Goal: Contribute content: Contribute content

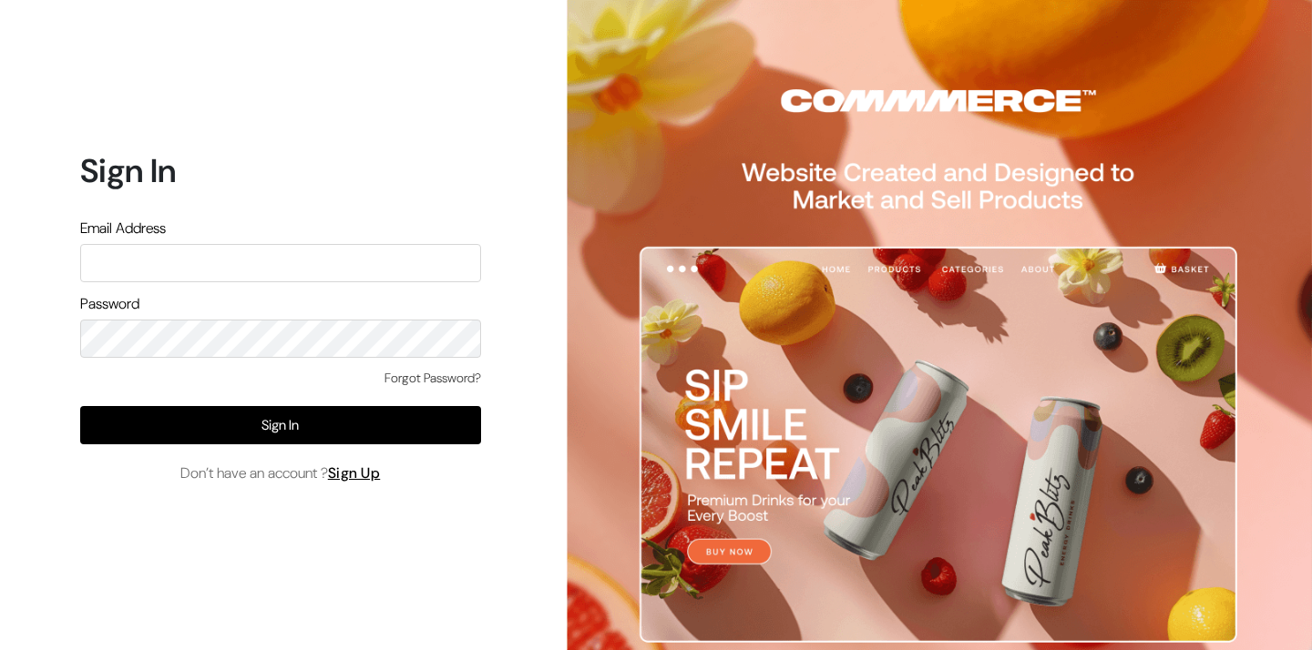
type input "vivek@yourdesignstore.in"
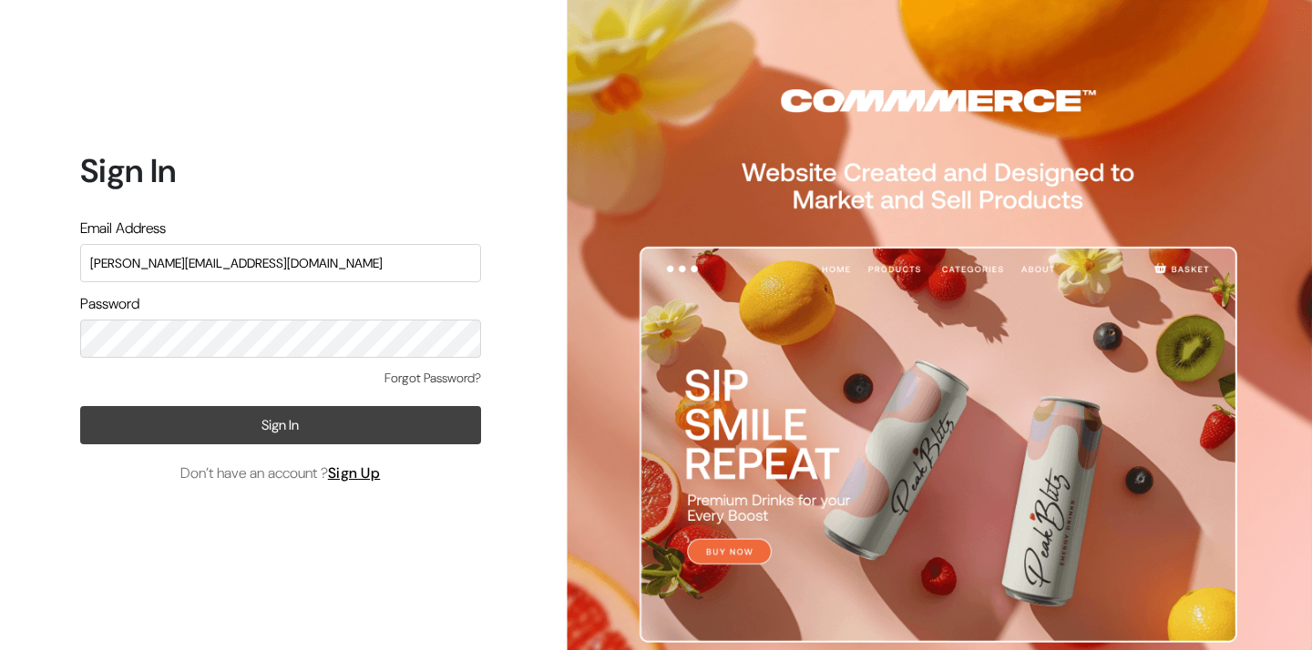
click at [402, 424] on button "Sign In" at bounding box center [280, 425] width 401 height 38
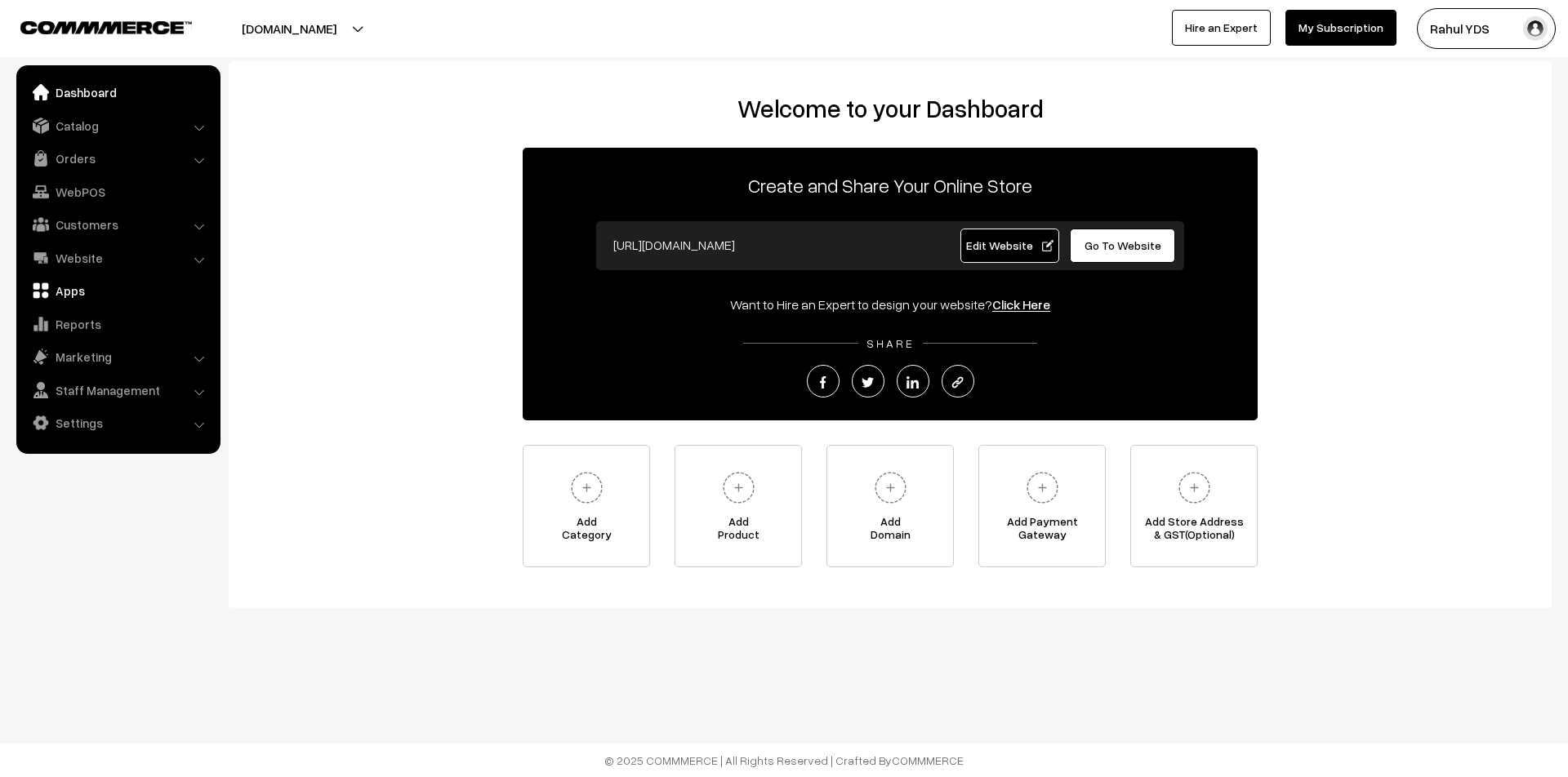
click at [108, 291] on link "Apps" at bounding box center [117, 290] width 195 height 30
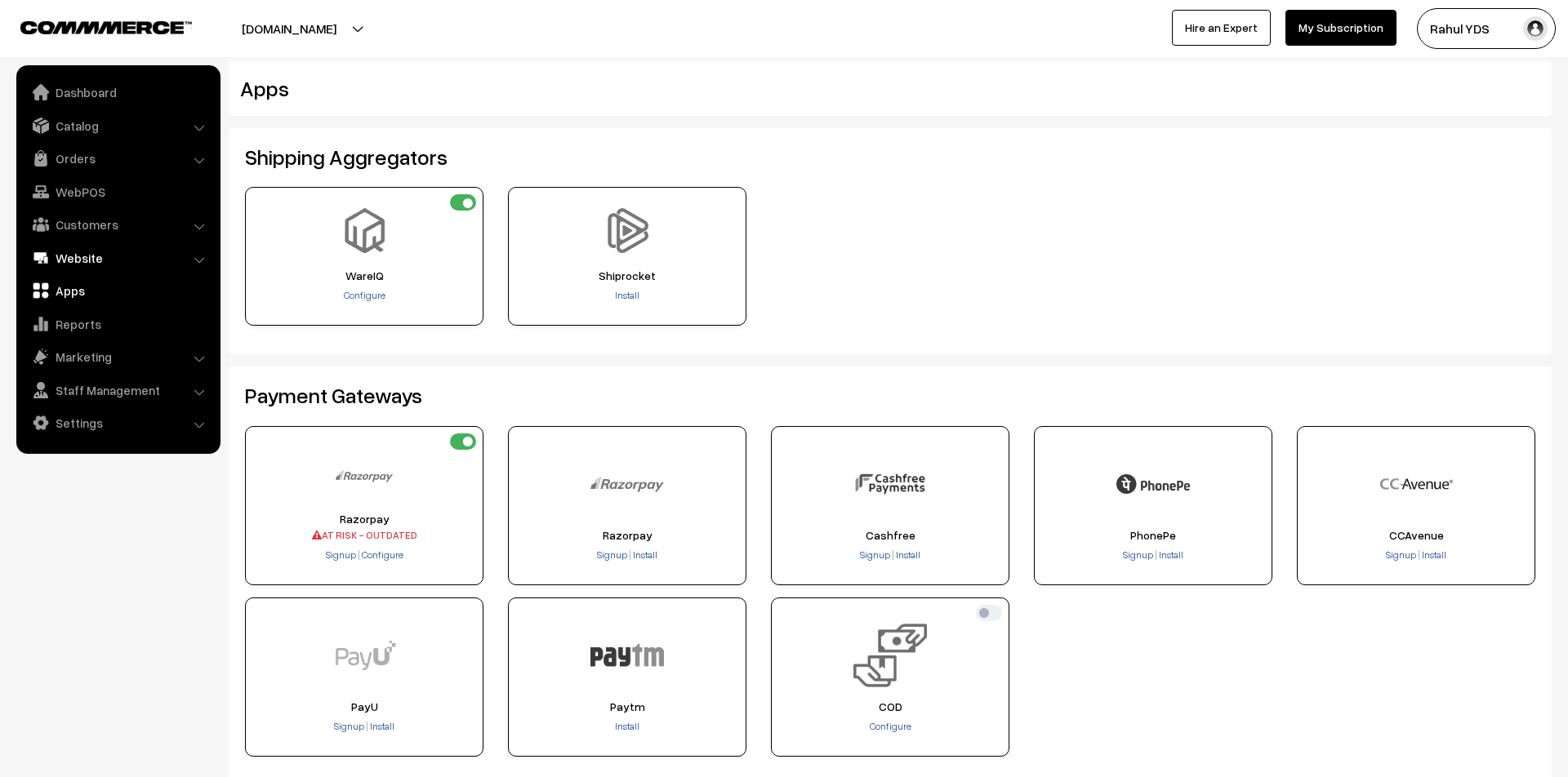
click at [88, 262] on link "Website" at bounding box center [117, 257] width 195 height 30
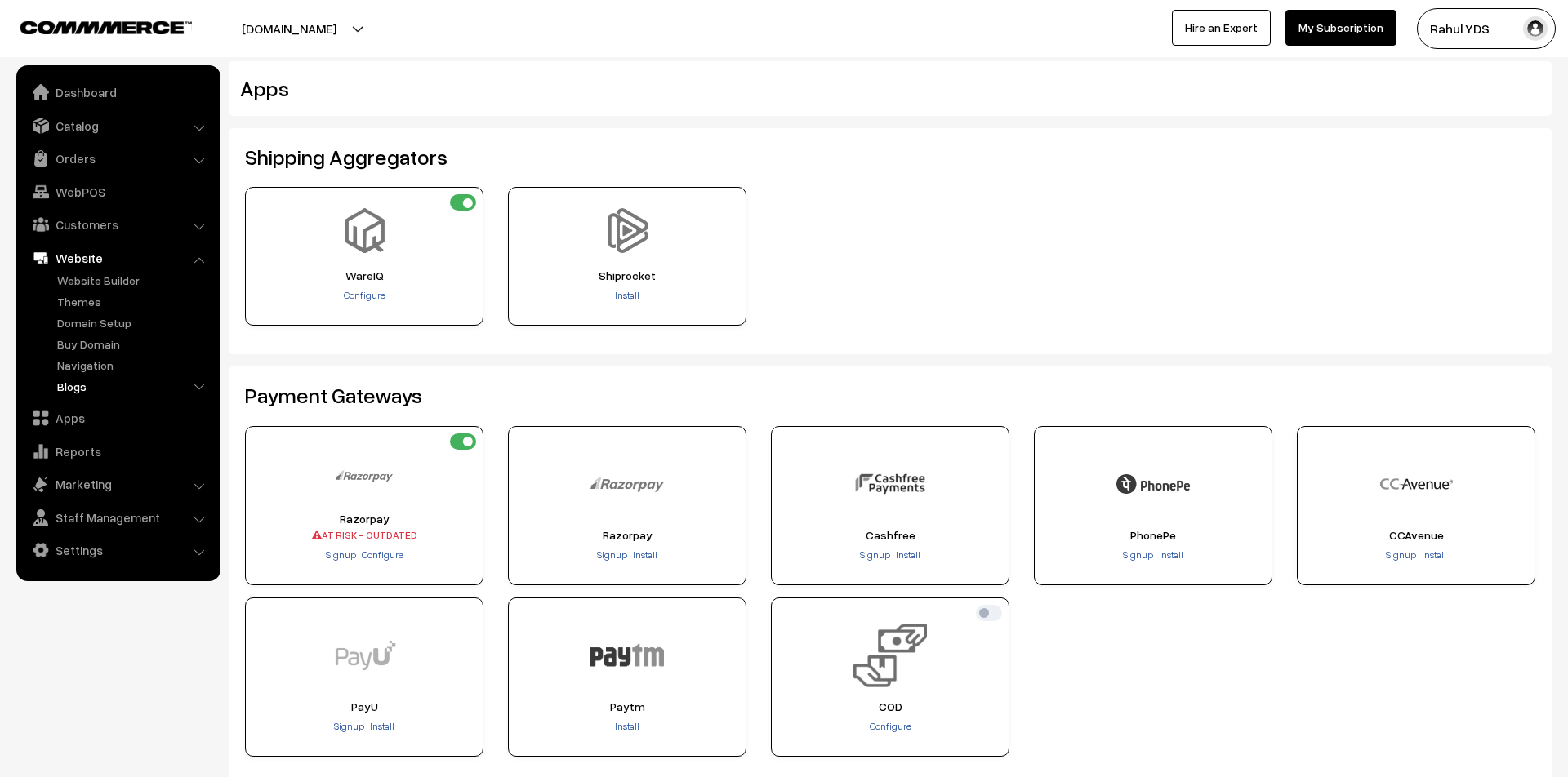
click at [69, 389] on link "Blogs" at bounding box center [134, 386] width 161 height 17
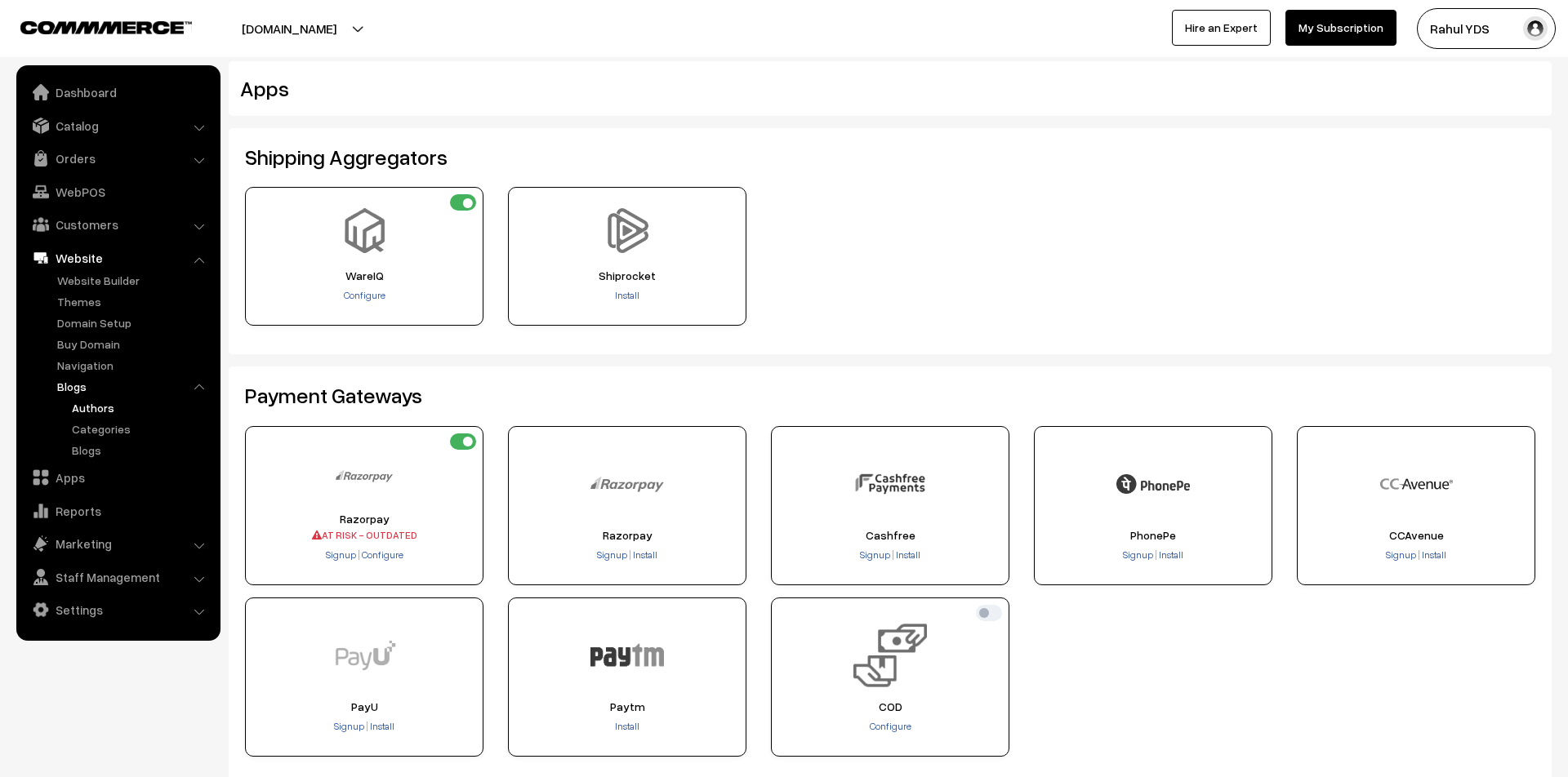
click at [78, 408] on link "Authors" at bounding box center [142, 407] width 147 height 17
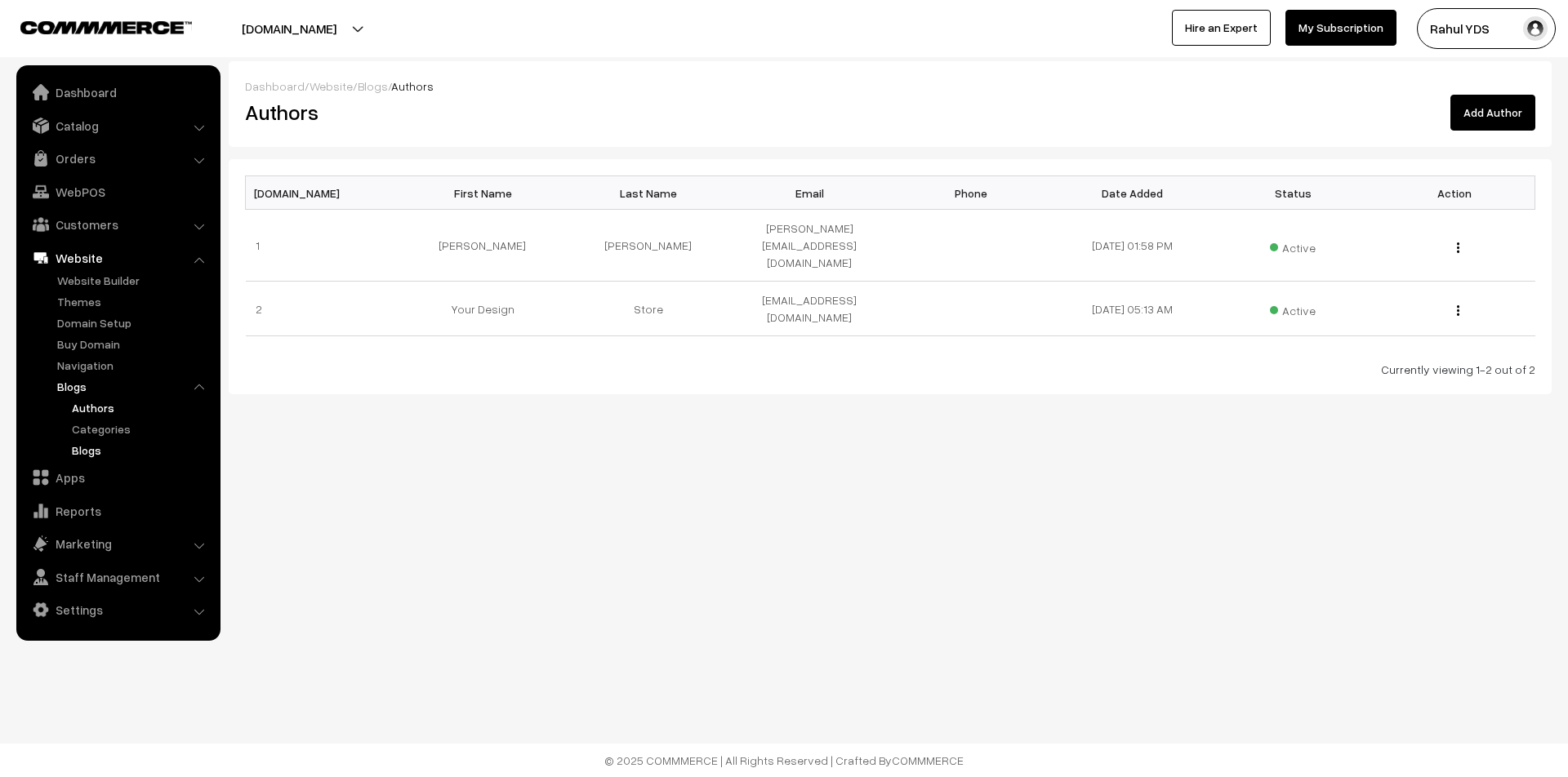
click at [76, 457] on link "Blogs" at bounding box center [142, 450] width 147 height 17
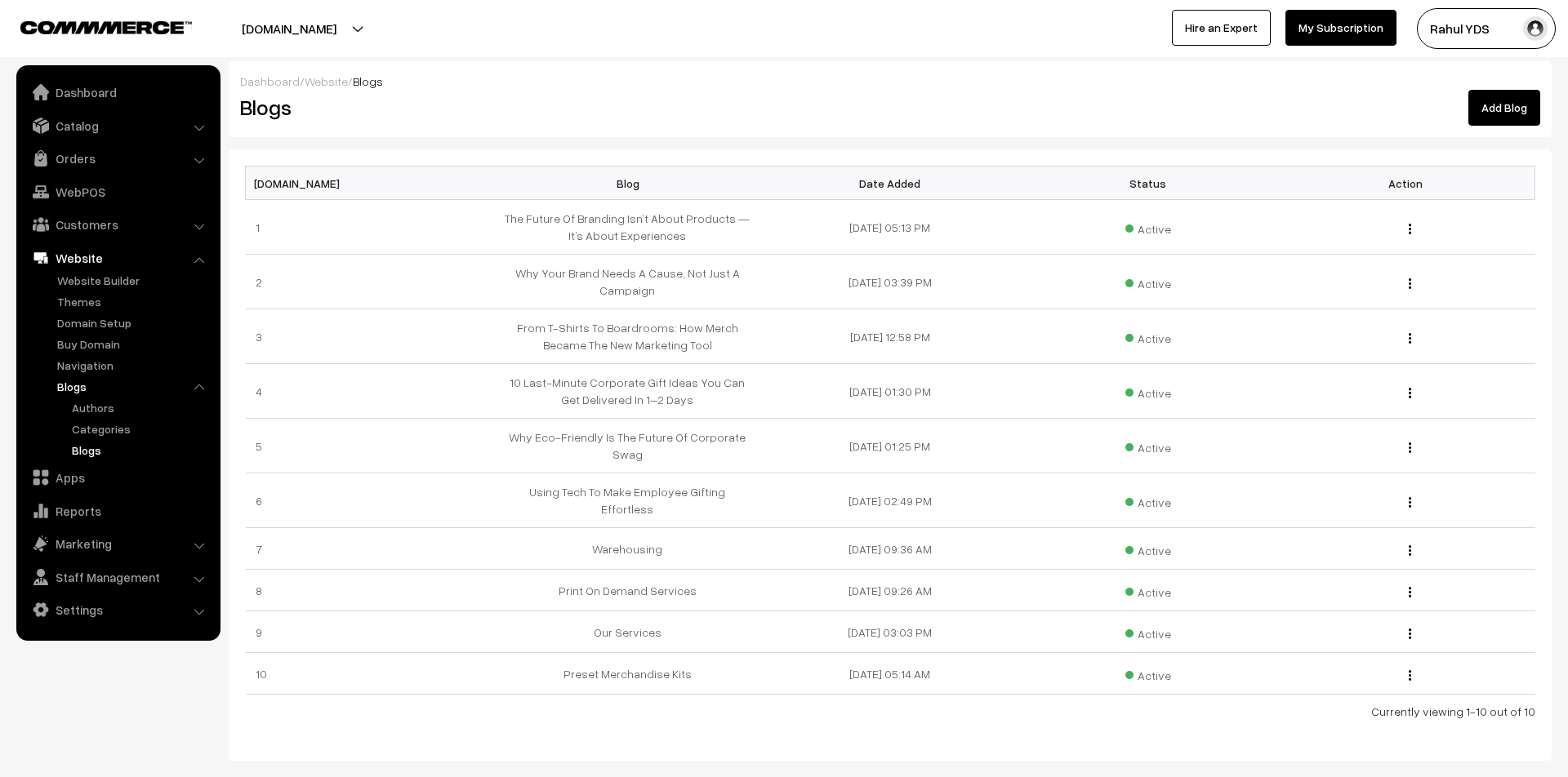
click at [1498, 111] on link "Add Blog" at bounding box center [1504, 108] width 72 height 36
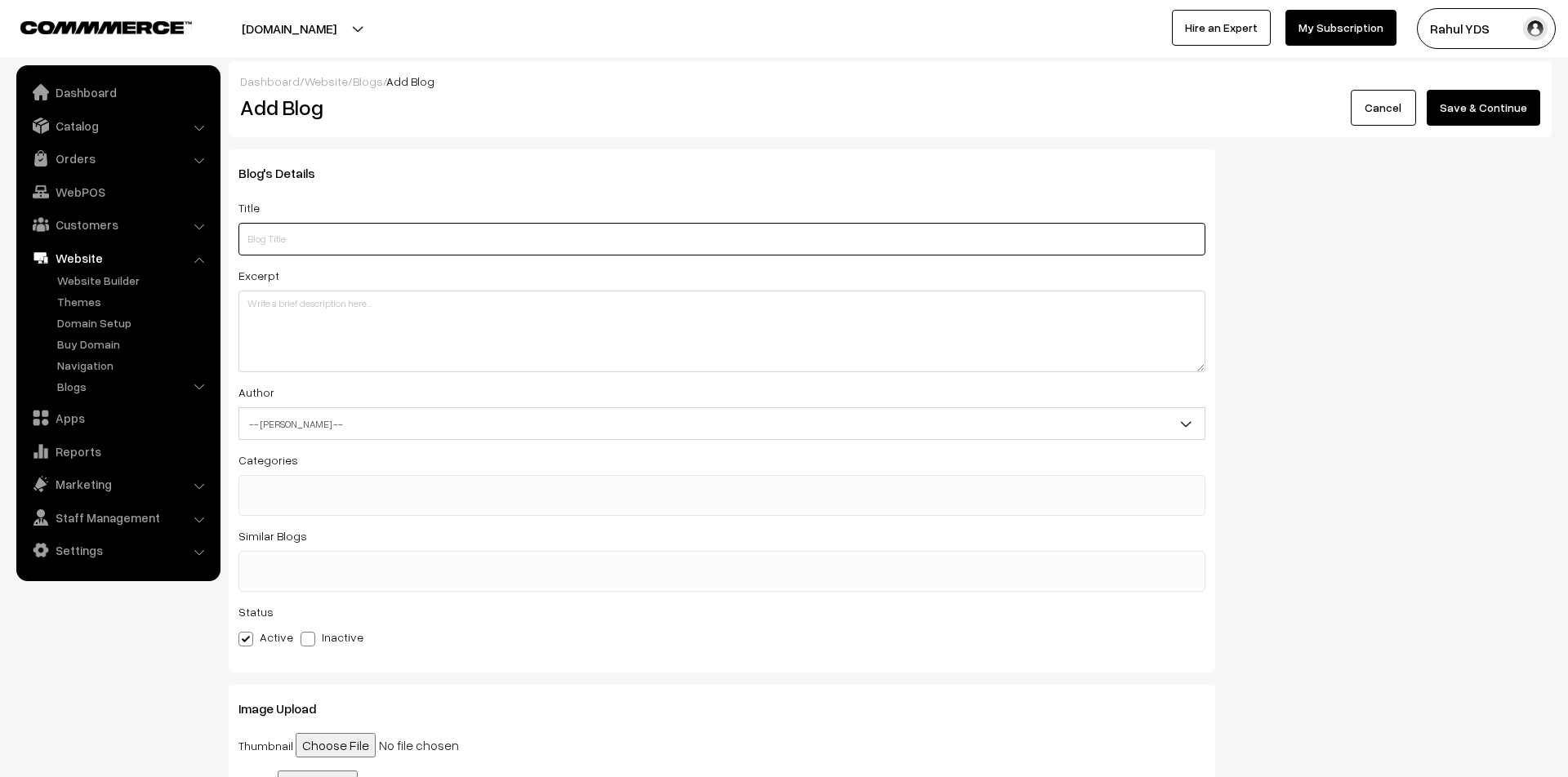
click at [506, 238] on input "text" at bounding box center [722, 239] width 966 height 32
click at [282, 242] on input "text" at bounding box center [722, 239] width 966 height 32
paste input "Printing the Future of Creativity Live at Design Yatra 2025 with Your Design St…"
click at [448, 238] on input "Printing the Future of Creativity Live at Design Yatra 2025 with Your Design St…" at bounding box center [722, 239] width 966 height 32
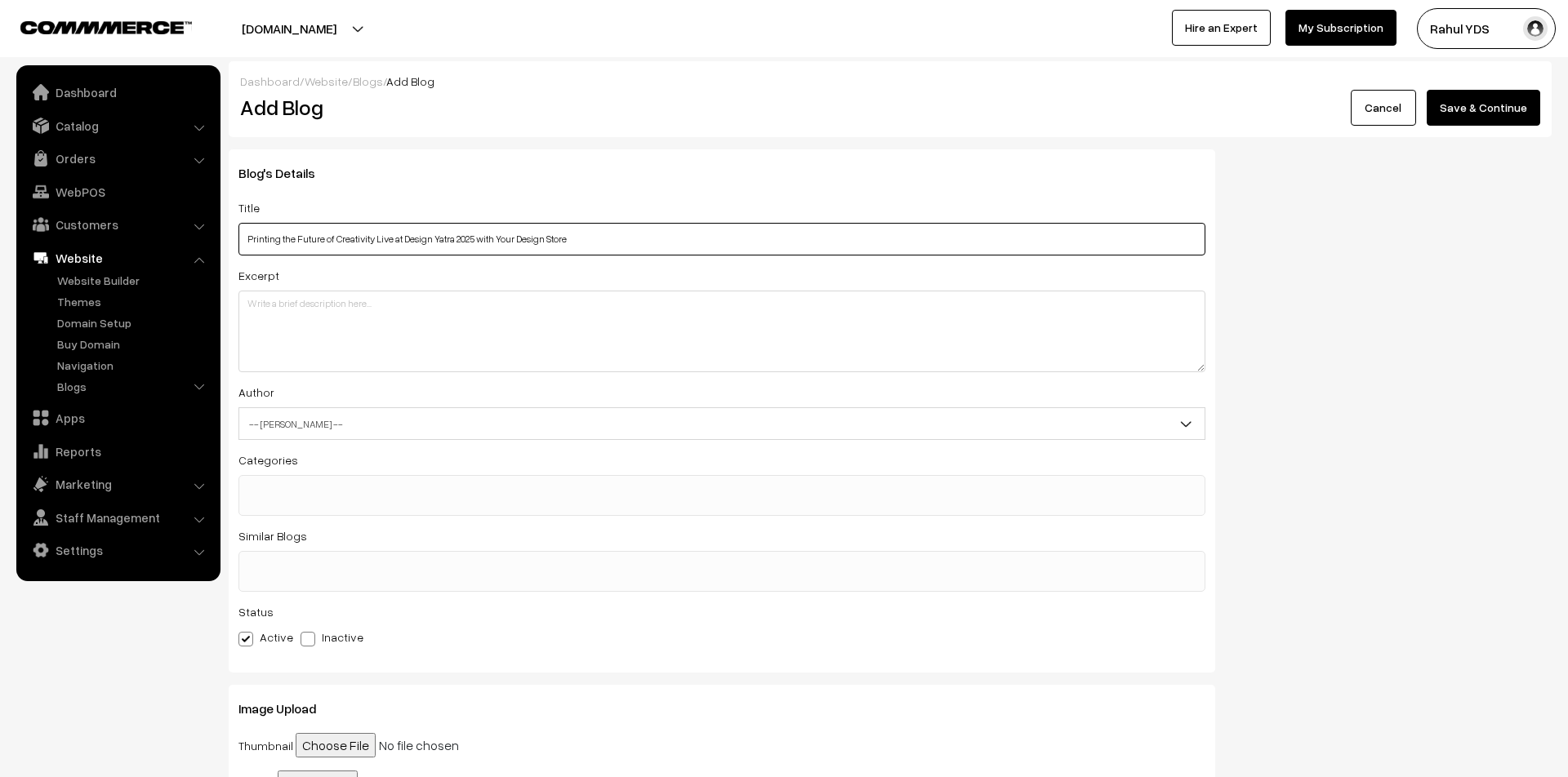
click at [605, 236] on input "Printing the Future of Creativity Live at Design Yatra 2025 with Your Design St…" at bounding box center [722, 239] width 966 height 32
type input "Printing the Future of Creativity Live at Design Yatra 2025"
click at [329, 291] on textarea at bounding box center [722, 331] width 966 height 82
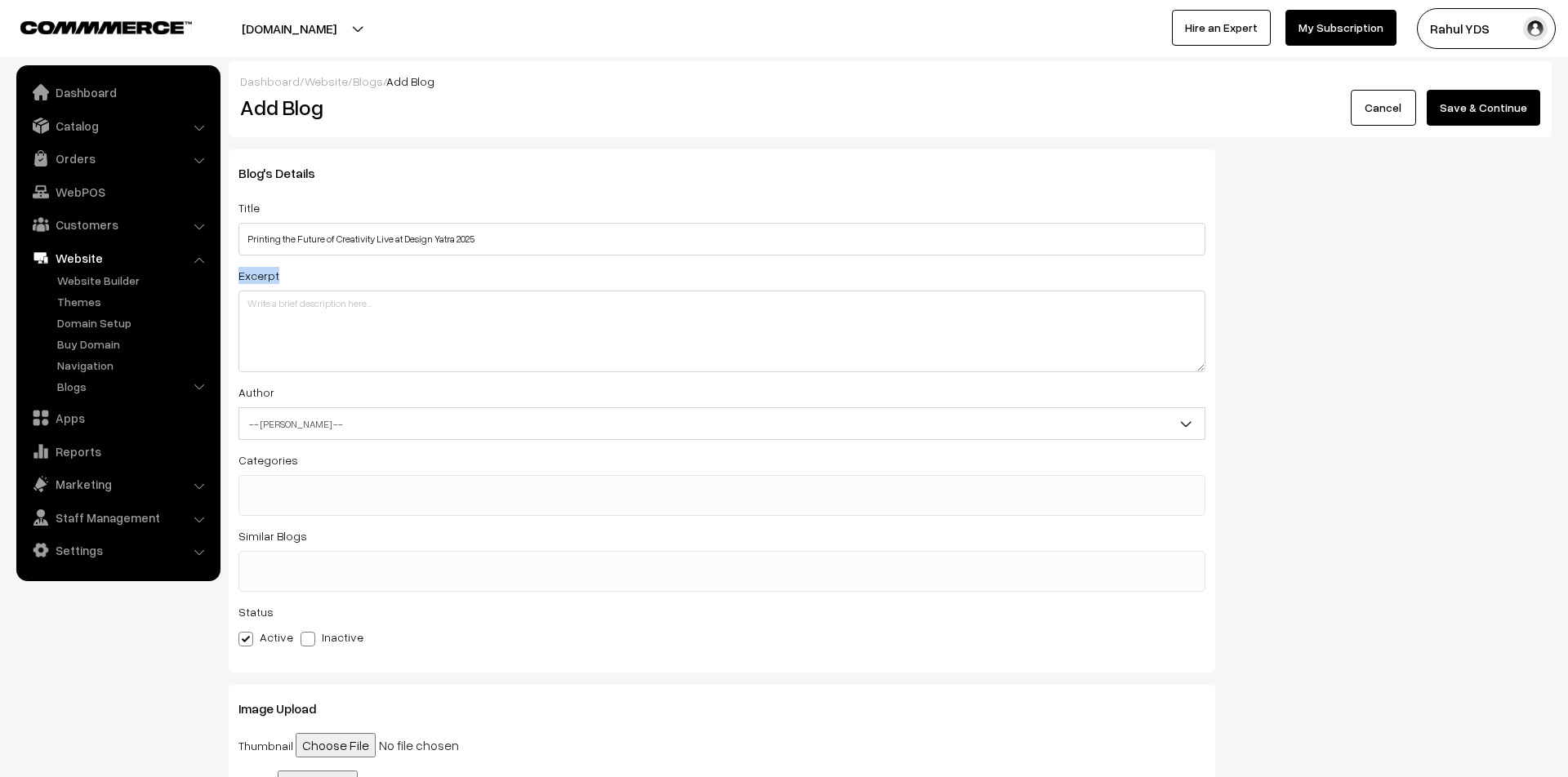
drag, startPoint x: 232, startPoint y: 269, endPoint x: 305, endPoint y: 272, distance: 73.1
click at [305, 272] on div "Blog's Details Title Printing the Future of Creativity Live at Design Yatra 202…" at bounding box center [722, 411] width 986 height 523
copy label "Excerpt"
click at [333, 308] on textarea at bounding box center [722, 331] width 966 height 82
paste textarea "At Design Yatra 2025, Your Design Store turned creativity into a hands-on exper…"
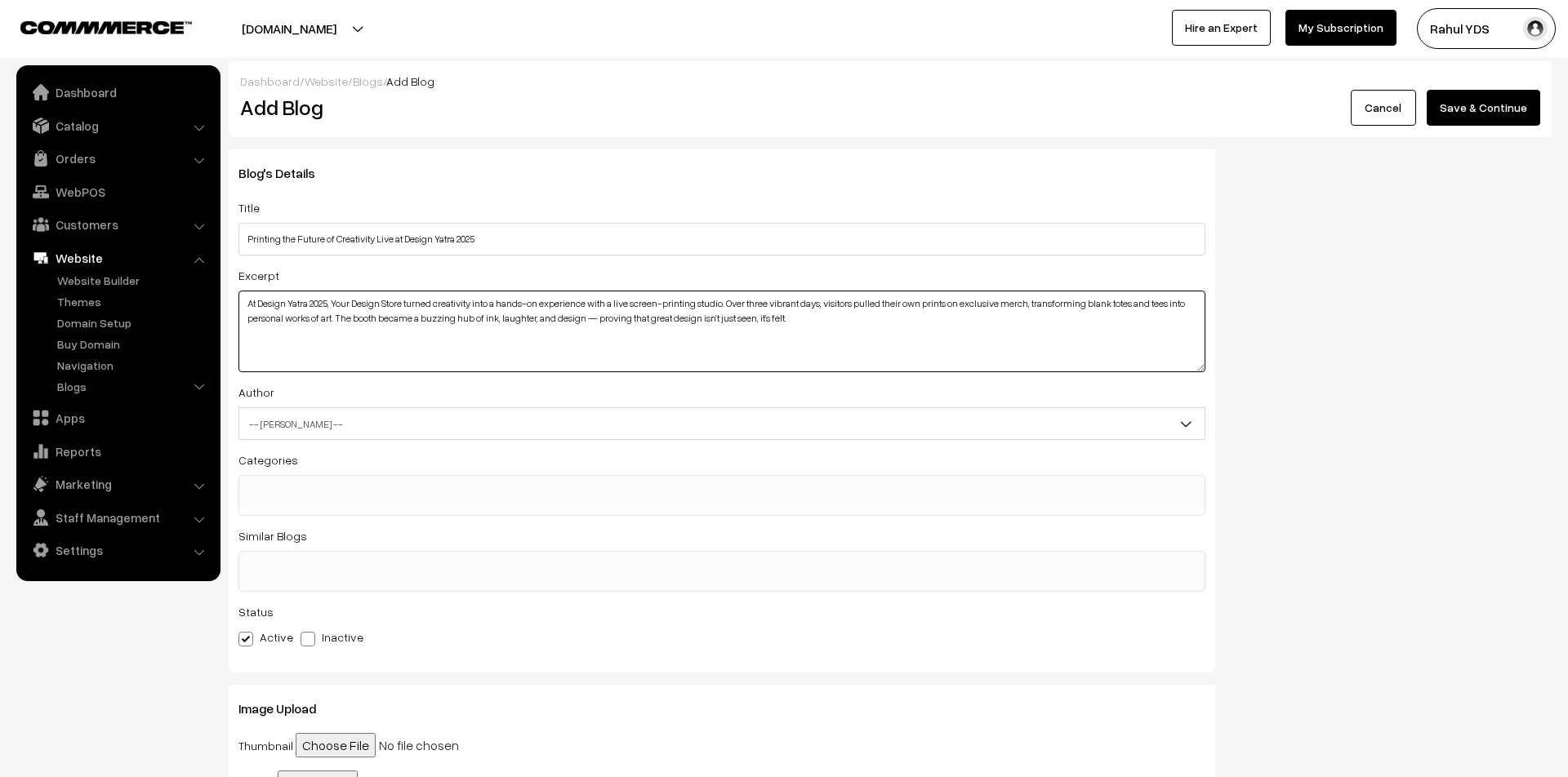
type textarea "At Design Yatra 2025, Your Design Store turned creativity into a hands-on exper…"
click at [345, 424] on span "-- Select Author --" at bounding box center [722, 424] width 966 height 29
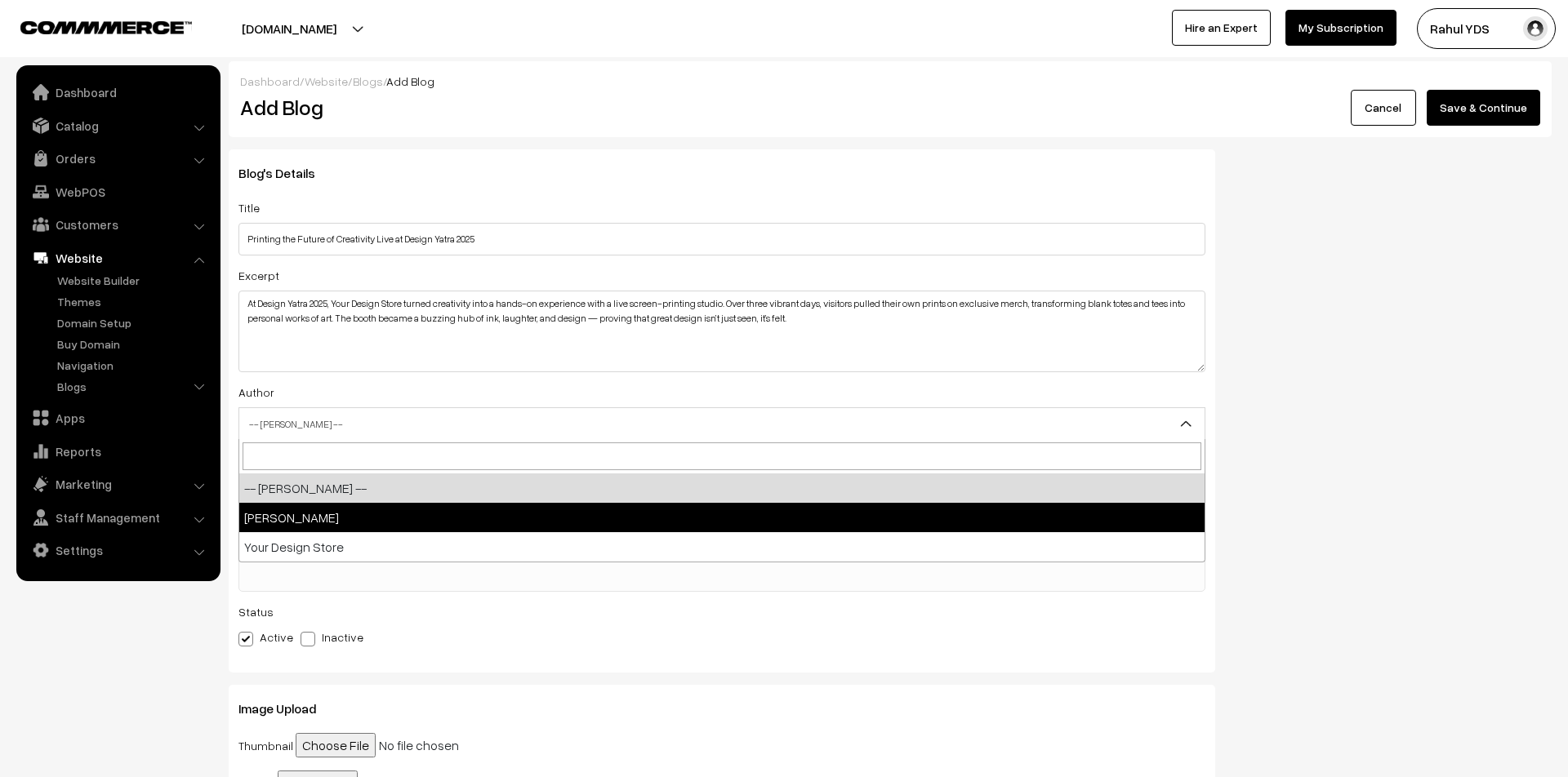
select select "2"
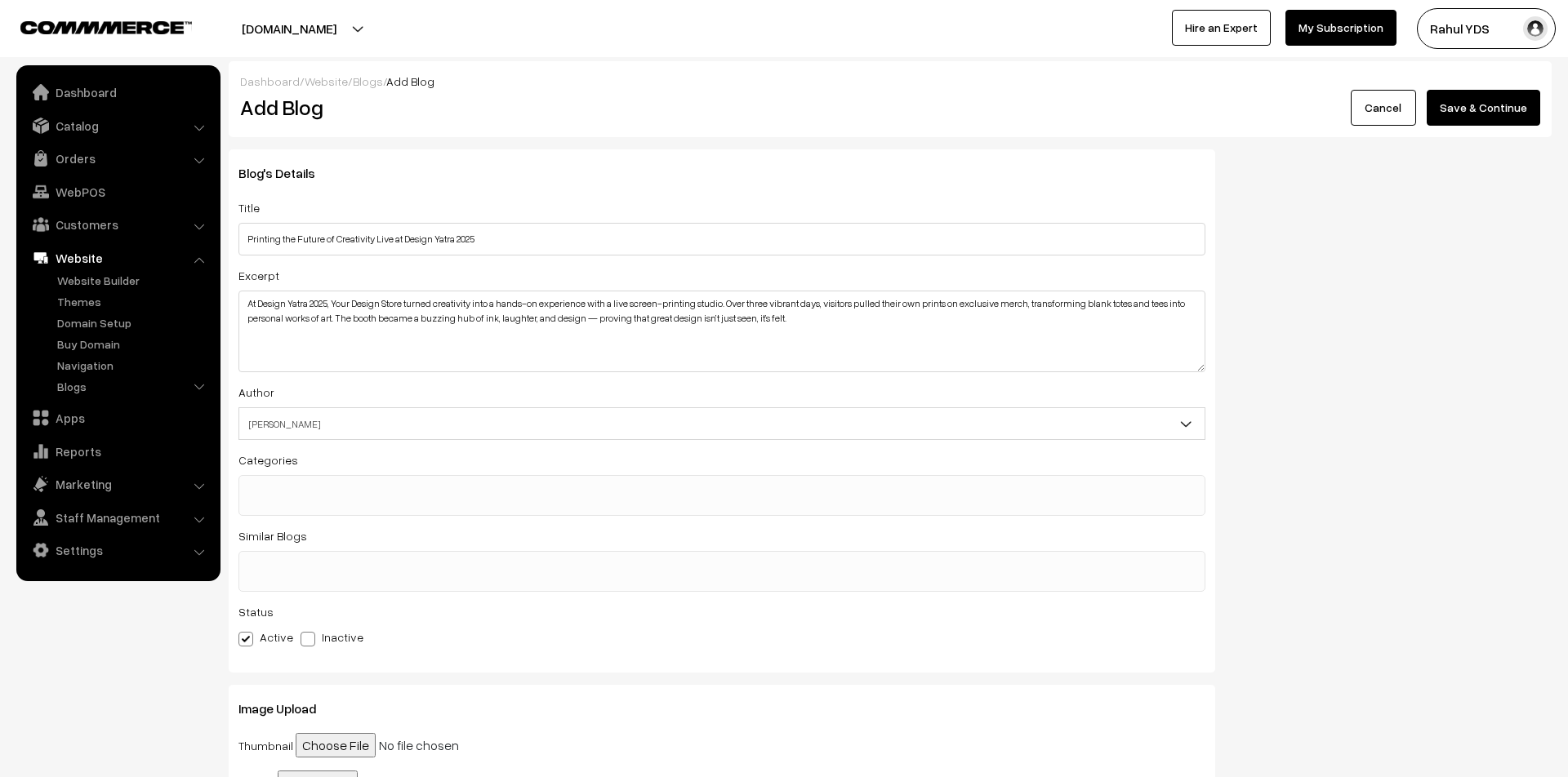
click at [393, 492] on ul at bounding box center [722, 486] width 966 height 21
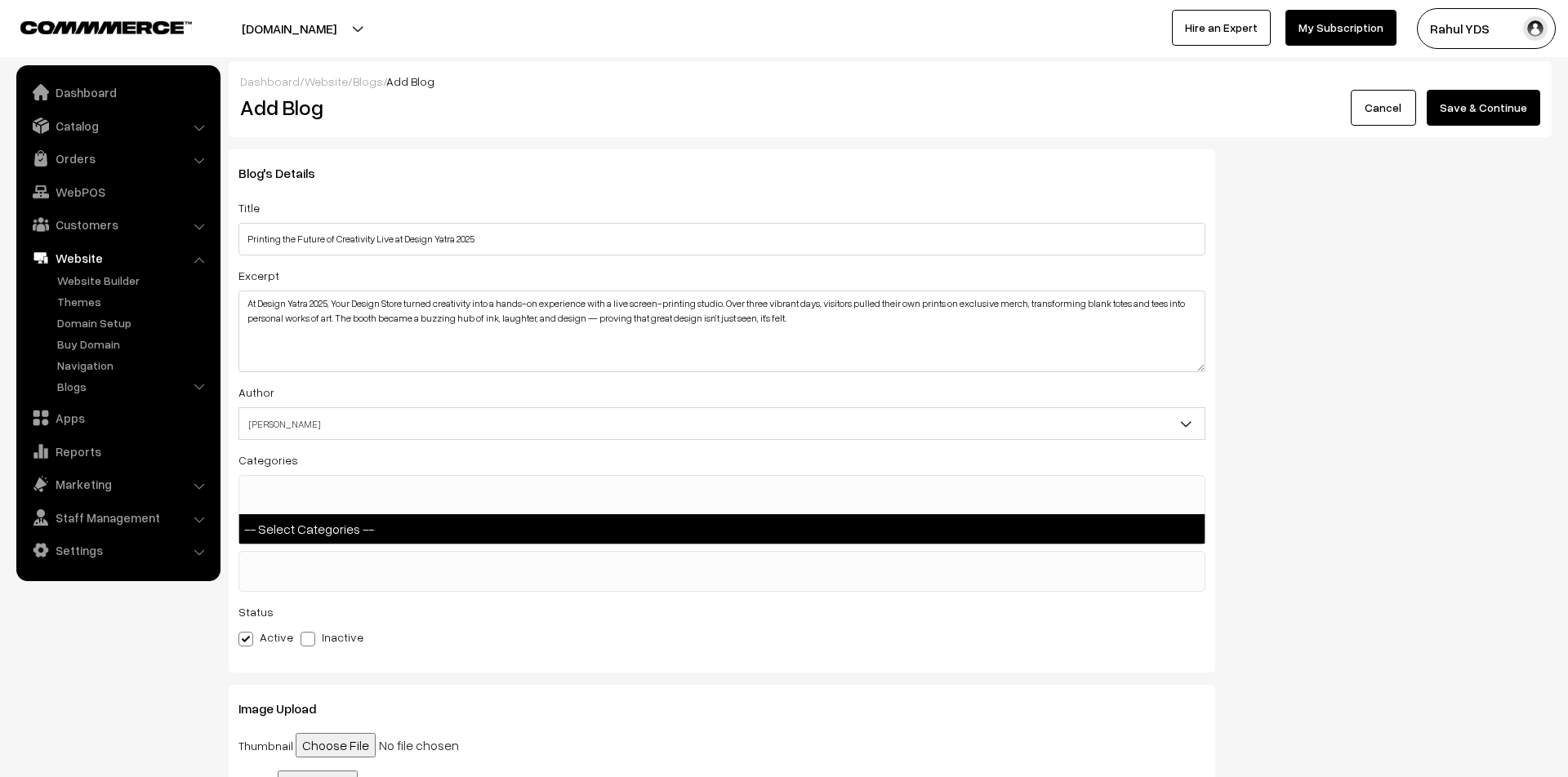
click at [536, 632] on div "Active Inactive" at bounding box center [722, 637] width 966 height 20
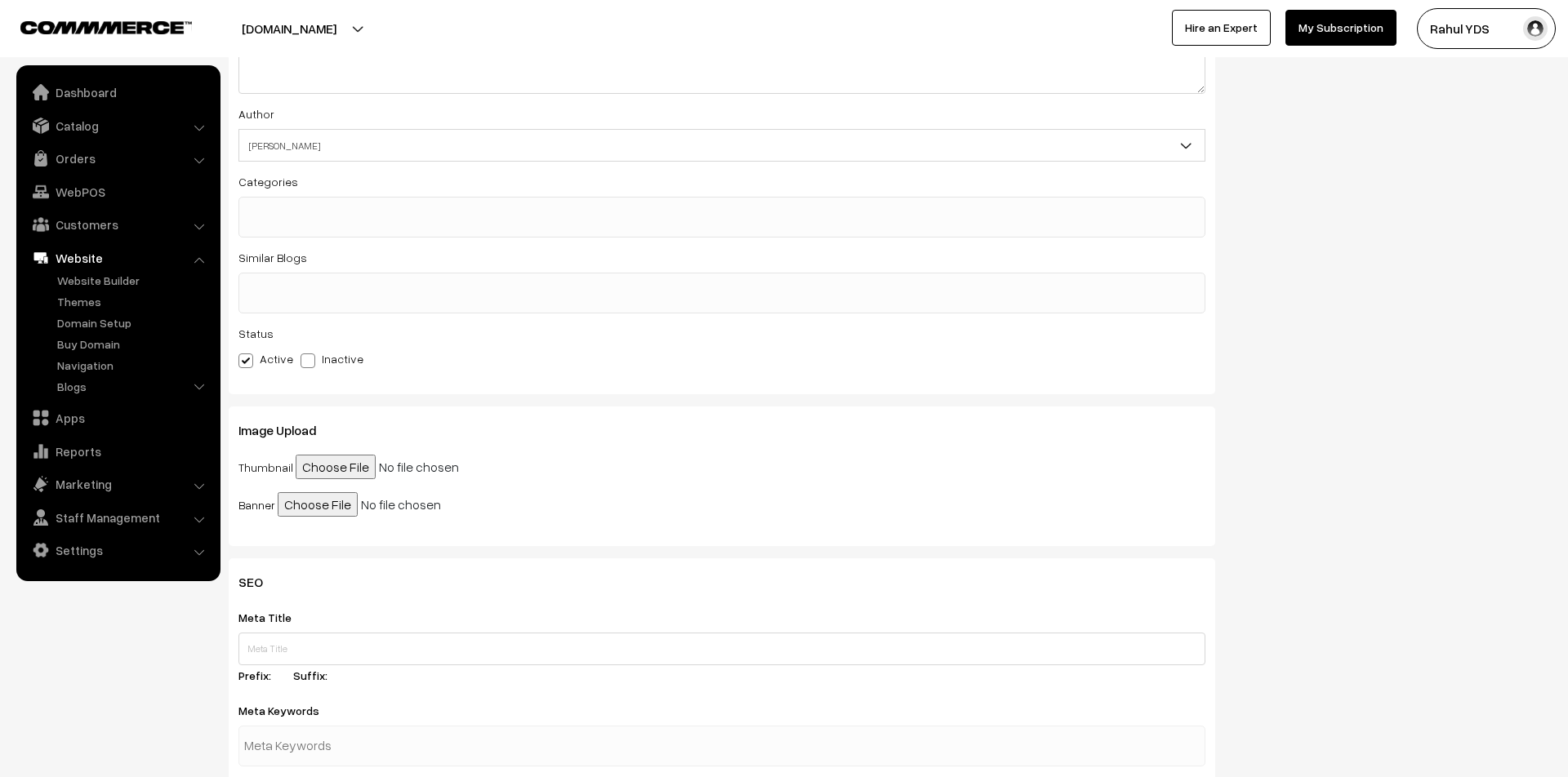
scroll to position [289, 0]
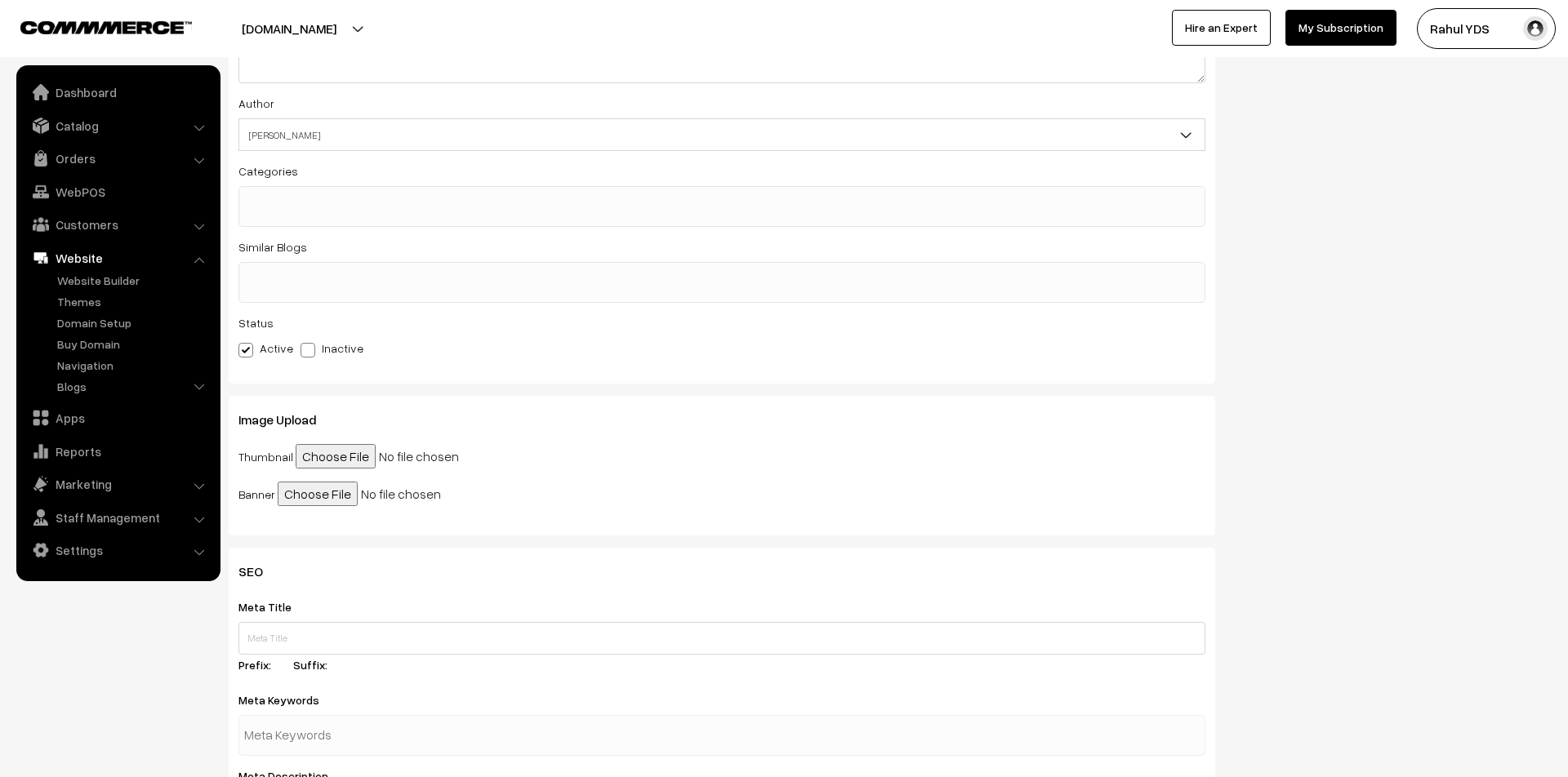
click at [310, 453] on input "file" at bounding box center [420, 456] width 250 height 24
type input "C:\fakepath\WhatsApp Image 2025-10-11 at 14.08.59.jpeg"
click at [299, 488] on input "file" at bounding box center [403, 493] width 250 height 24
type input "C:\fakepath\WhatsApp Image 2025-10-11 at 14.08.59.jpeg"
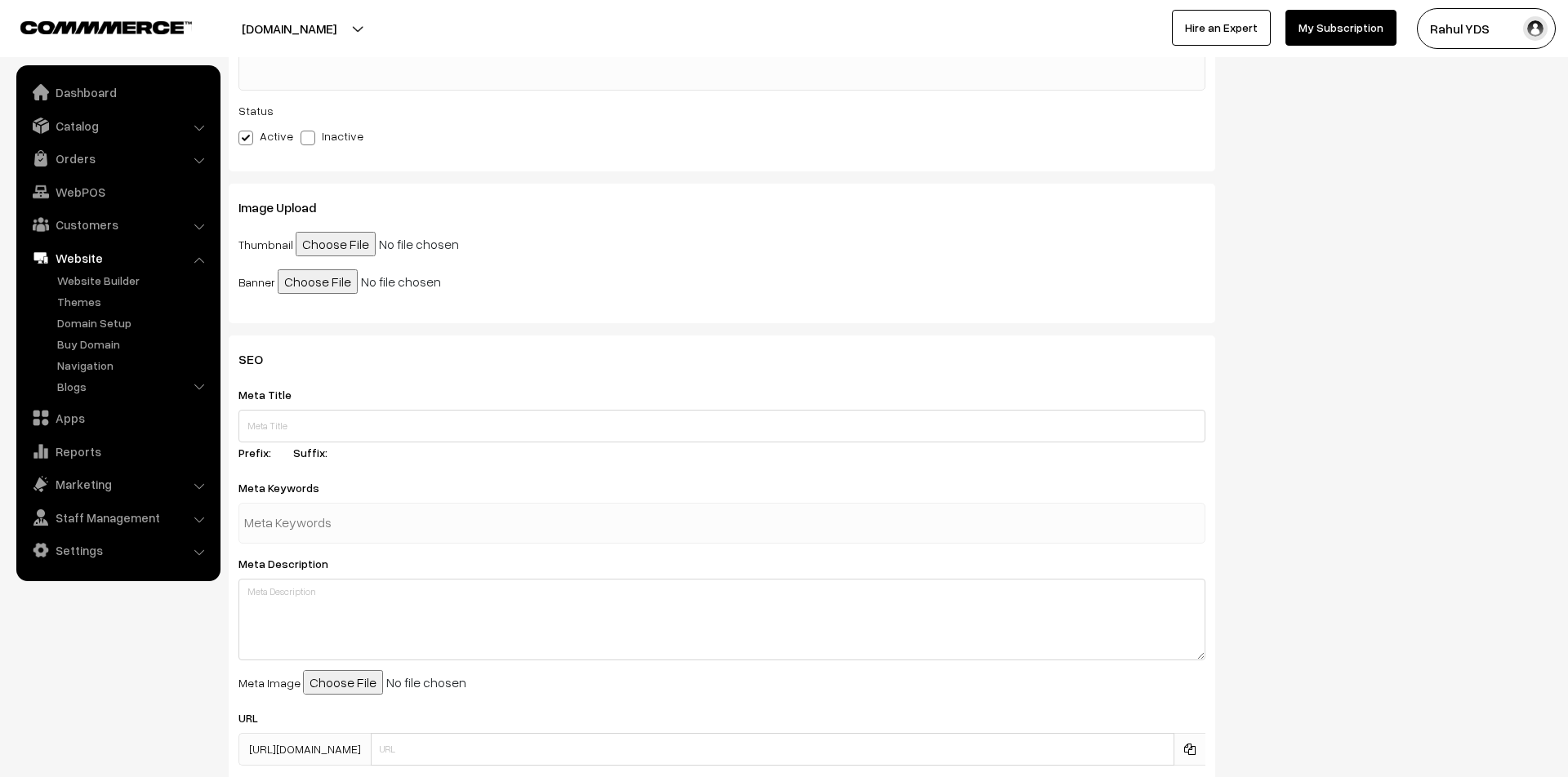
scroll to position [617, 0]
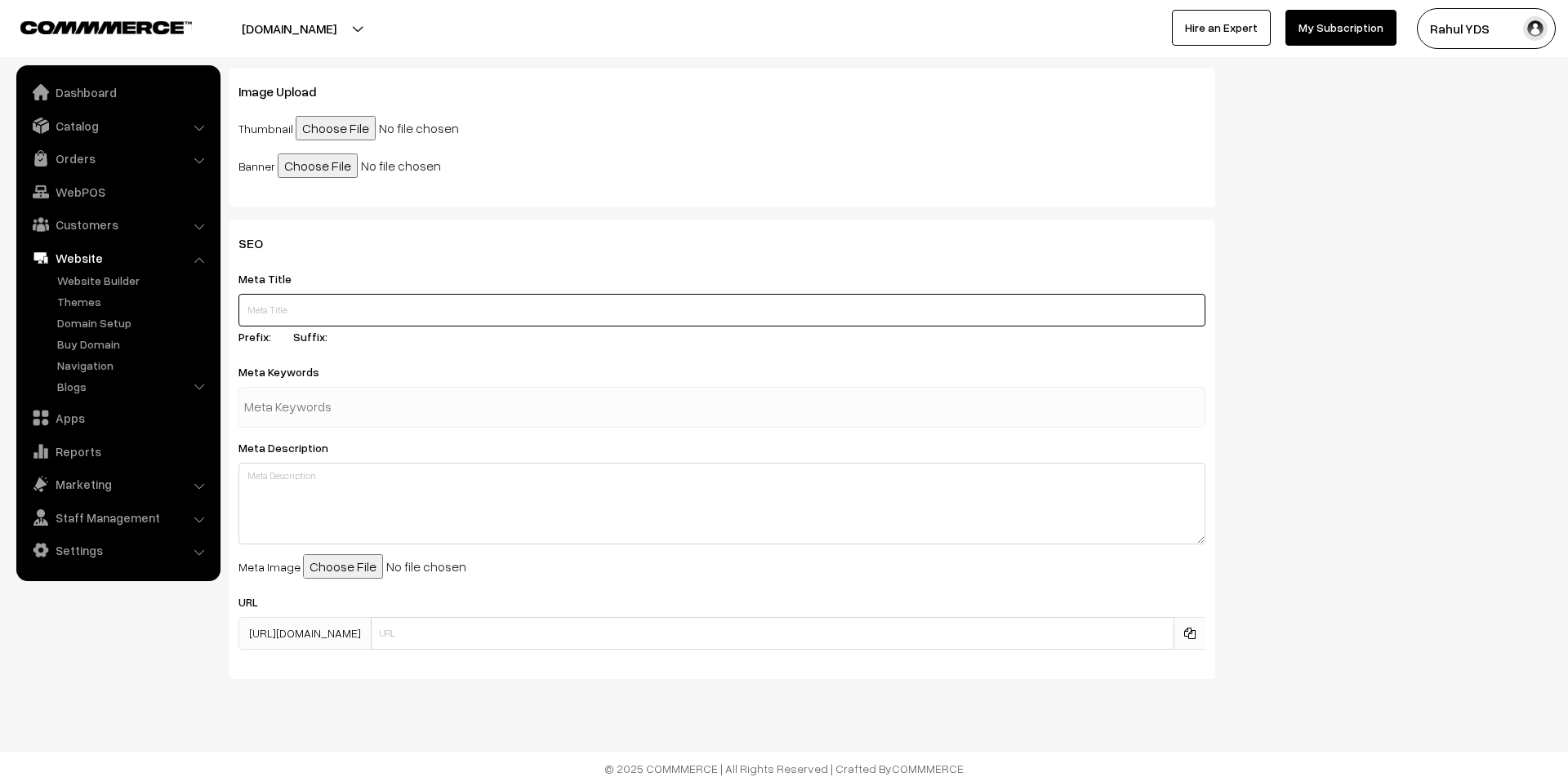
click at [345, 298] on input "text" at bounding box center [722, 310] width 966 height 32
paste input "At Design Yatra 2025, Your Design Store turned creativity into a hands-on exper…"
type input "At Design Yatra 2025, Your Design Store turned creativity into a hands-on exper…"
click at [294, 524] on textarea at bounding box center [722, 503] width 966 height 82
paste textarea "At Design Yatra 2025, Your Design Store turned creativity into a hands-on exper…"
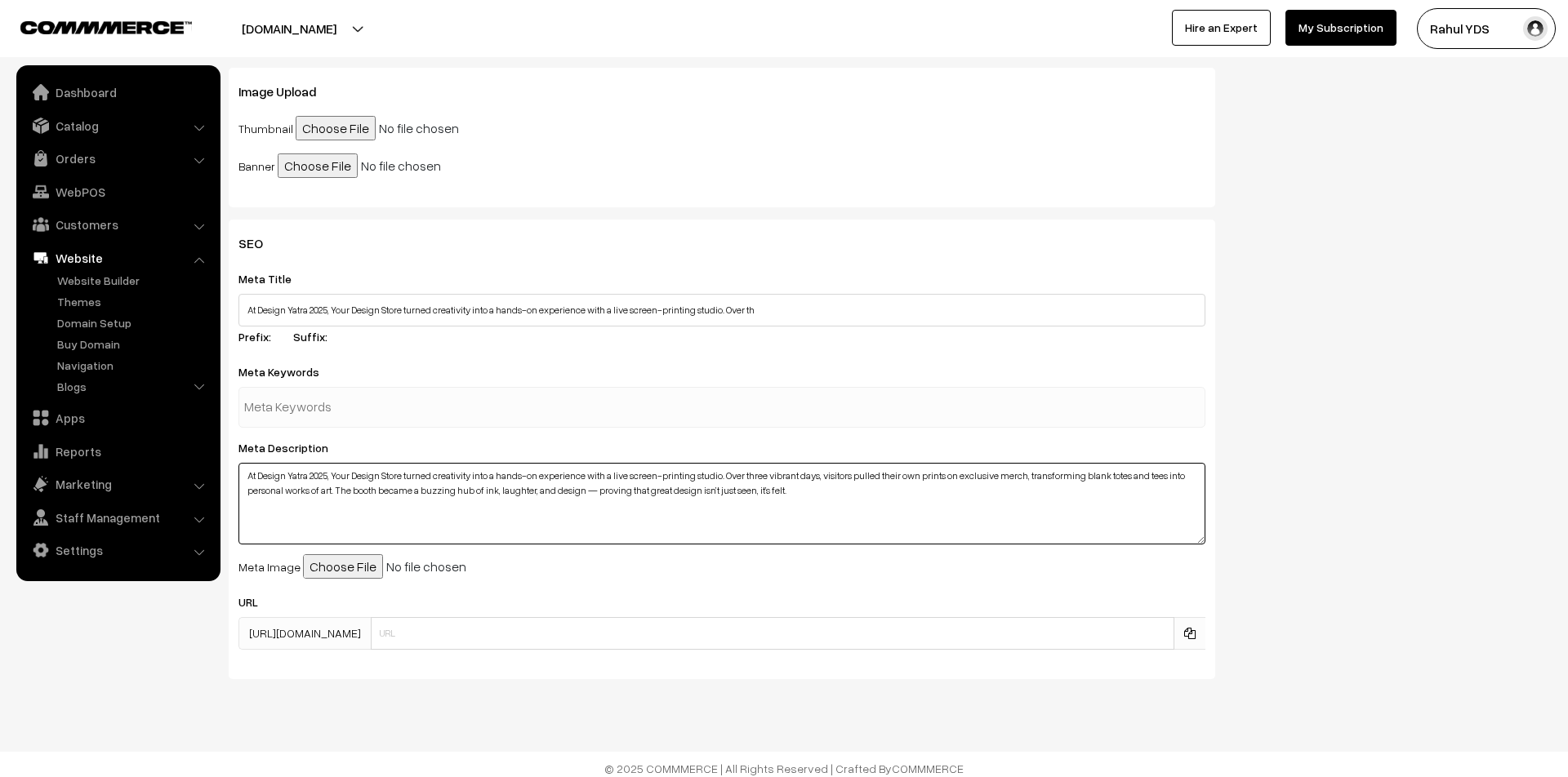
type textarea "At Design Yatra 2025, Your Design Store turned creativity into a hands-on exper…"
click at [333, 557] on input "file" at bounding box center [428, 565] width 250 height 24
type input "C:\fakepath\WhatsApp Image 2025-10-11 at 14.08.59.jpeg"
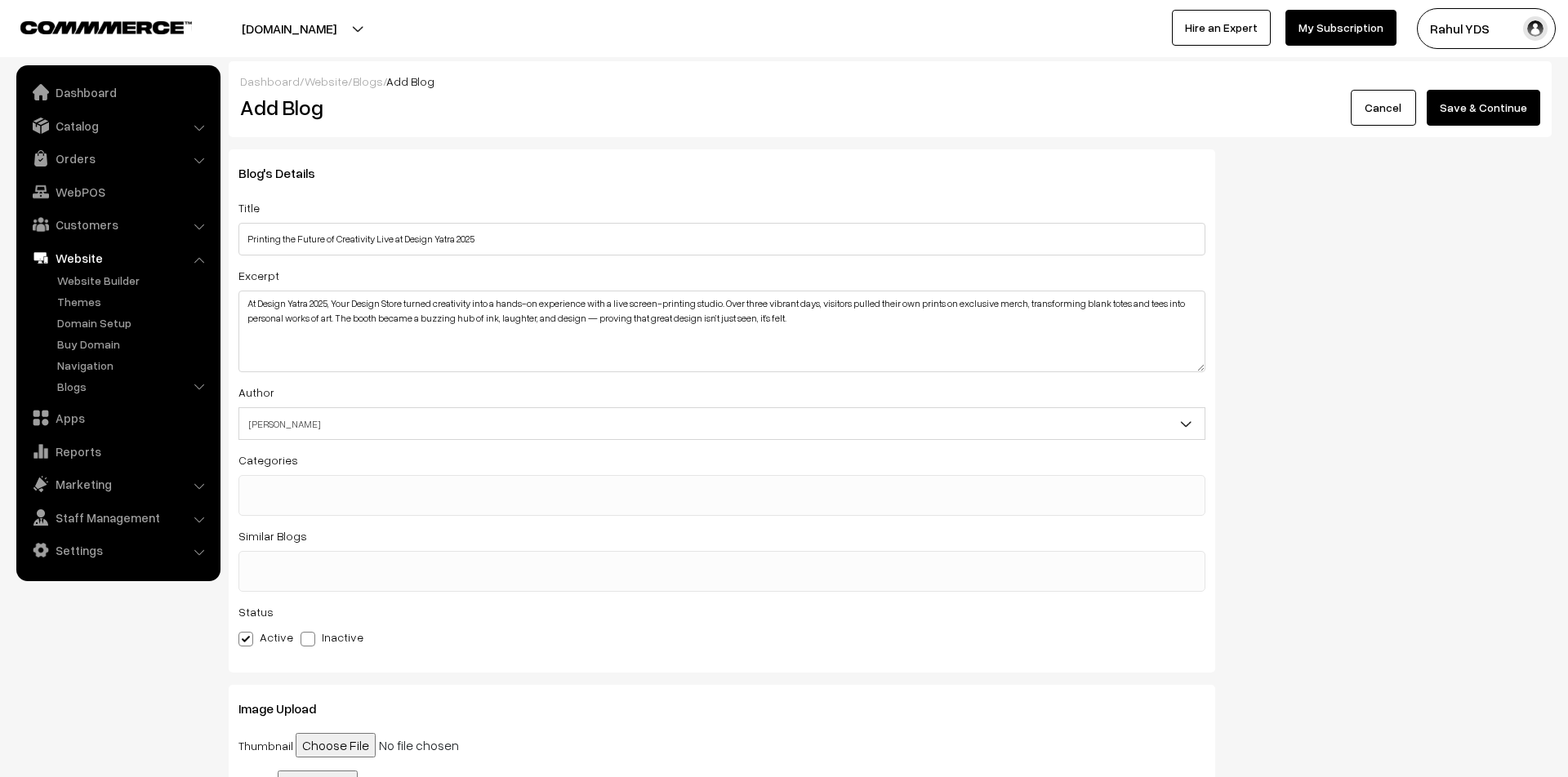
click at [1468, 111] on button "Save & Continue" at bounding box center [1483, 108] width 114 height 36
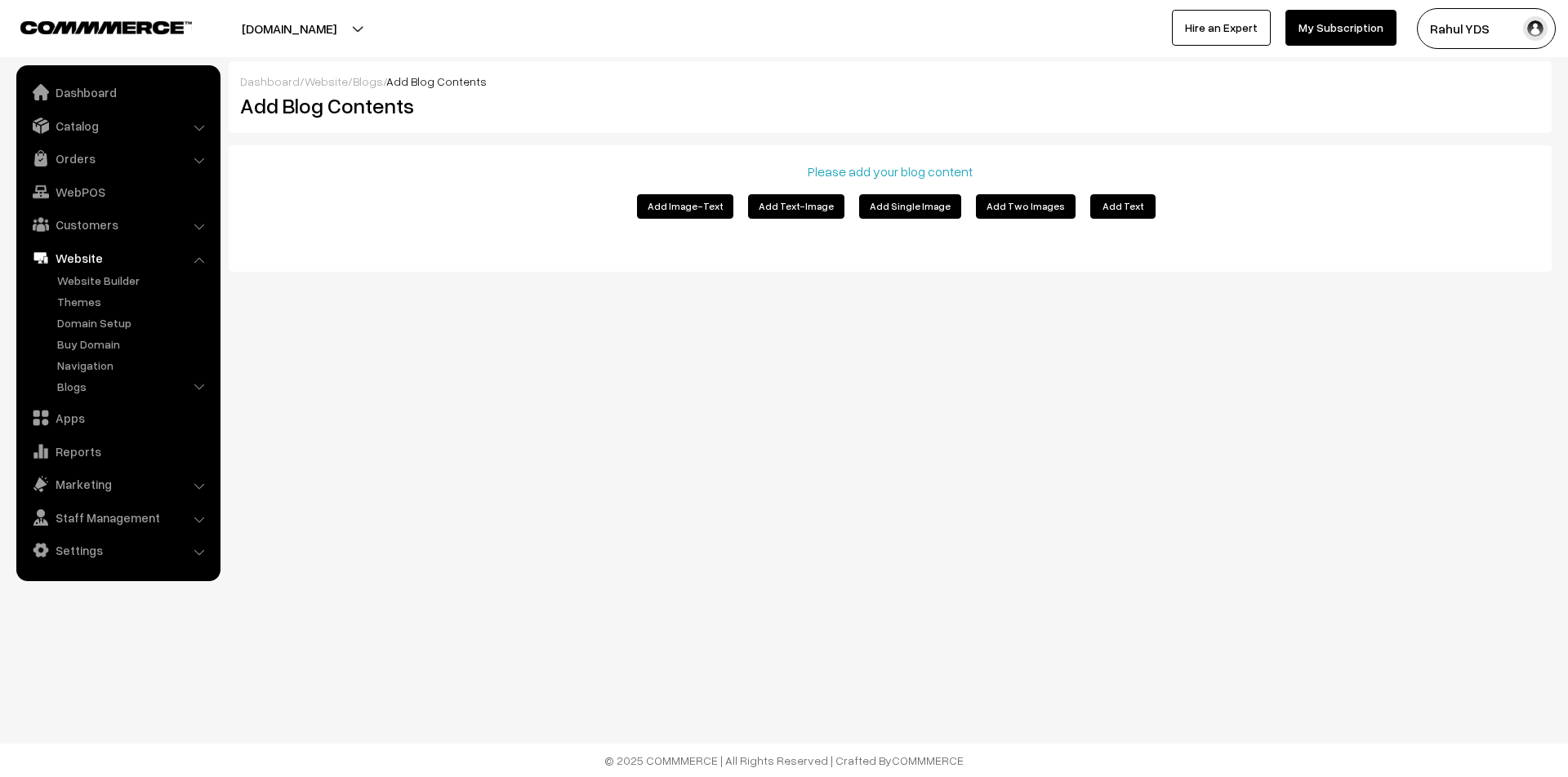
click at [697, 214] on button "Add Image-Text" at bounding box center [684, 206] width 96 height 24
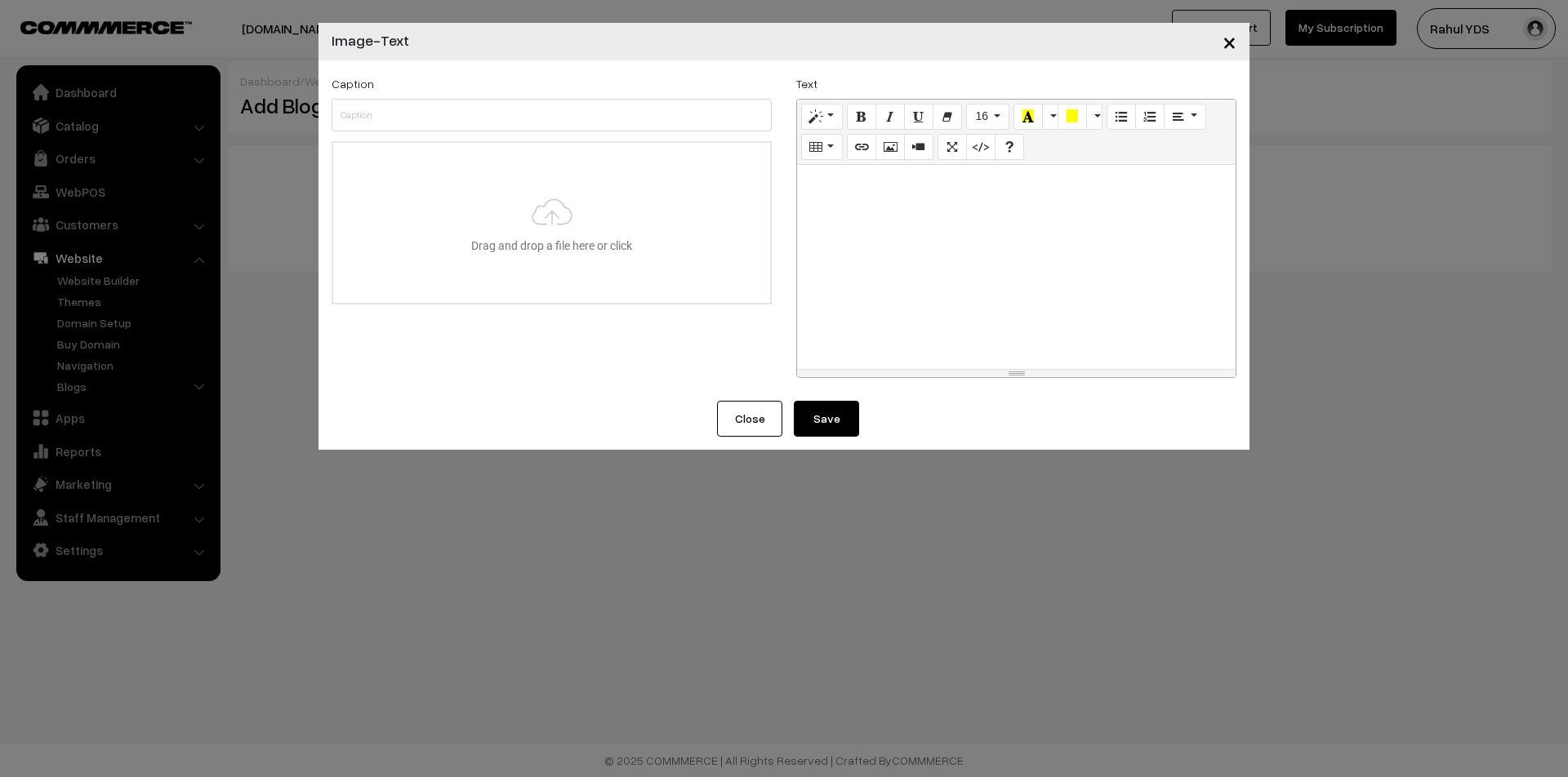
click at [852, 204] on div at bounding box center [1016, 267] width 438 height 204
paste div
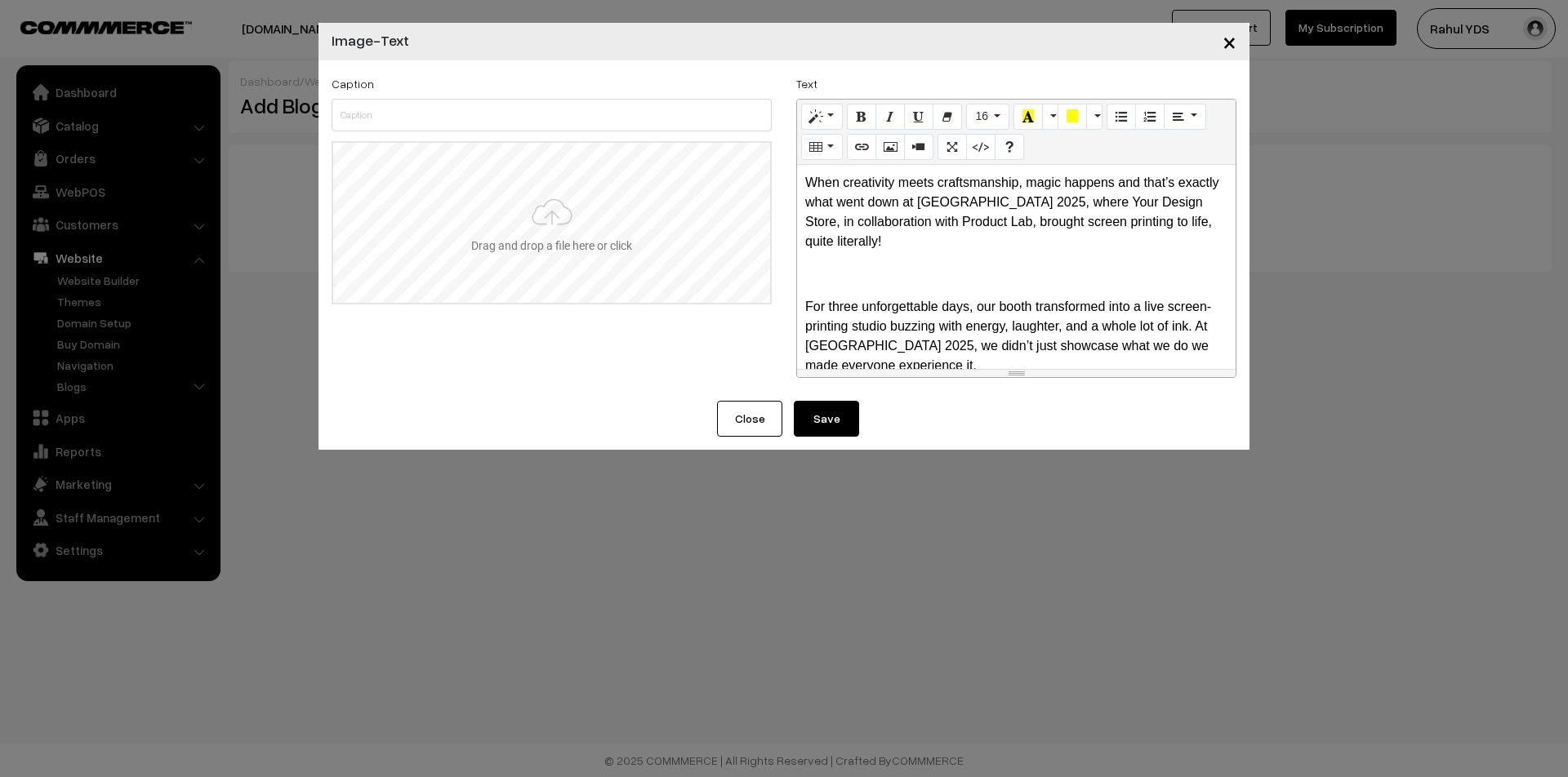
click at [446, 224] on input "file" at bounding box center [551, 222] width 437 height 160
type input "C:\fakepath\WhatsApp Image 2025-10-11 at 10.06.55.jpeg"
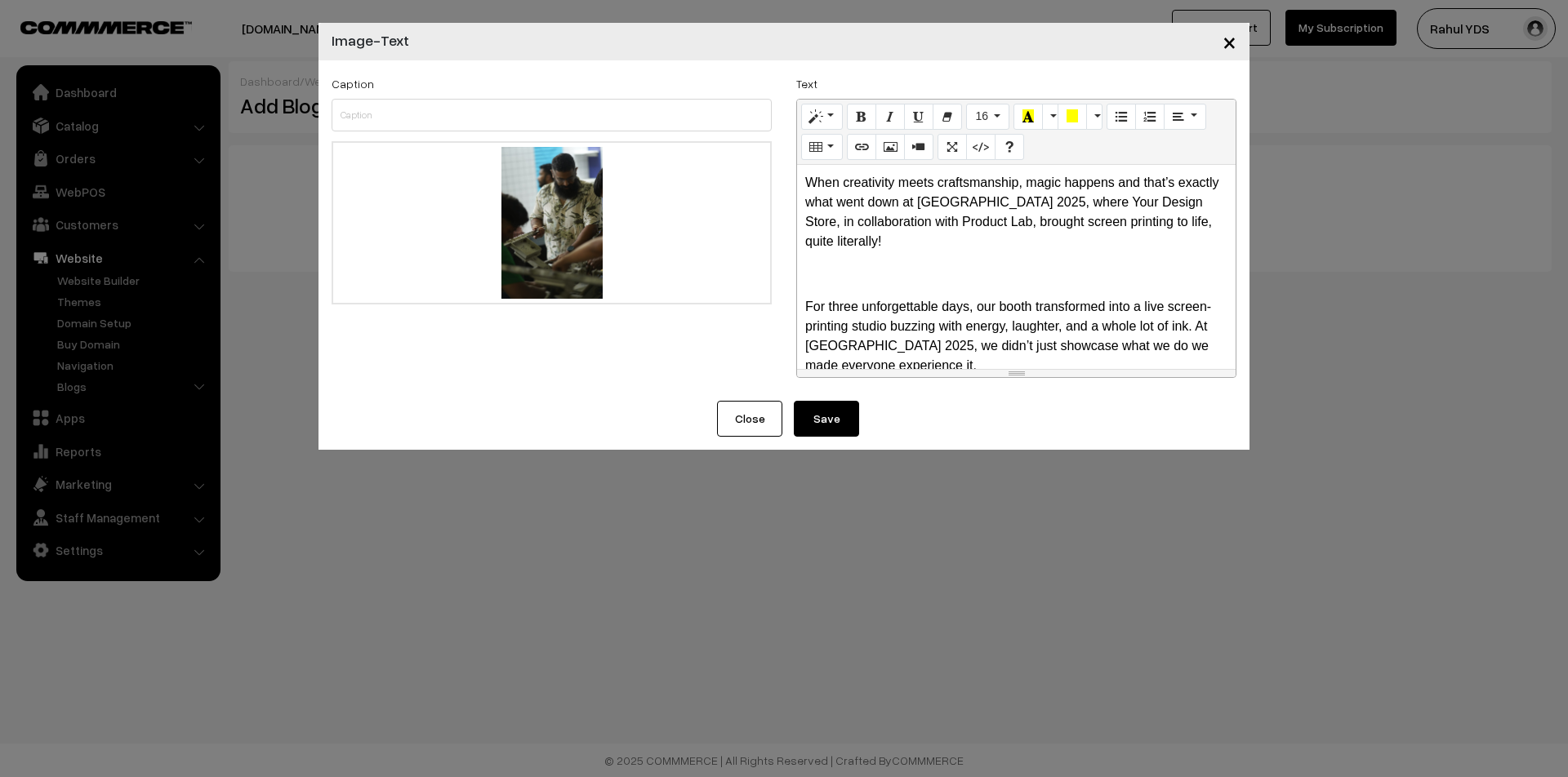
click at [834, 416] on button "Save" at bounding box center [826, 419] width 65 height 36
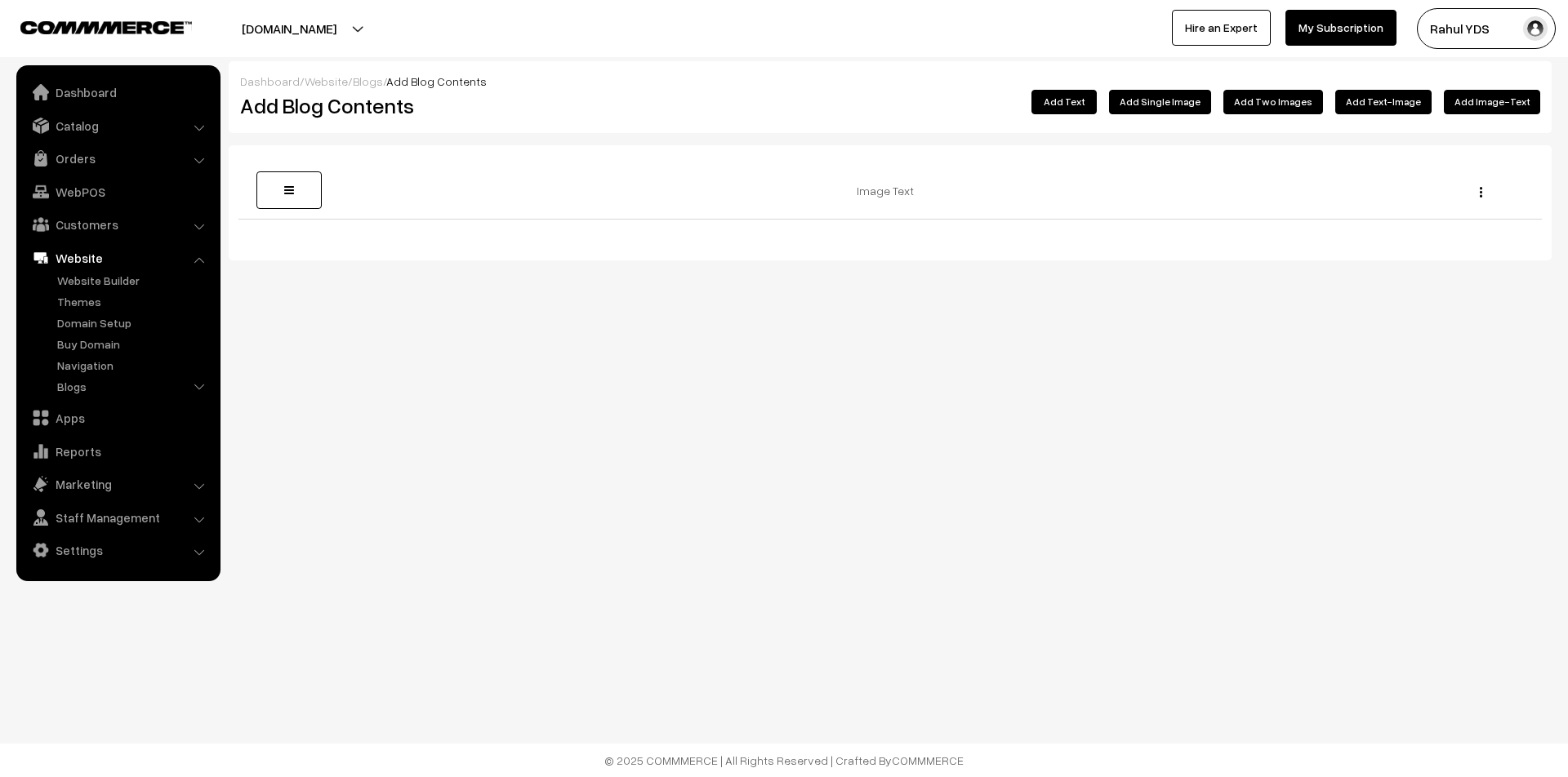
click at [1381, 106] on button "Add Text-Image" at bounding box center [1382, 101] width 96 height 24
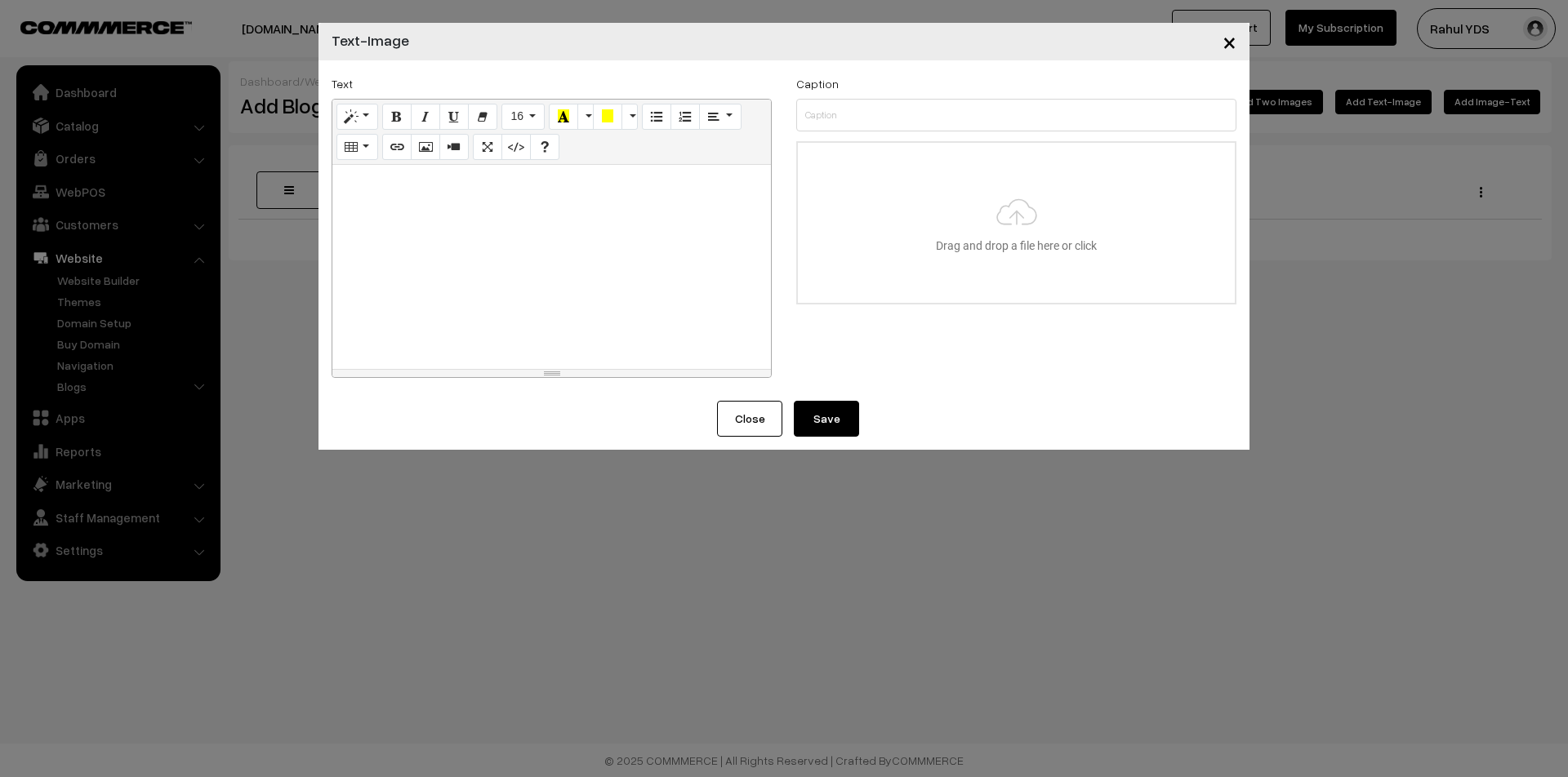
click at [531, 283] on div at bounding box center [551, 267] width 438 height 204
paste div
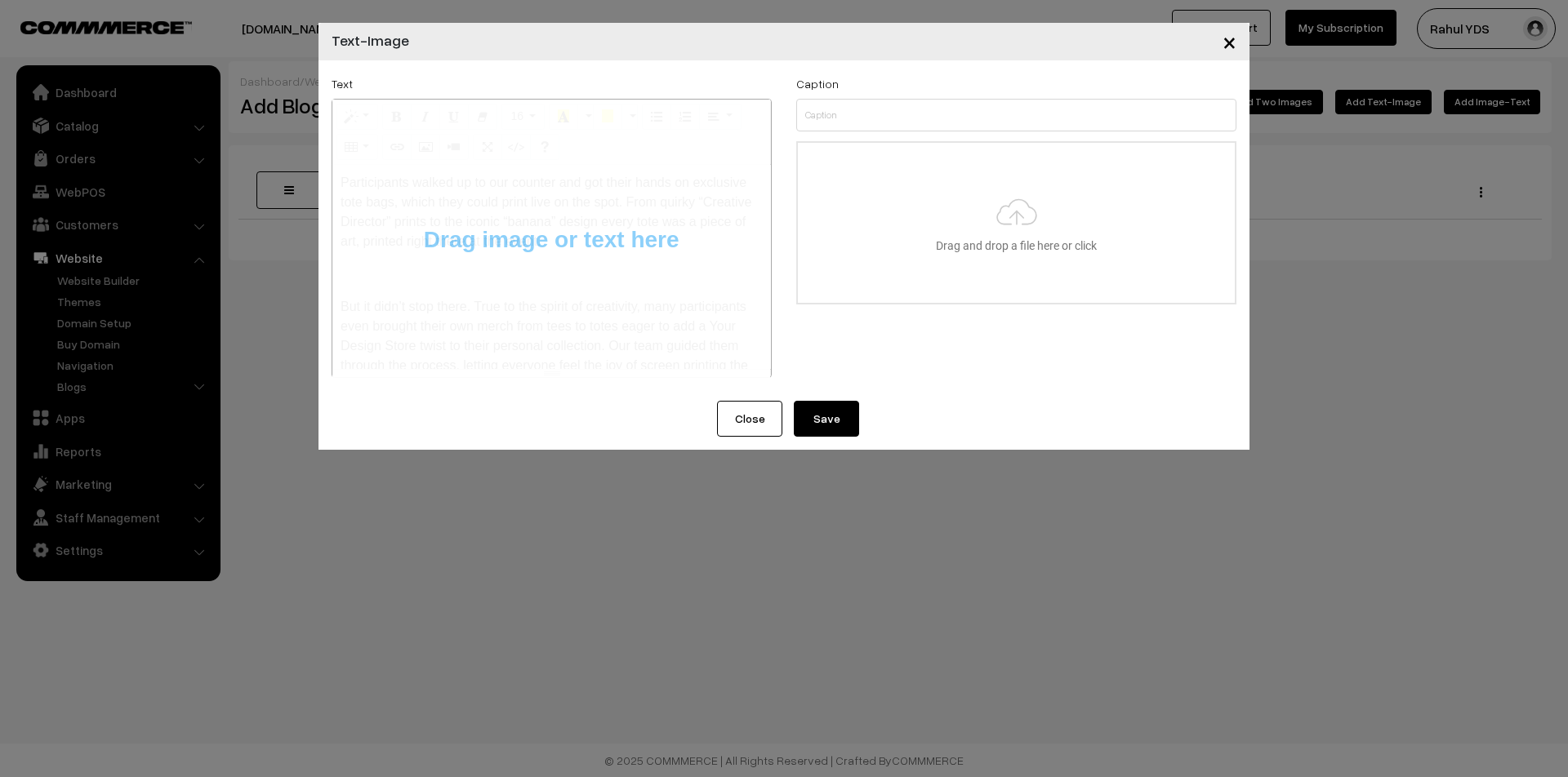
type input "C:\fakepath\WhatsApp Image 2025-10-11 at 10.09.35.jpeg"
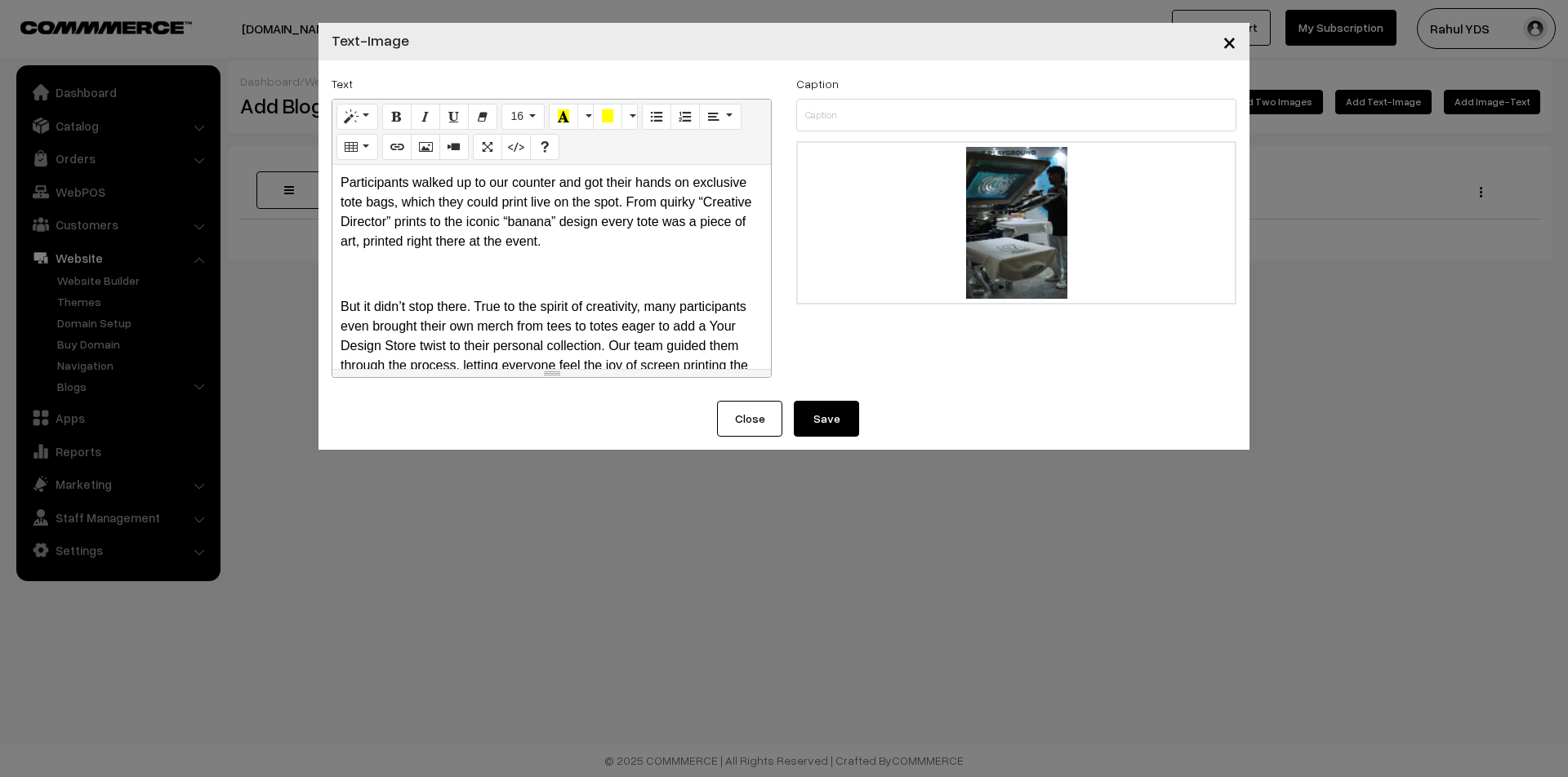
click at [828, 423] on button "Save" at bounding box center [826, 419] width 65 height 36
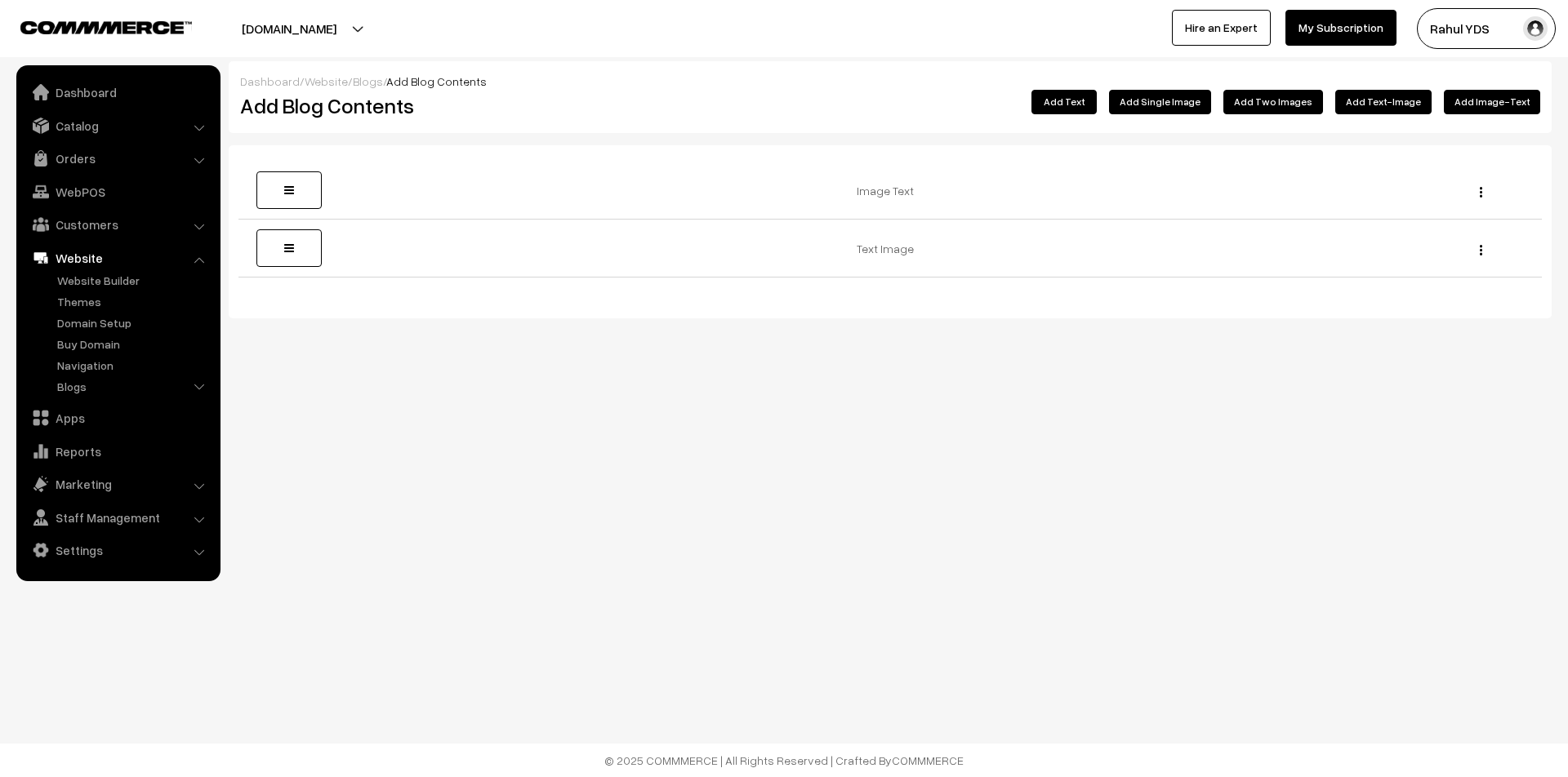
click at [1277, 102] on button "Add Two Images" at bounding box center [1272, 101] width 100 height 24
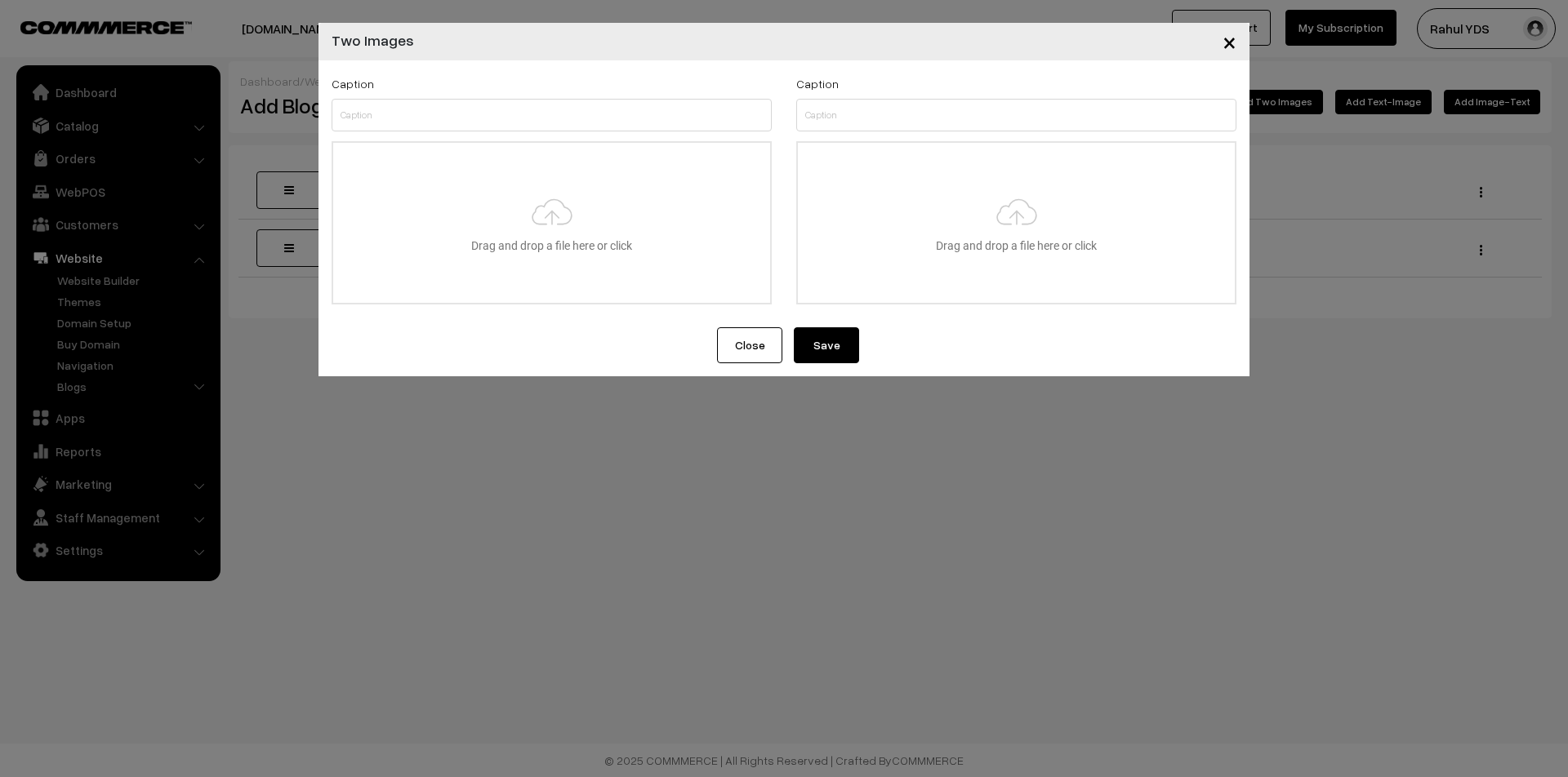
type input "C:\fakepath\WhatsApp Image [DATE] 10.11.53.jpeg"
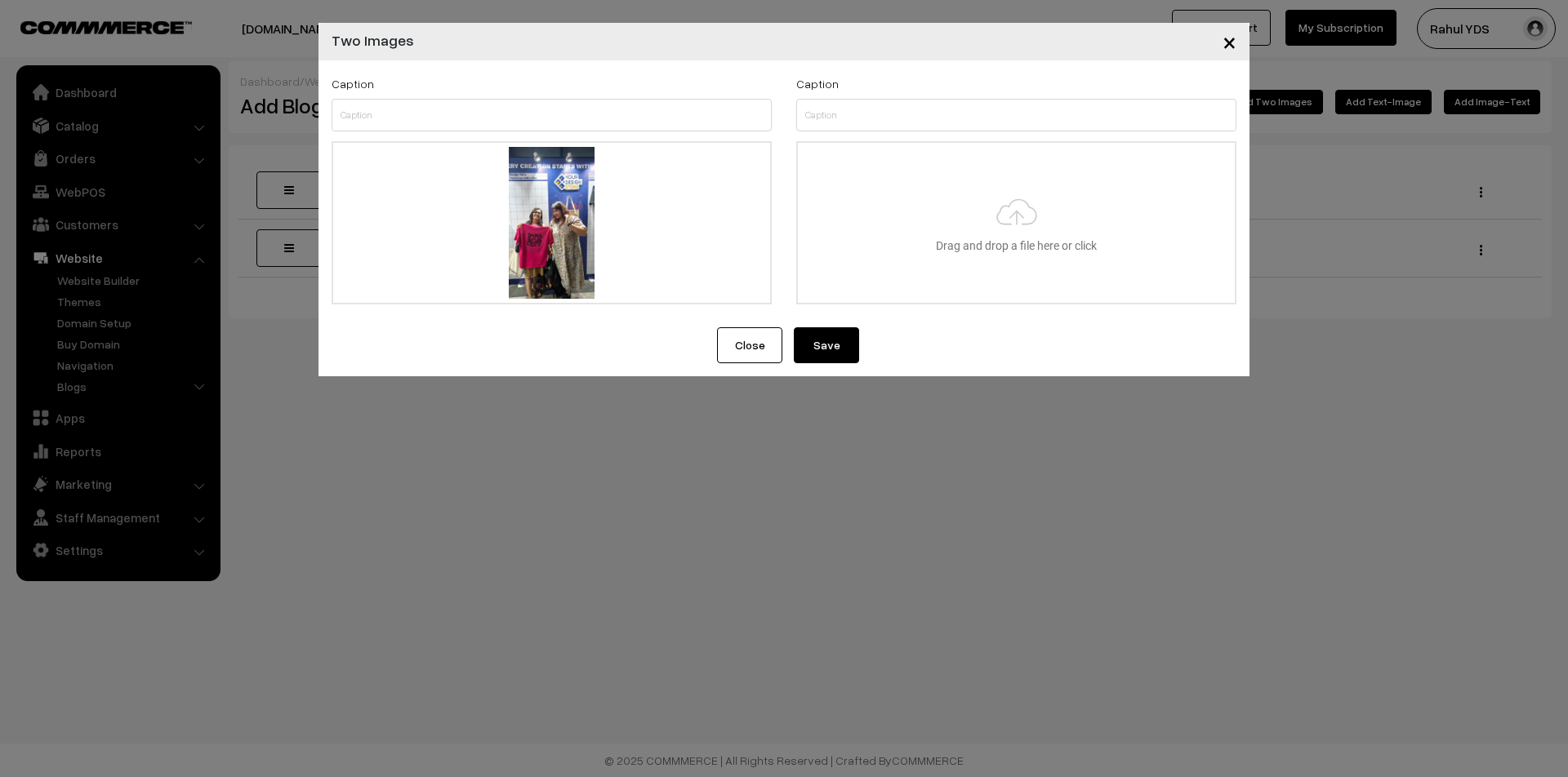
type input "C:\fakepath\WhatsApp Image [DATE] 10.14.31.jpeg"
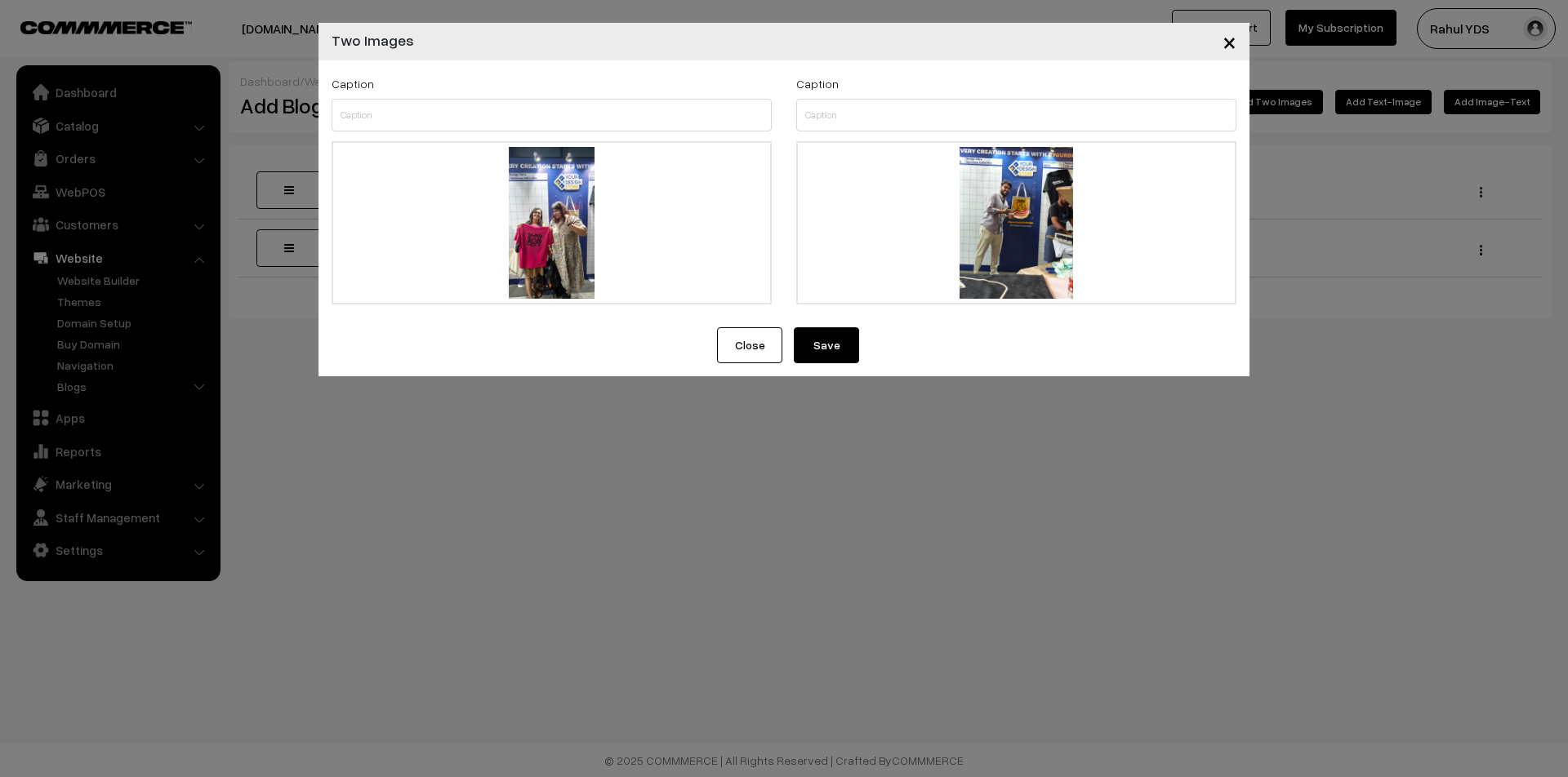
click at [816, 359] on button "Save" at bounding box center [826, 345] width 65 height 36
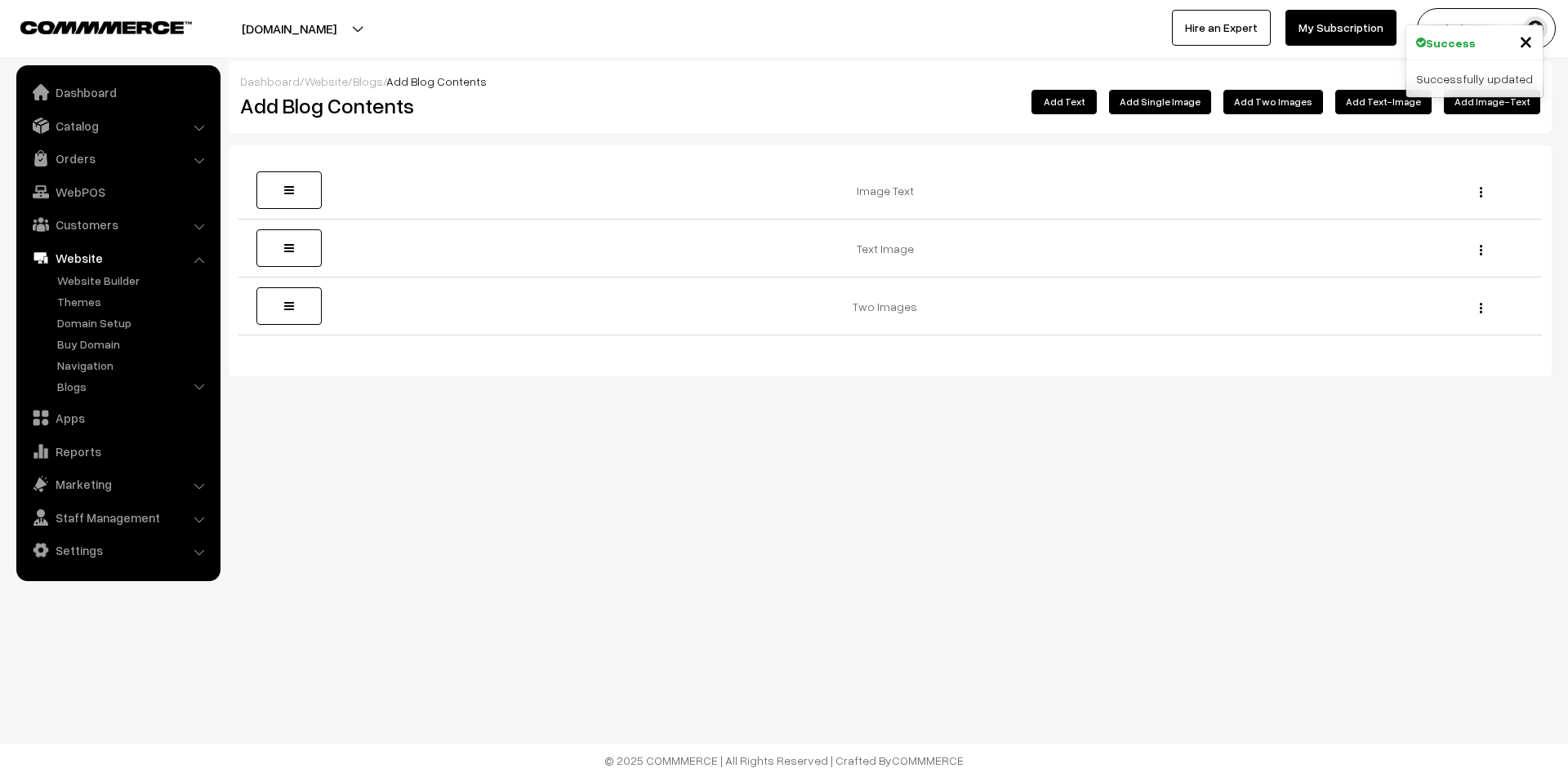
click at [1081, 103] on button "Add Text" at bounding box center [1063, 101] width 65 height 24
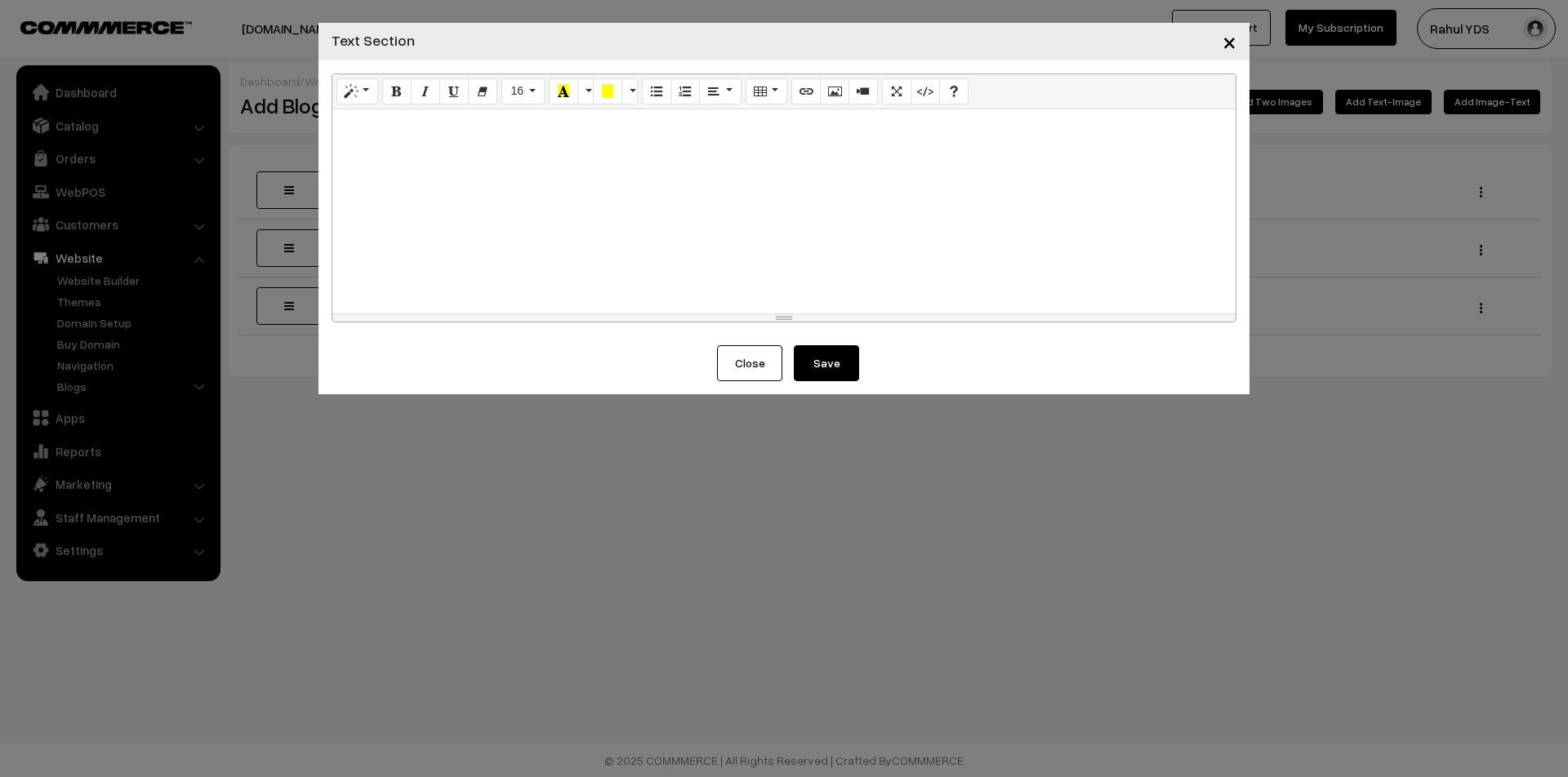
click at [688, 177] on div at bounding box center [784, 212] width 903 height 204
paste div
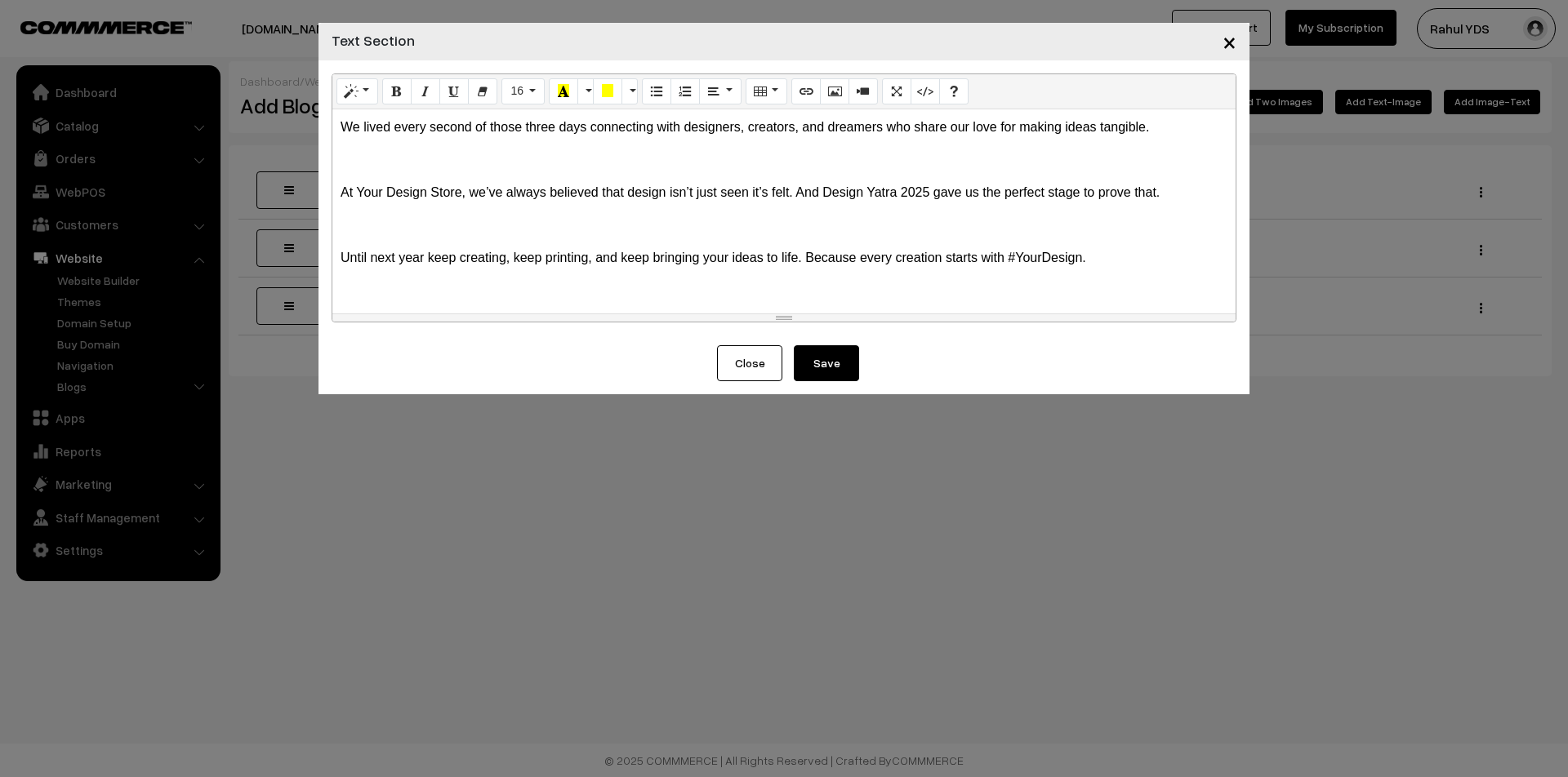
click at [836, 377] on button "Save" at bounding box center [826, 363] width 65 height 36
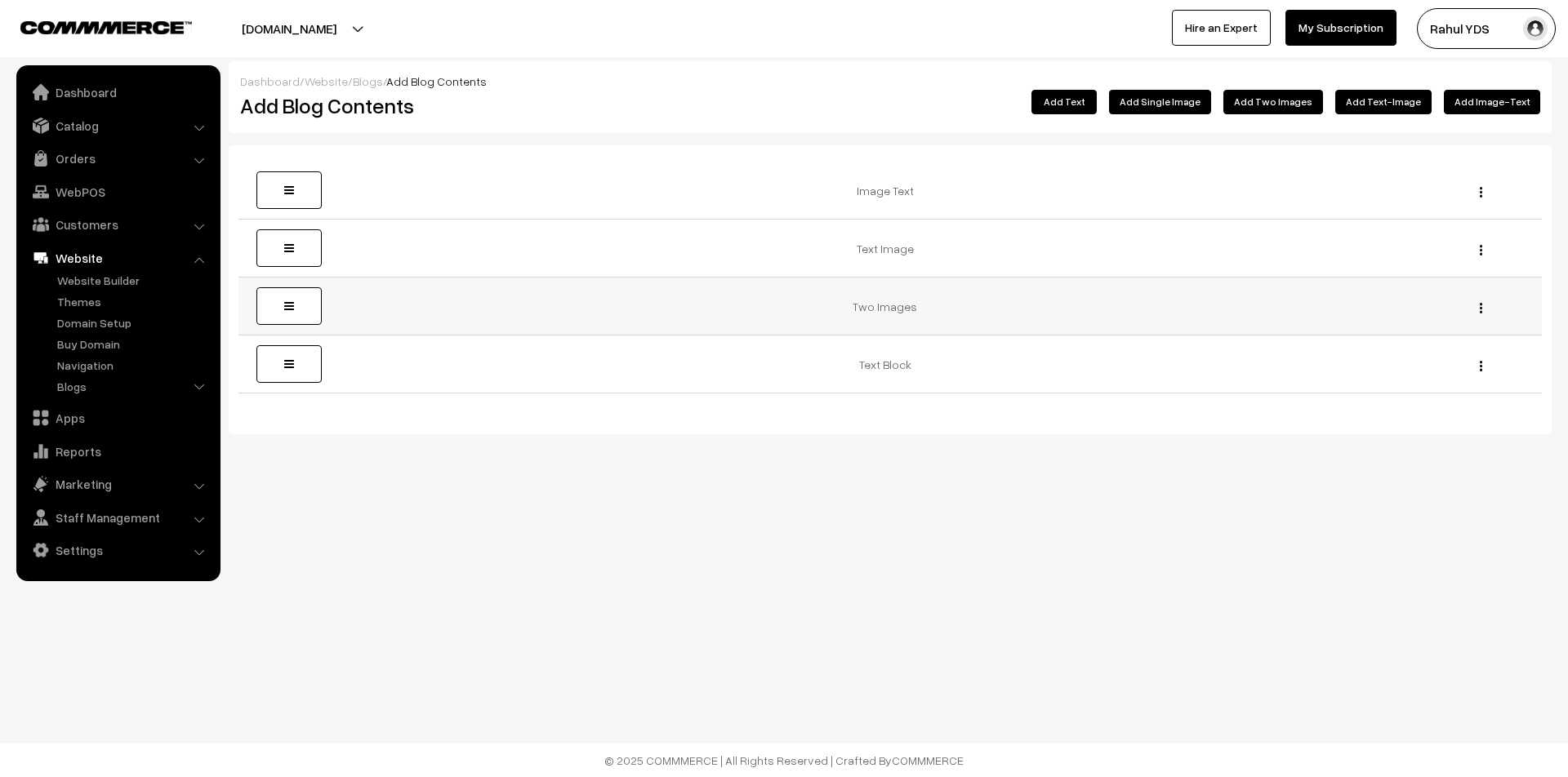
click at [1481, 309] on img "button" at bounding box center [1480, 308] width 3 height 11
click at [1419, 326] on link "Edit" at bounding box center [1407, 332] width 139 height 36
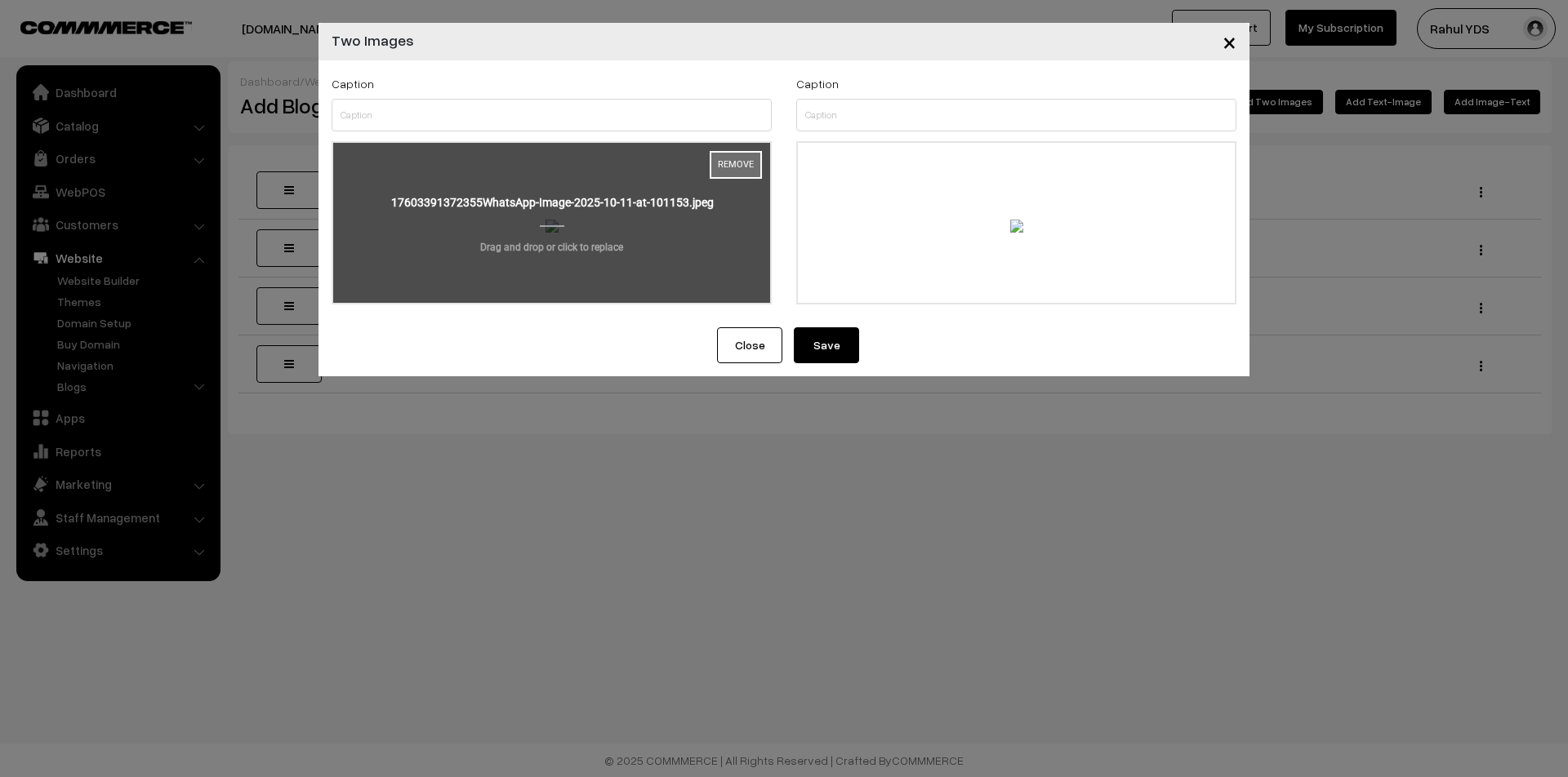
click at [726, 162] on button "Remove" at bounding box center [736, 165] width 52 height 28
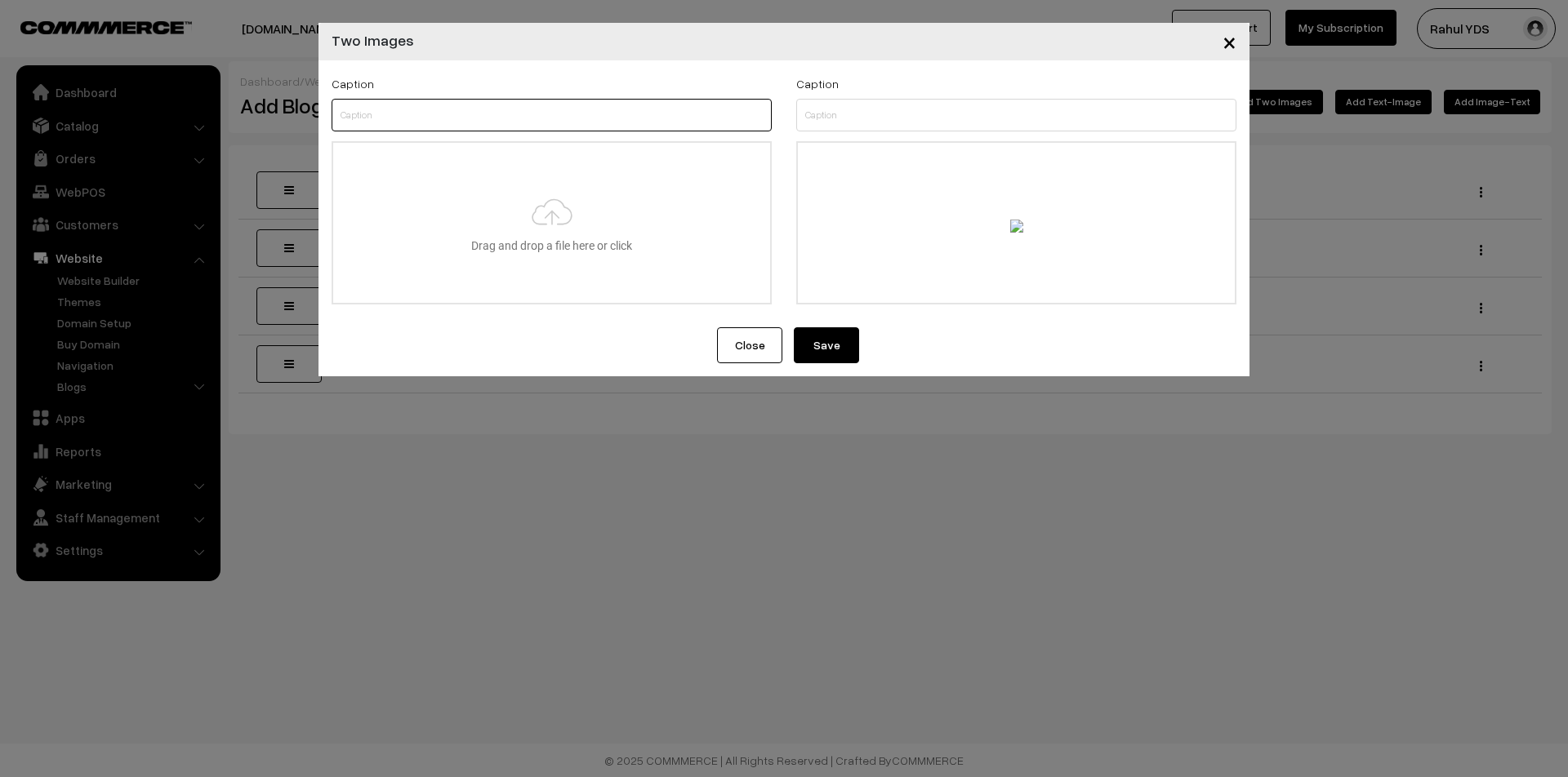
click at [634, 117] on input "text" at bounding box center [551, 115] width 440 height 32
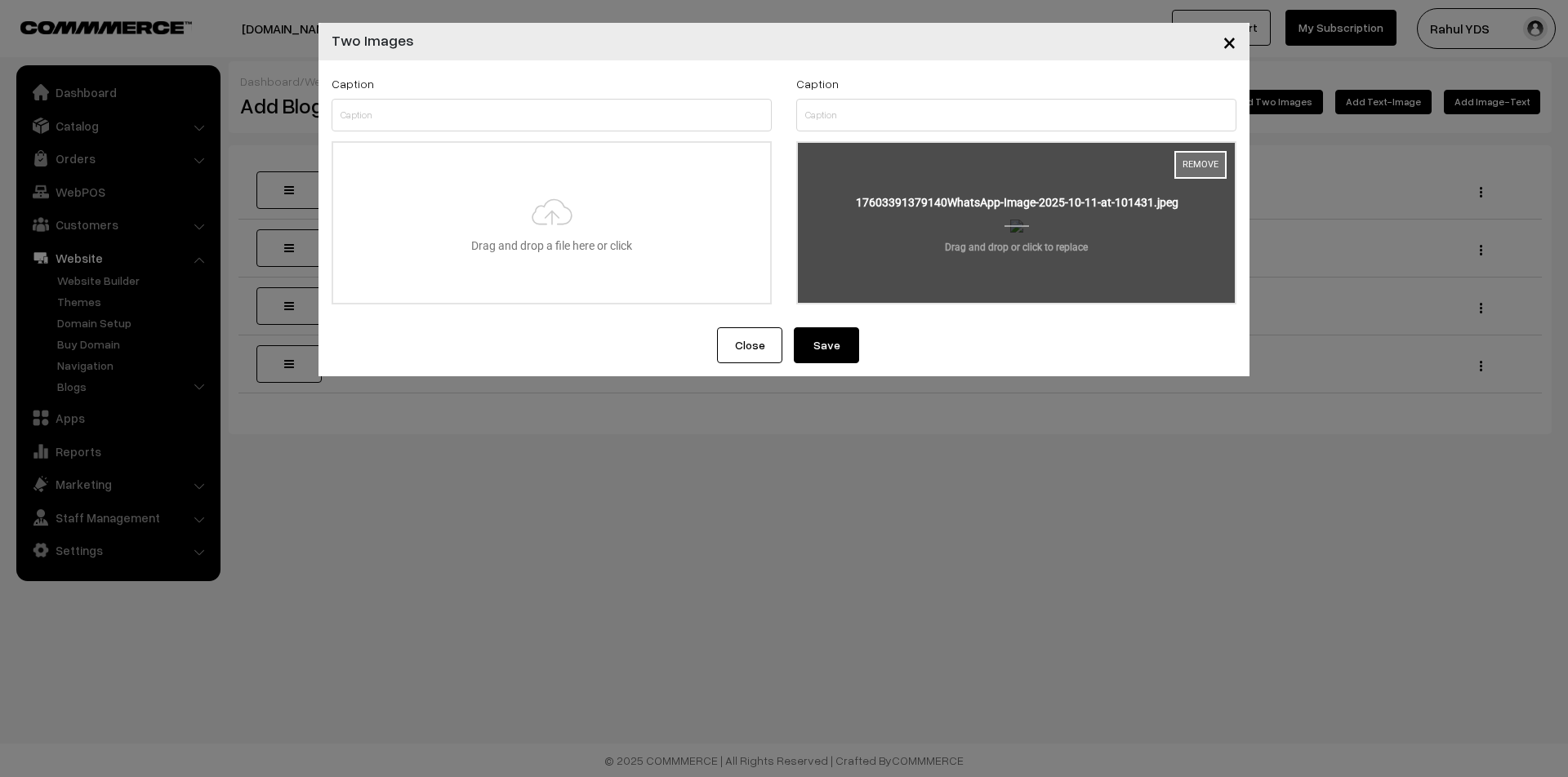
click at [1197, 163] on button "Remove" at bounding box center [1200, 165] width 52 height 28
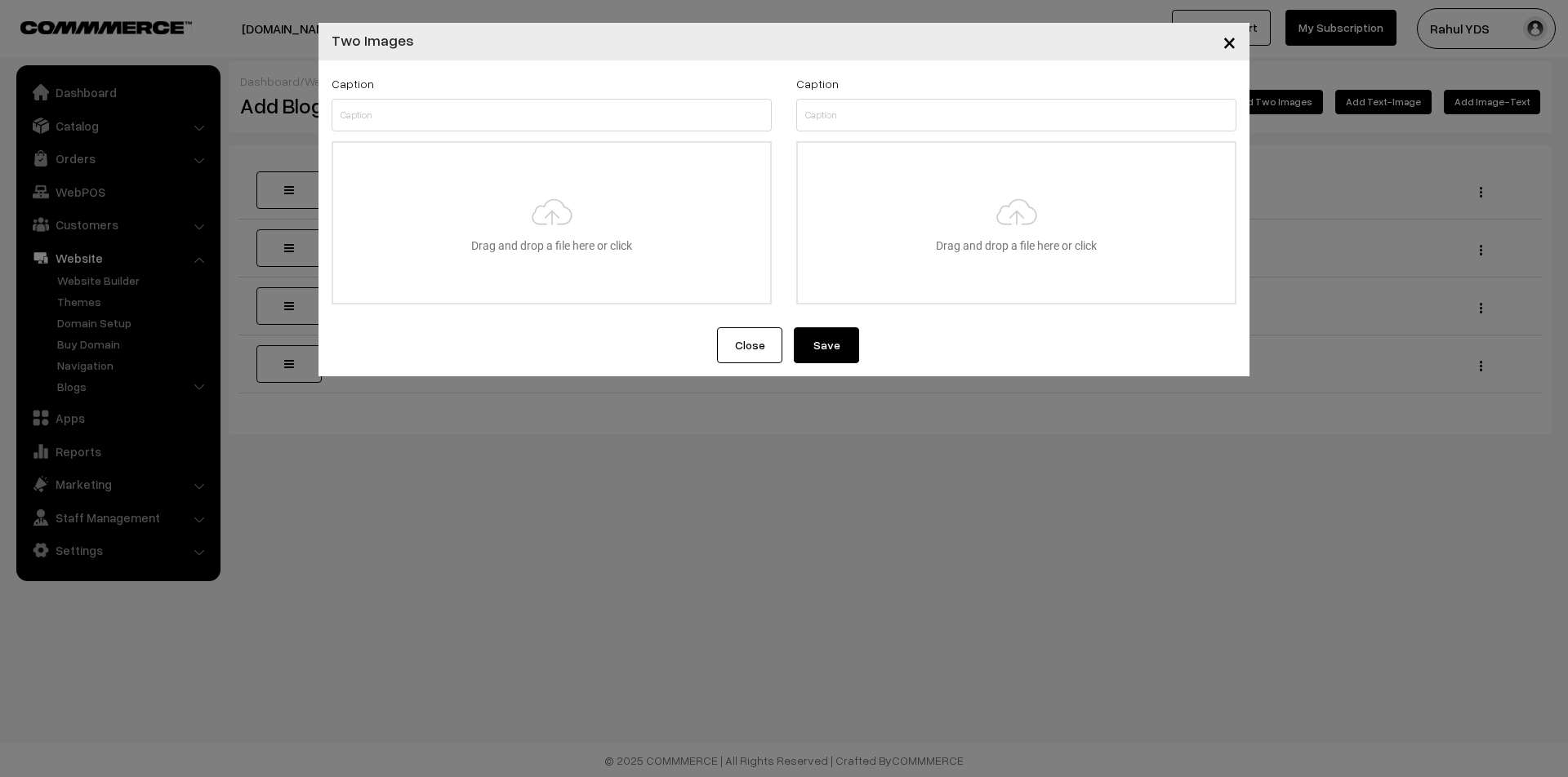
click at [757, 353] on button "Close" at bounding box center [749, 345] width 65 height 36
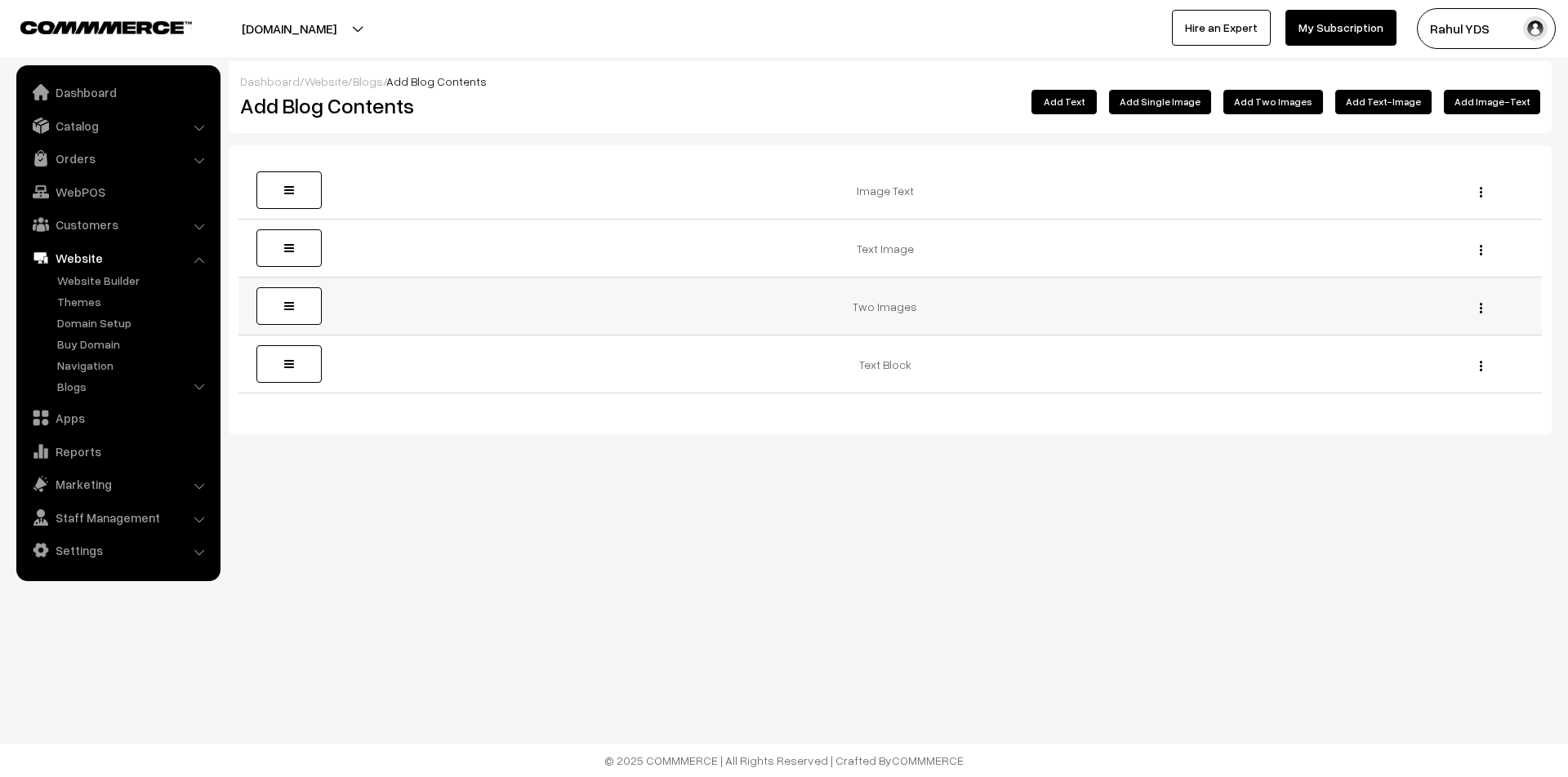
click at [1477, 300] on div "Edit Delete" at bounding box center [1477, 306] width 111 height 17
click at [1479, 303] on button "button" at bounding box center [1481, 307] width 4 height 13
click at [1434, 344] on link "Edit" at bounding box center [1407, 332] width 139 height 36
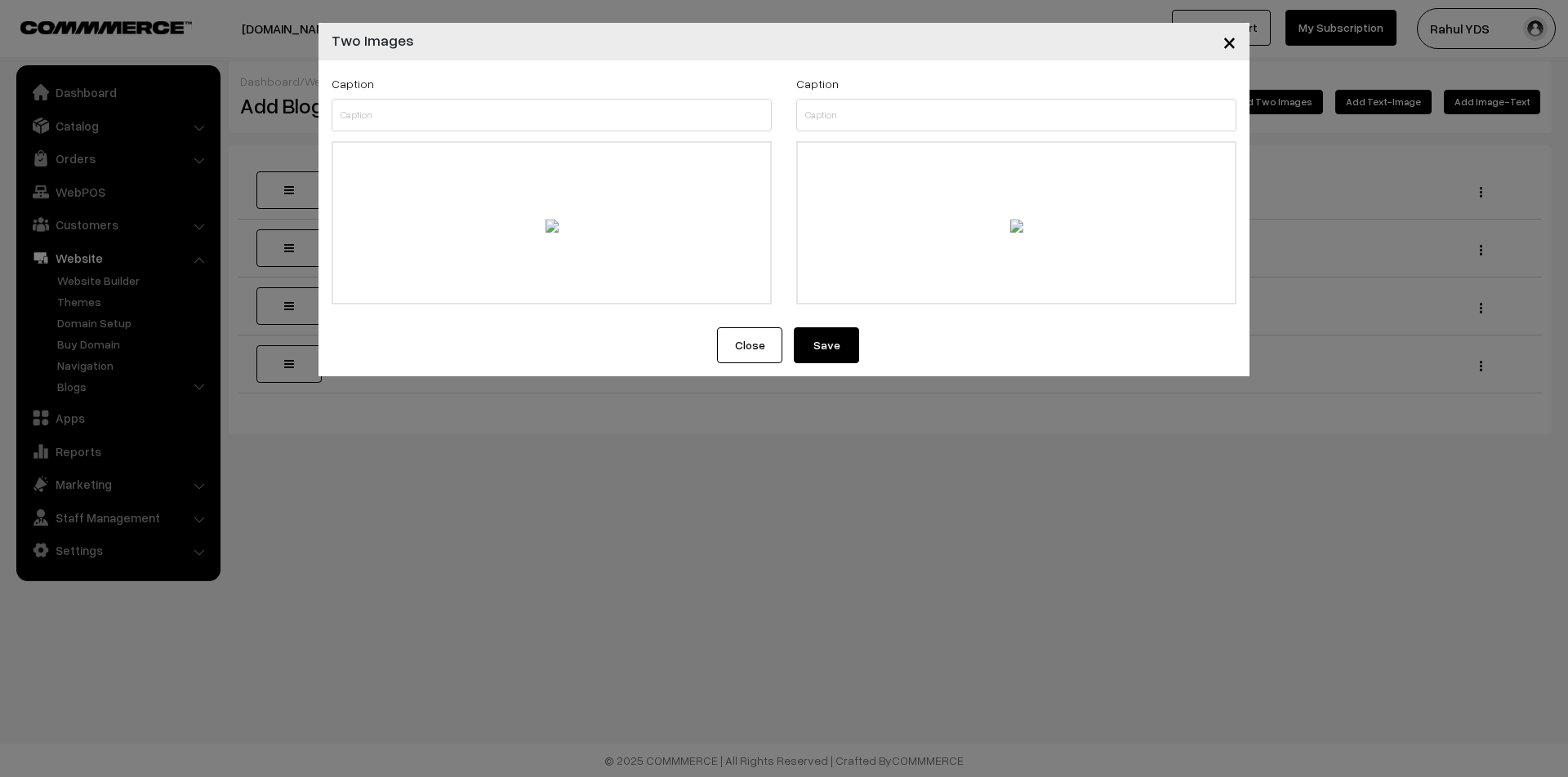
click at [1229, 38] on span "×" at bounding box center [1229, 41] width 13 height 30
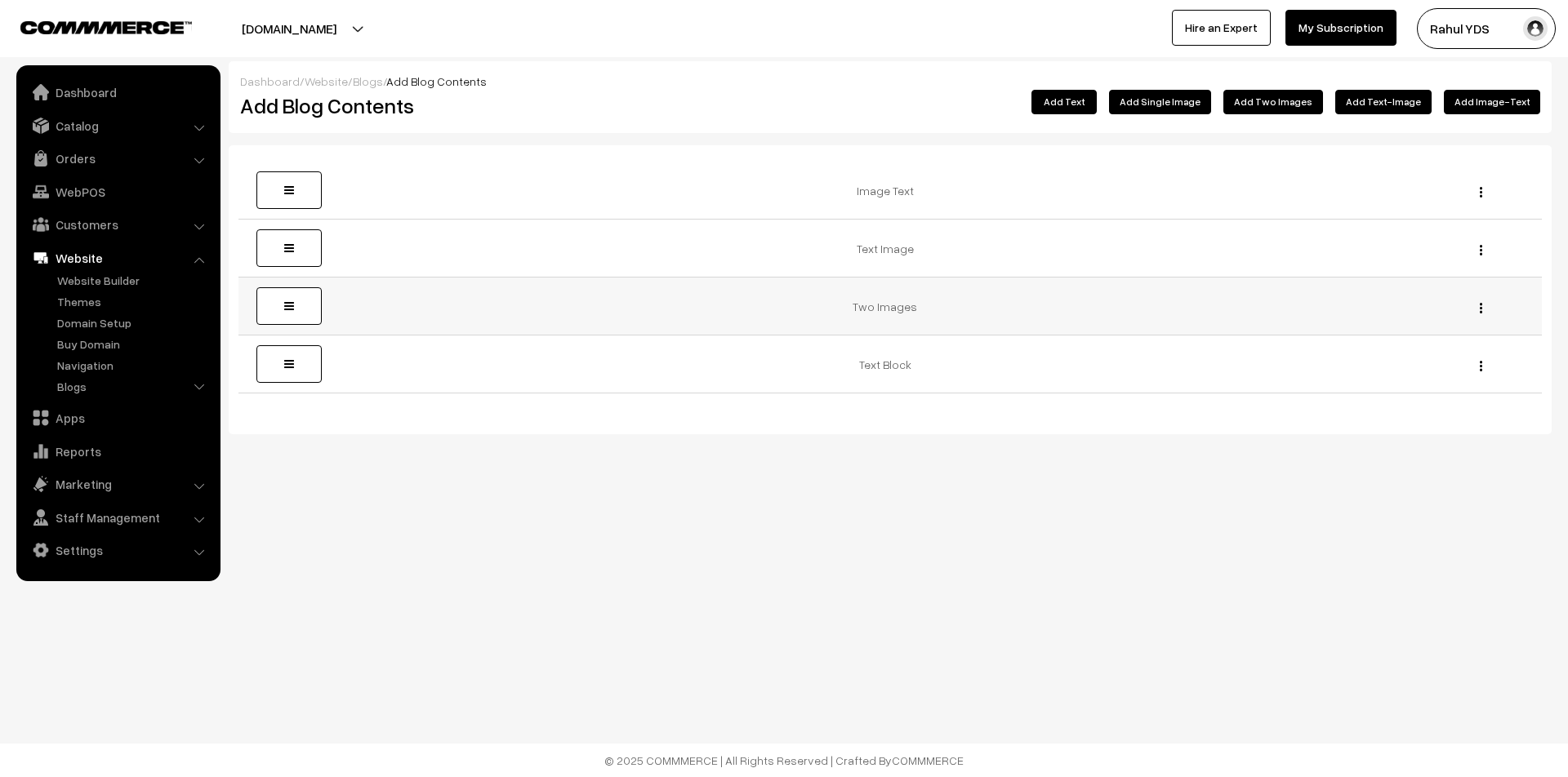
click at [1479, 304] on img "button" at bounding box center [1480, 308] width 3 height 11
click at [1450, 361] on link "Delete" at bounding box center [1407, 367] width 139 height 36
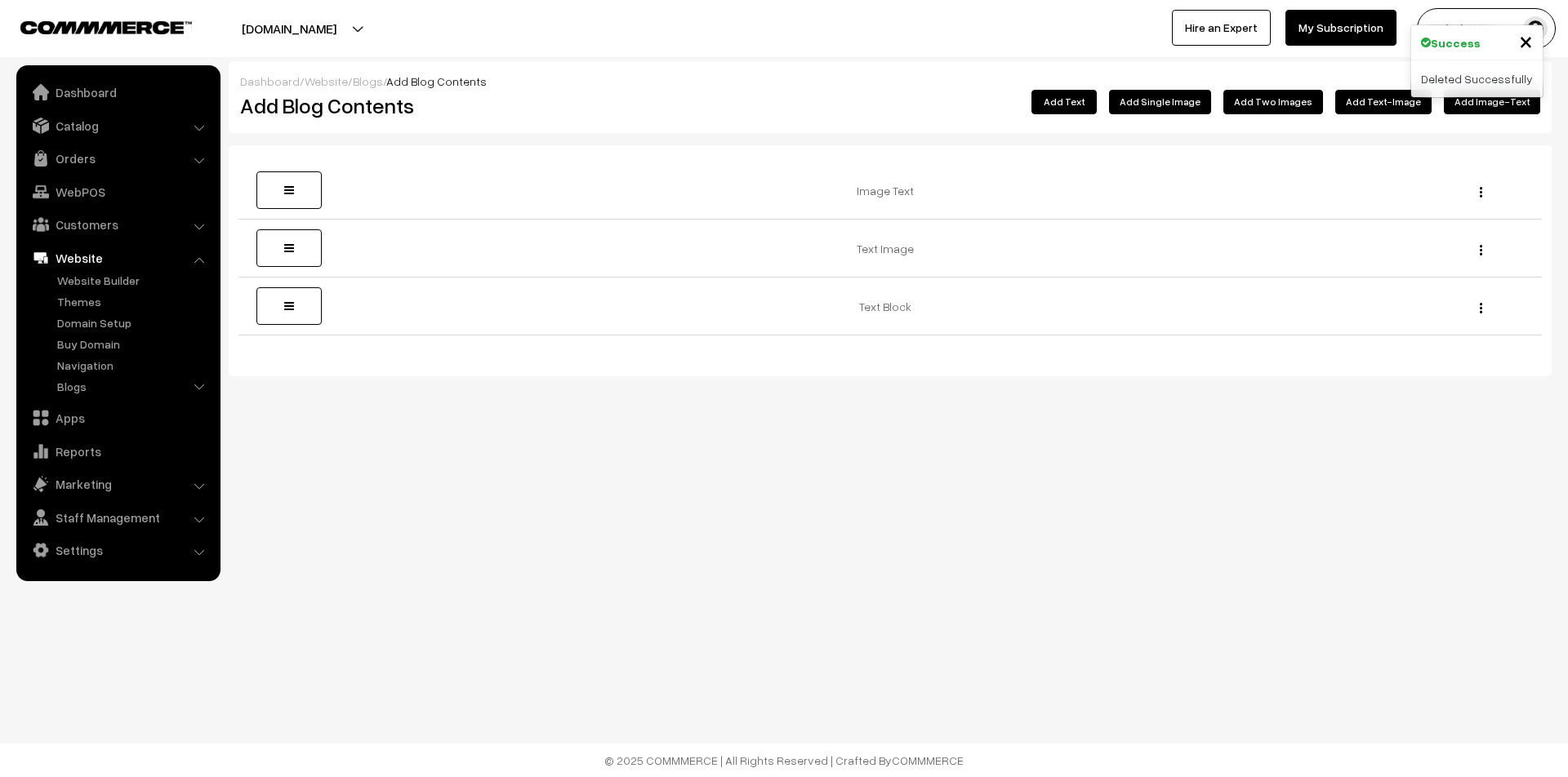
click at [1177, 101] on button "Add Single Image" at bounding box center [1160, 101] width 102 height 24
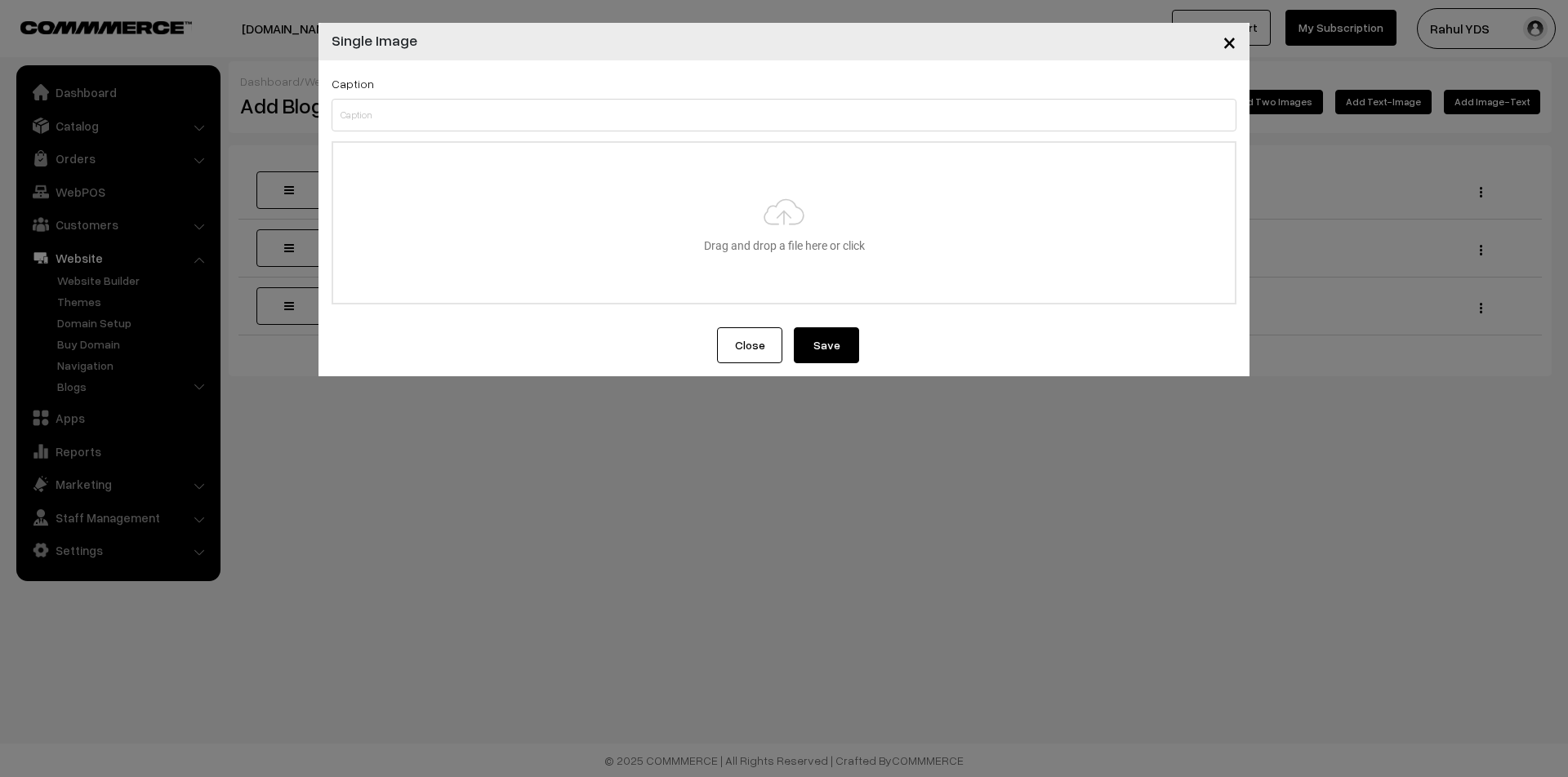
type input "C:\fakepath\WhatsApp Image 2025-10-11 at 10.14.31.jpeg"
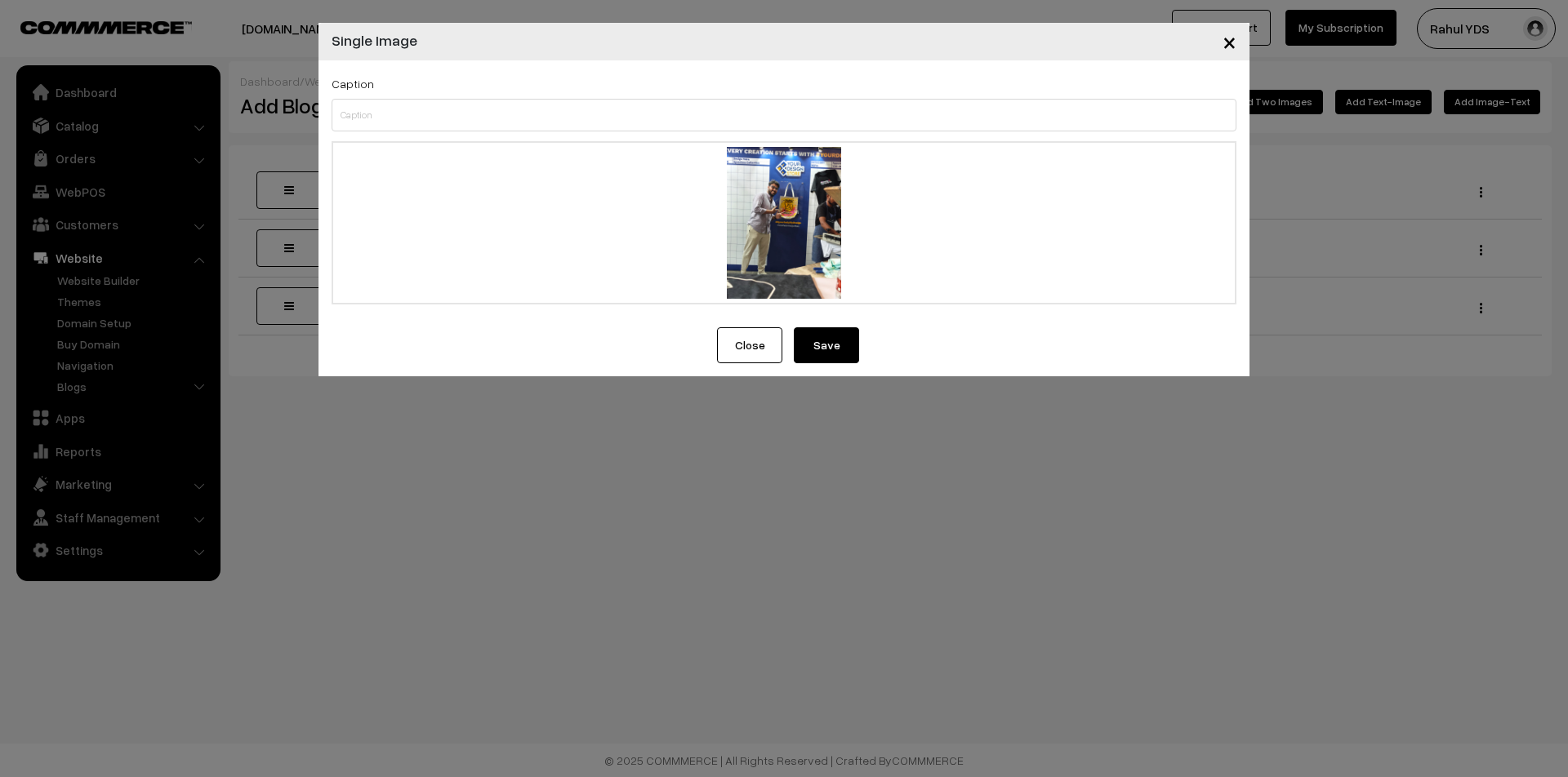
click at [838, 356] on button "Save" at bounding box center [826, 345] width 65 height 36
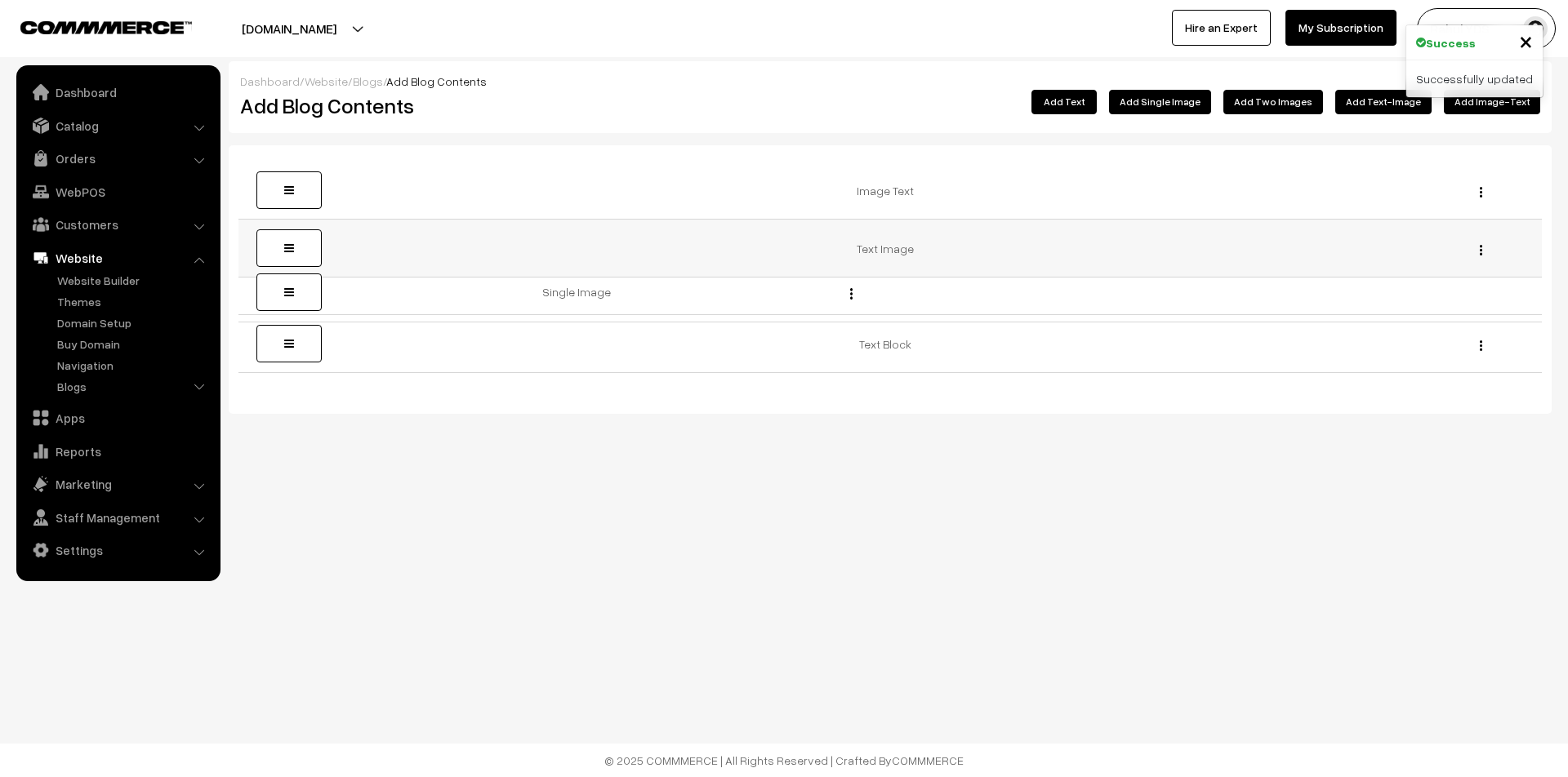
drag, startPoint x: 299, startPoint y: 376, endPoint x: 299, endPoint y: 306, distance: 70.0
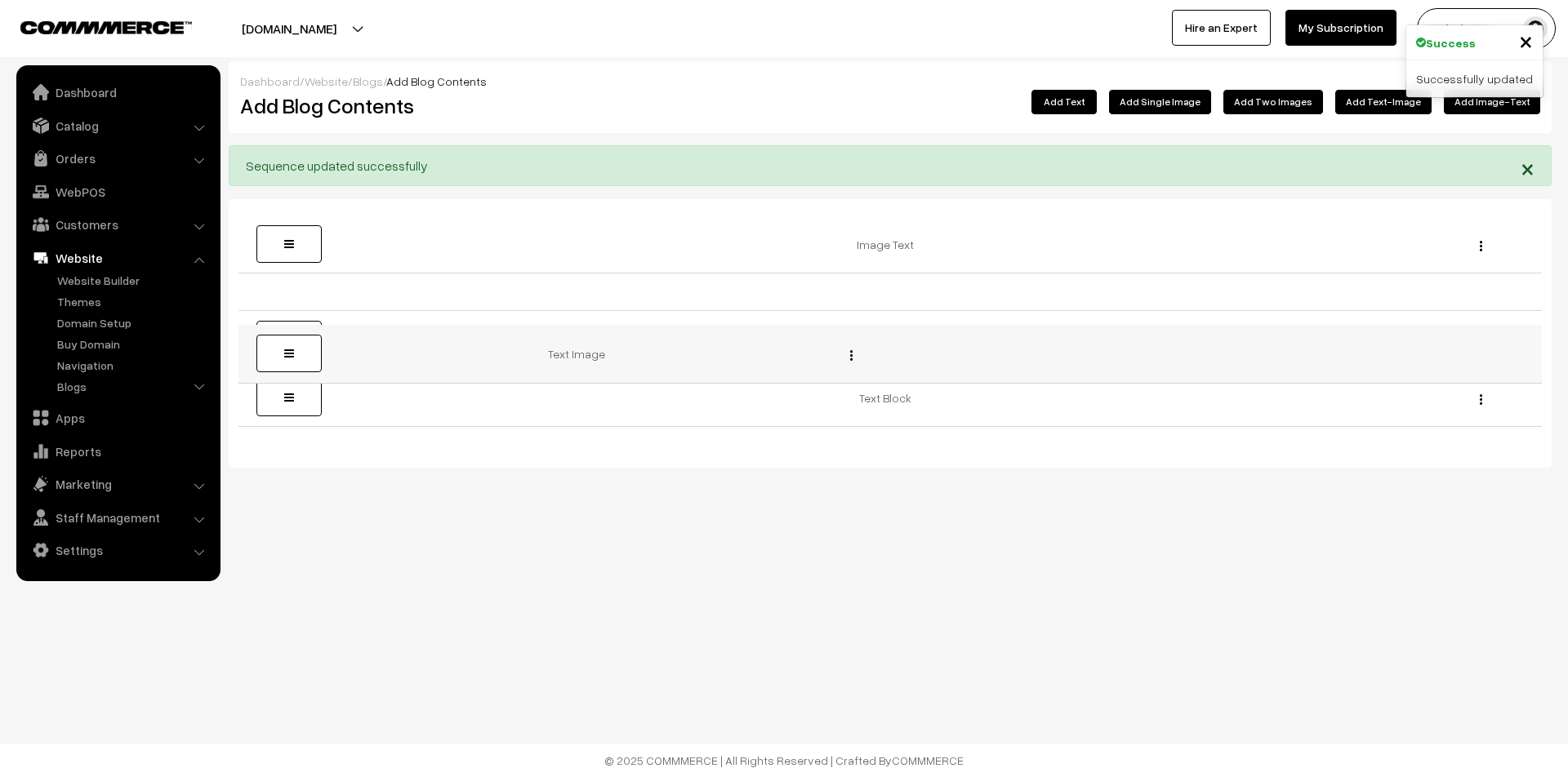
drag, startPoint x: 261, startPoint y: 306, endPoint x: 264, endPoint y: 357, distance: 51.1
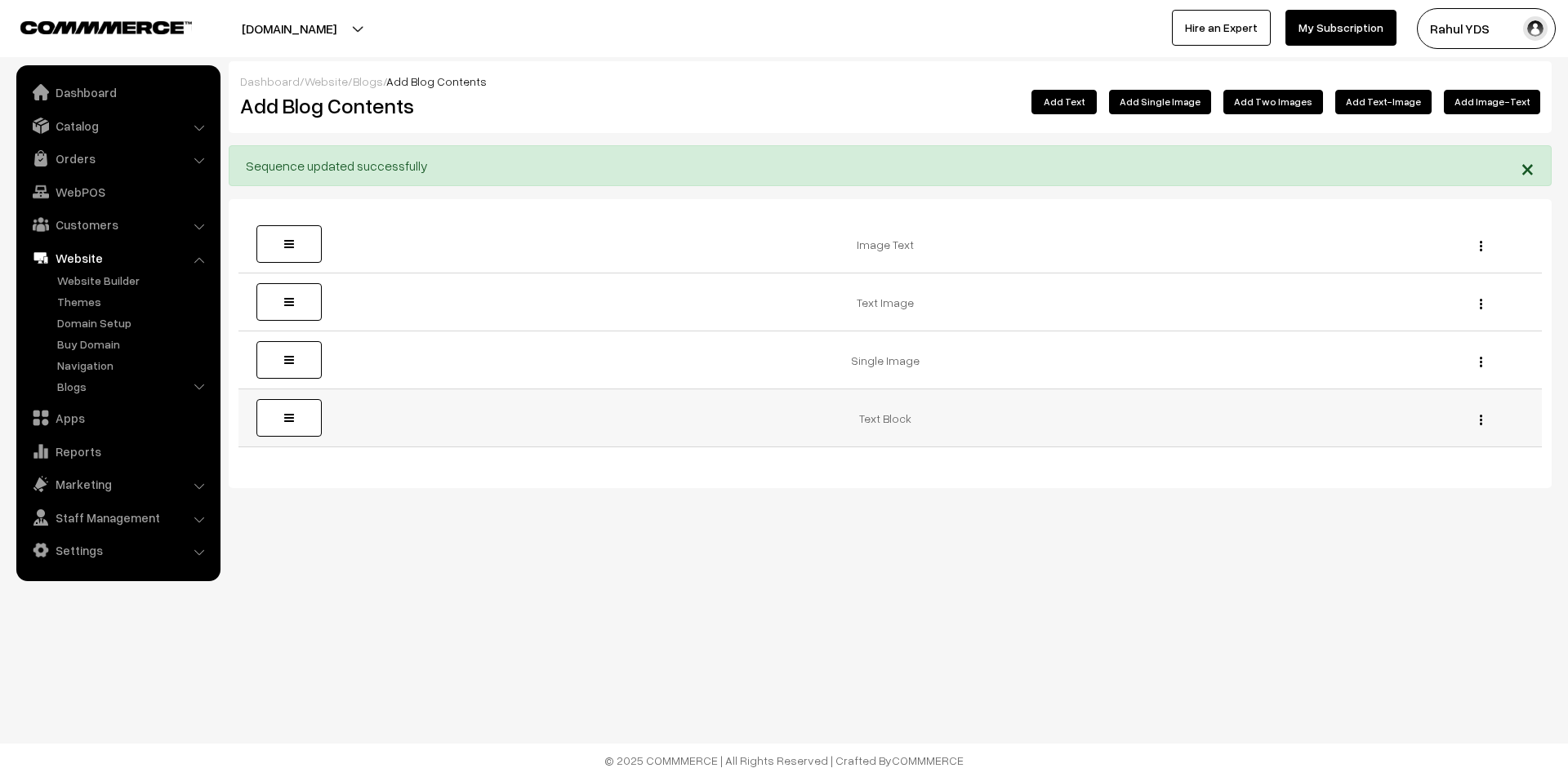
click at [1479, 421] on img "button" at bounding box center [1480, 420] width 3 height 11
click at [1430, 470] on link "Delete" at bounding box center [1407, 479] width 139 height 36
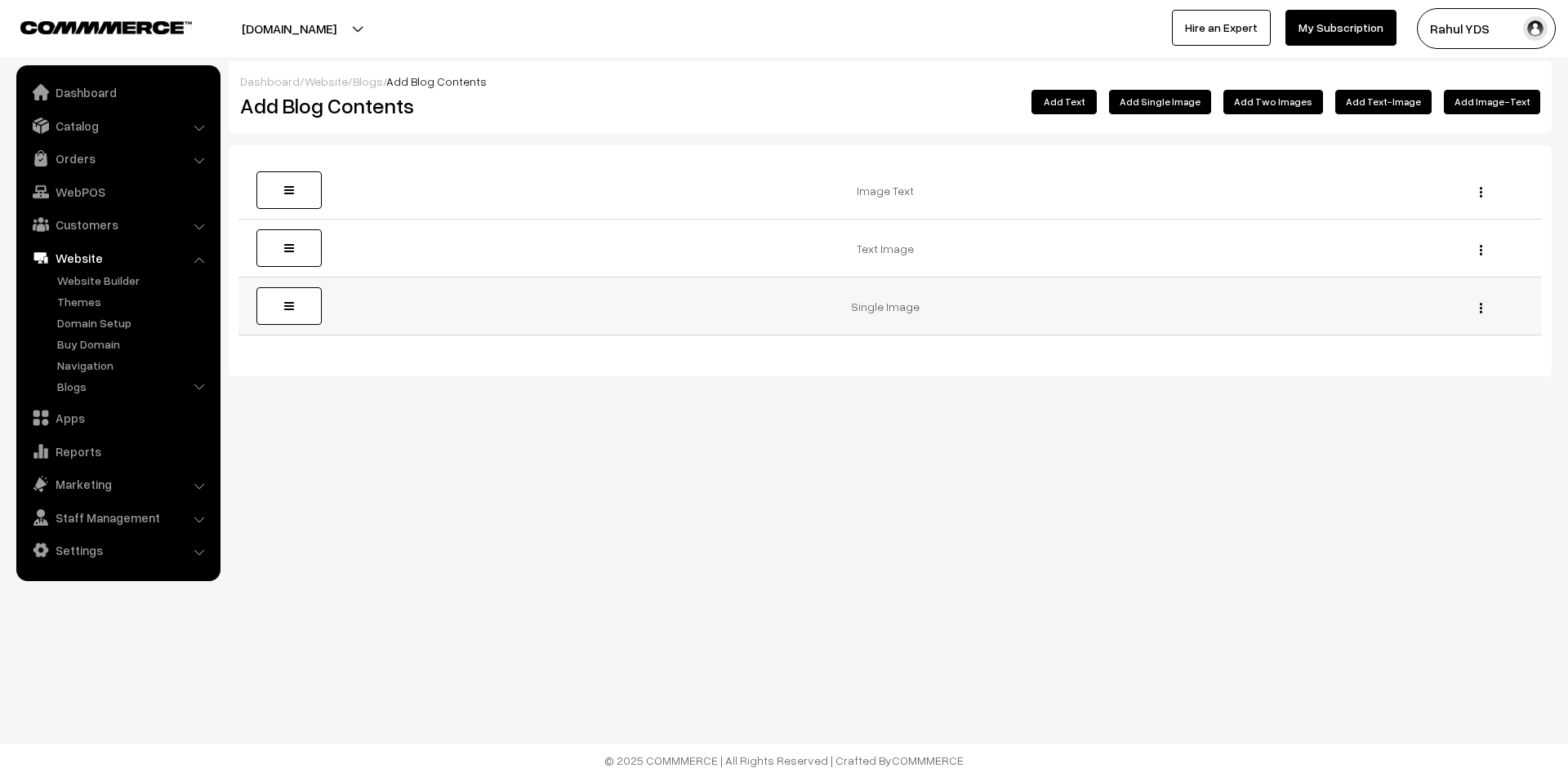
click at [1480, 314] on img "button" at bounding box center [1480, 308] width 3 height 11
click at [1400, 350] on link "Delete" at bounding box center [1407, 367] width 139 height 36
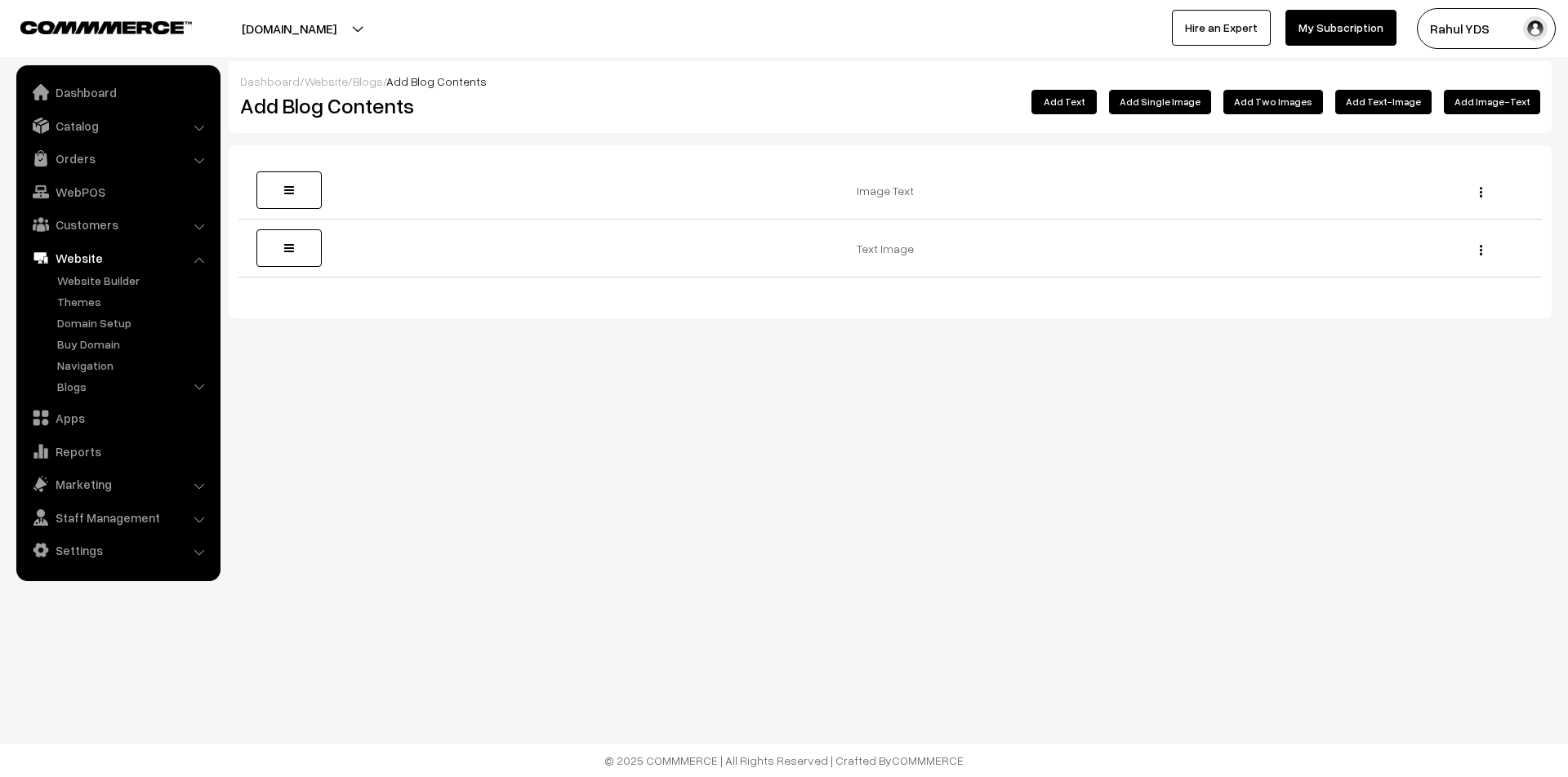
click at [1498, 96] on button "Add Image-Text" at bounding box center [1491, 101] width 96 height 24
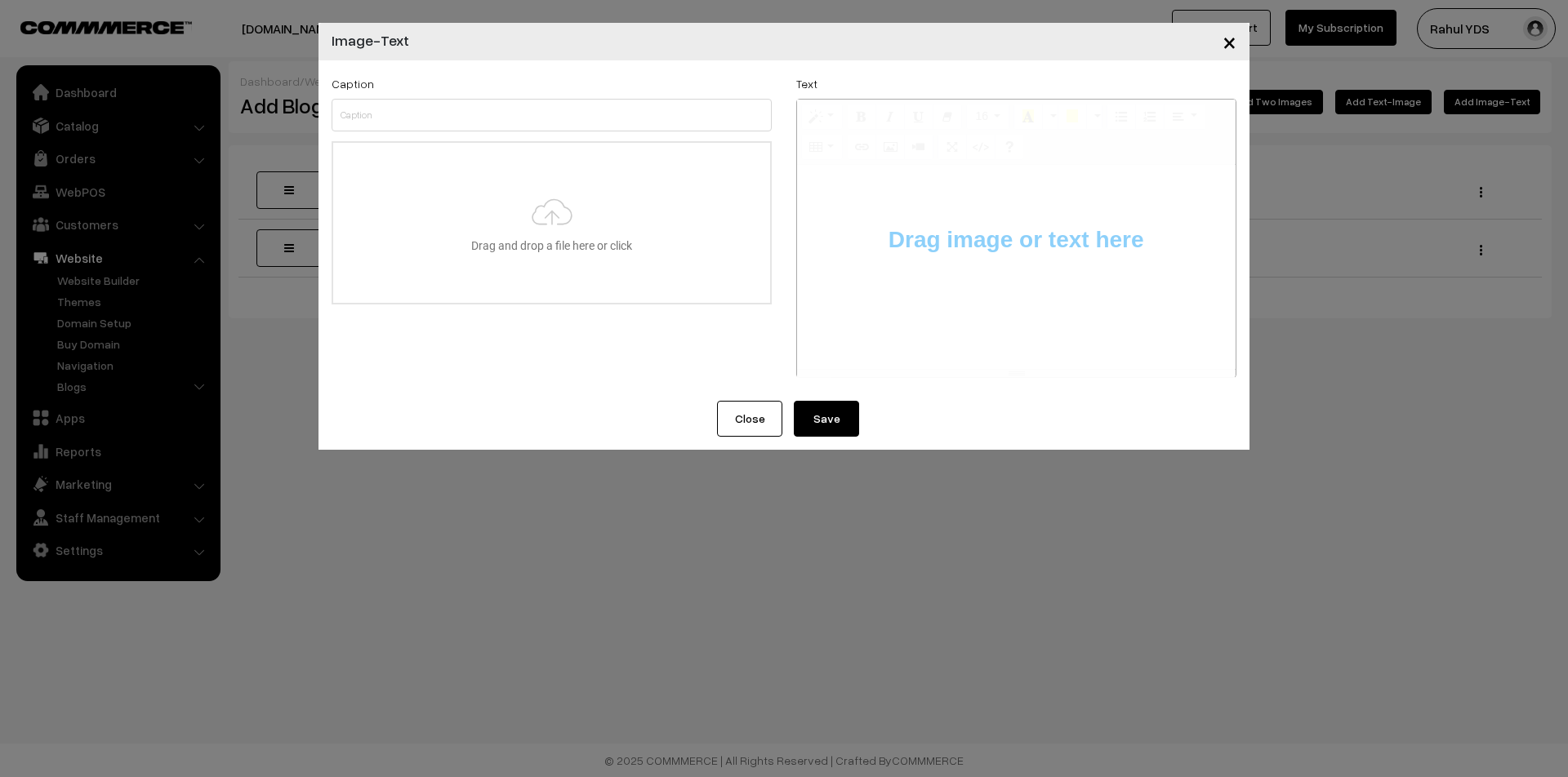
type input "C:\fakepath\WhatsApp Image 2025-10-11 at 10.14.31.jpeg"
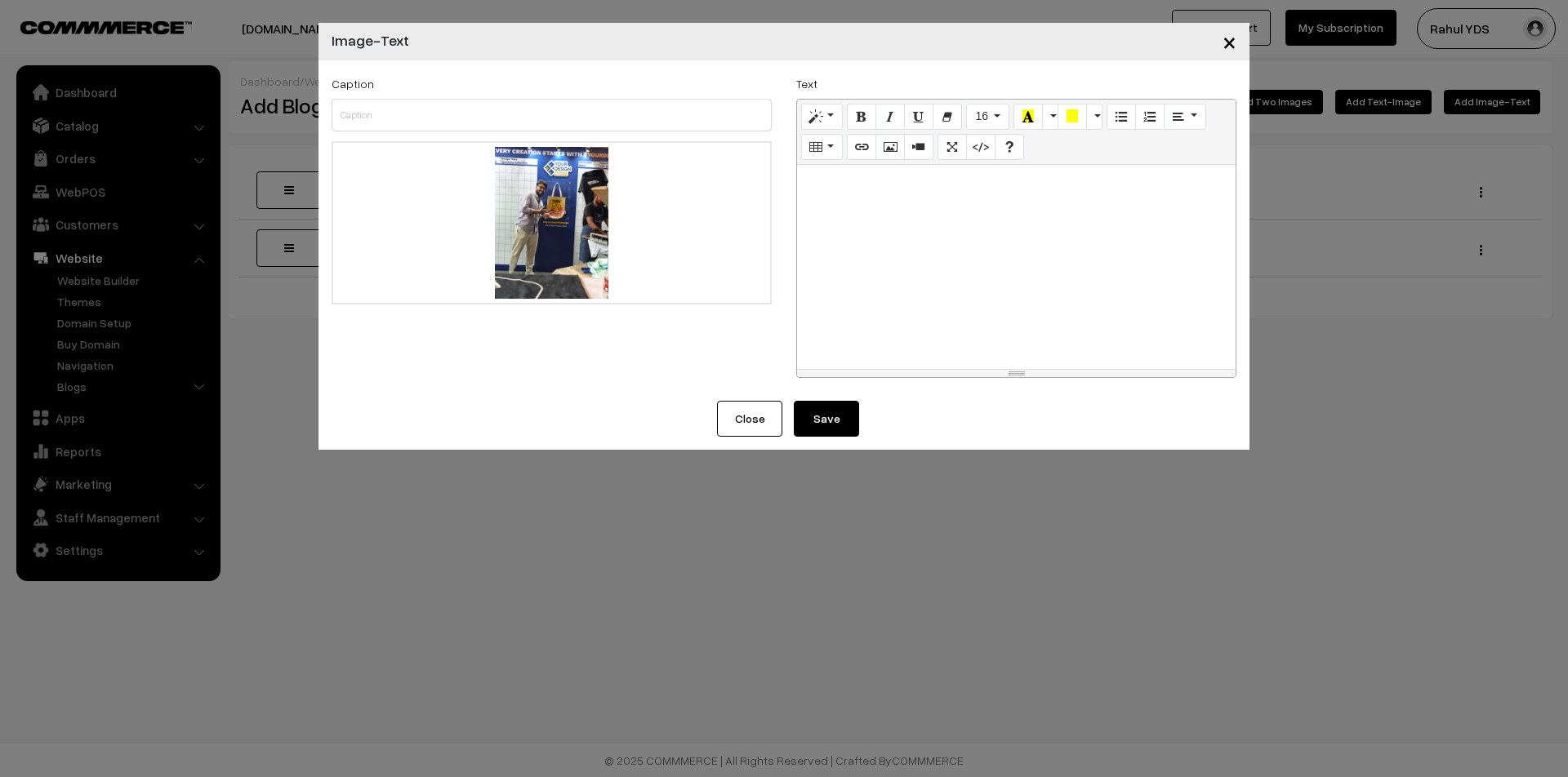
click at [969, 232] on div at bounding box center [1016, 267] width 438 height 204
paste div
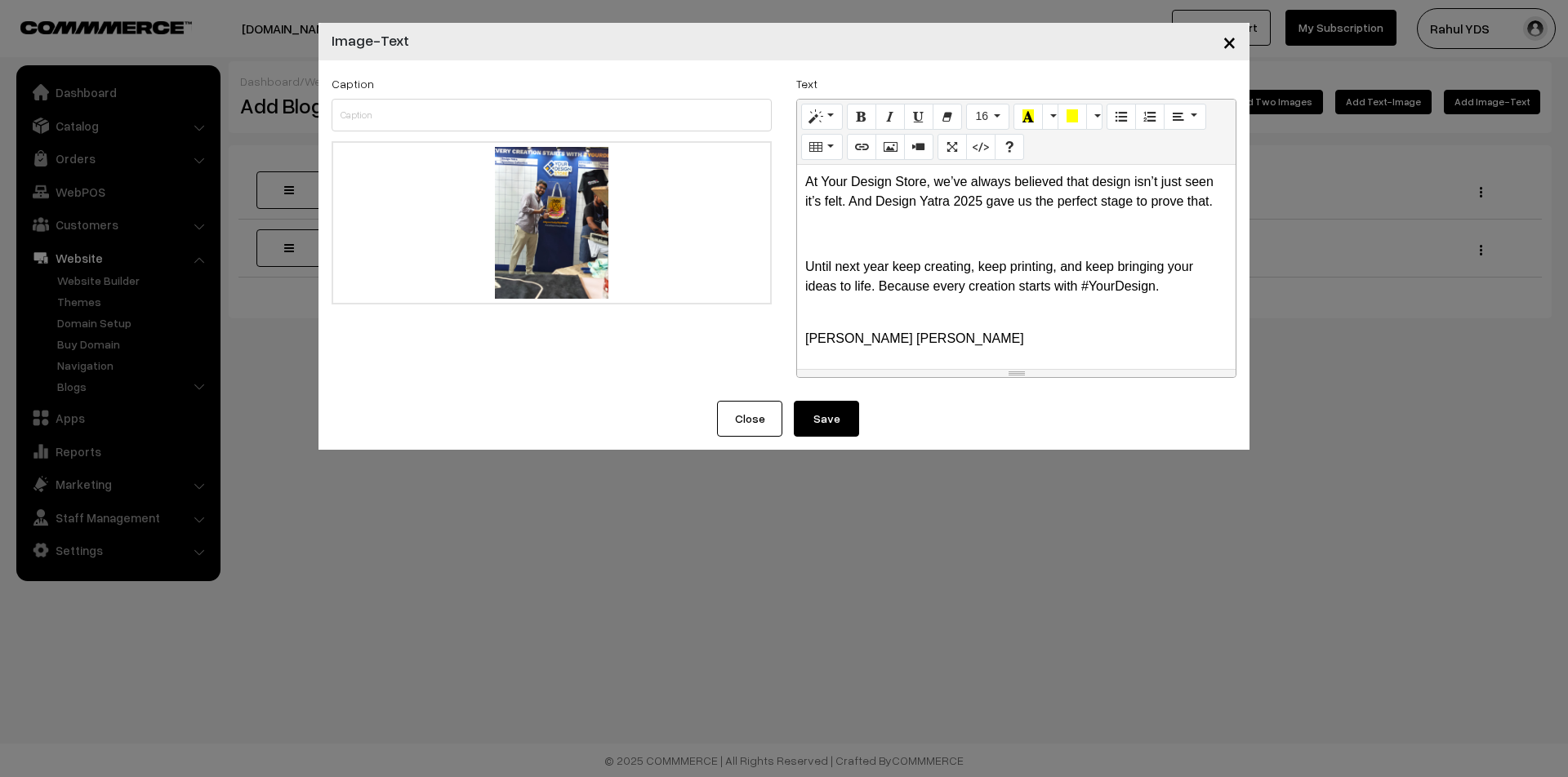
scroll to position [125, 0]
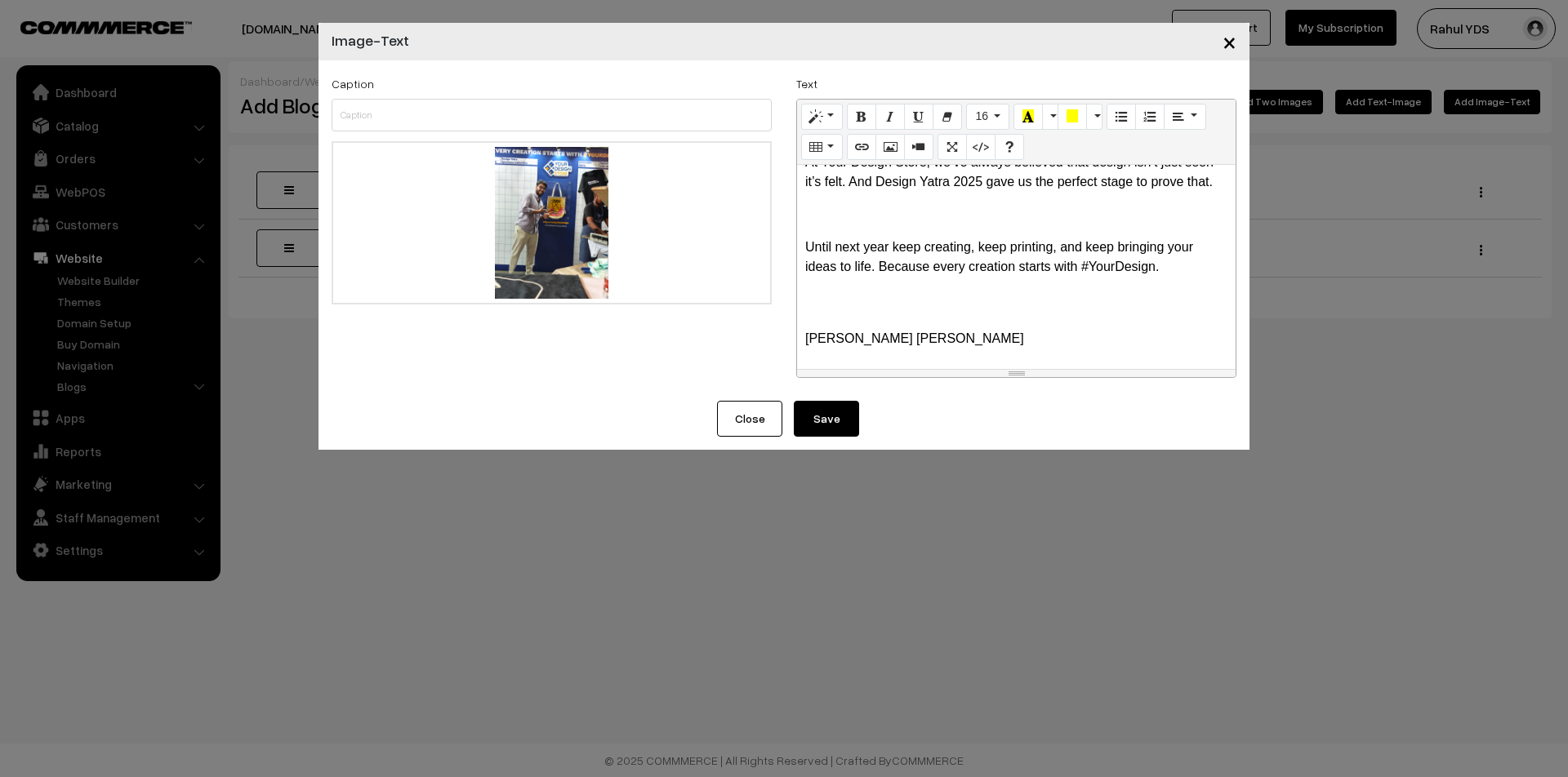
click at [834, 425] on button "Save" at bounding box center [826, 419] width 65 height 36
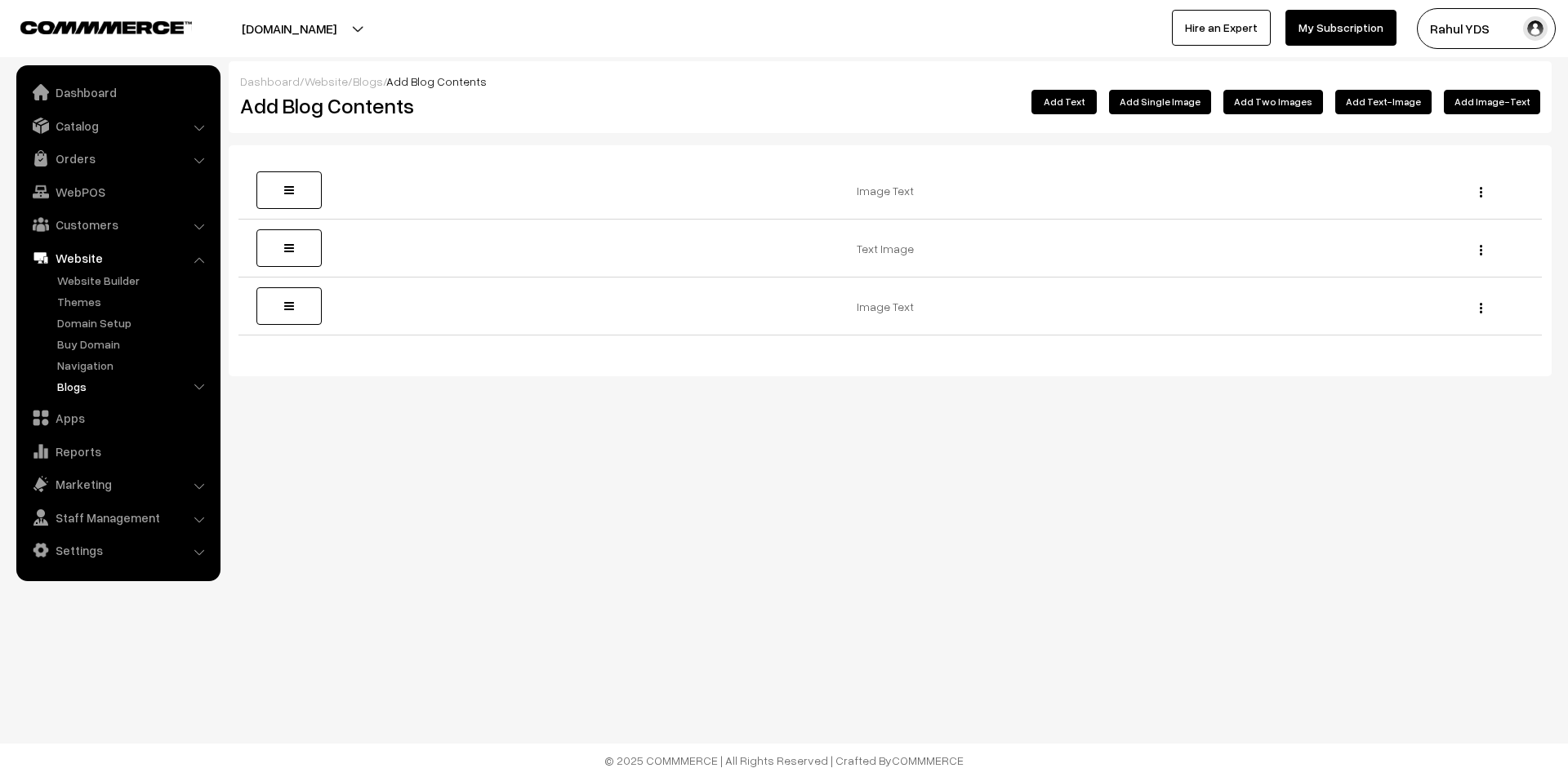
click at [74, 388] on link "Blogs" at bounding box center [134, 386] width 161 height 17
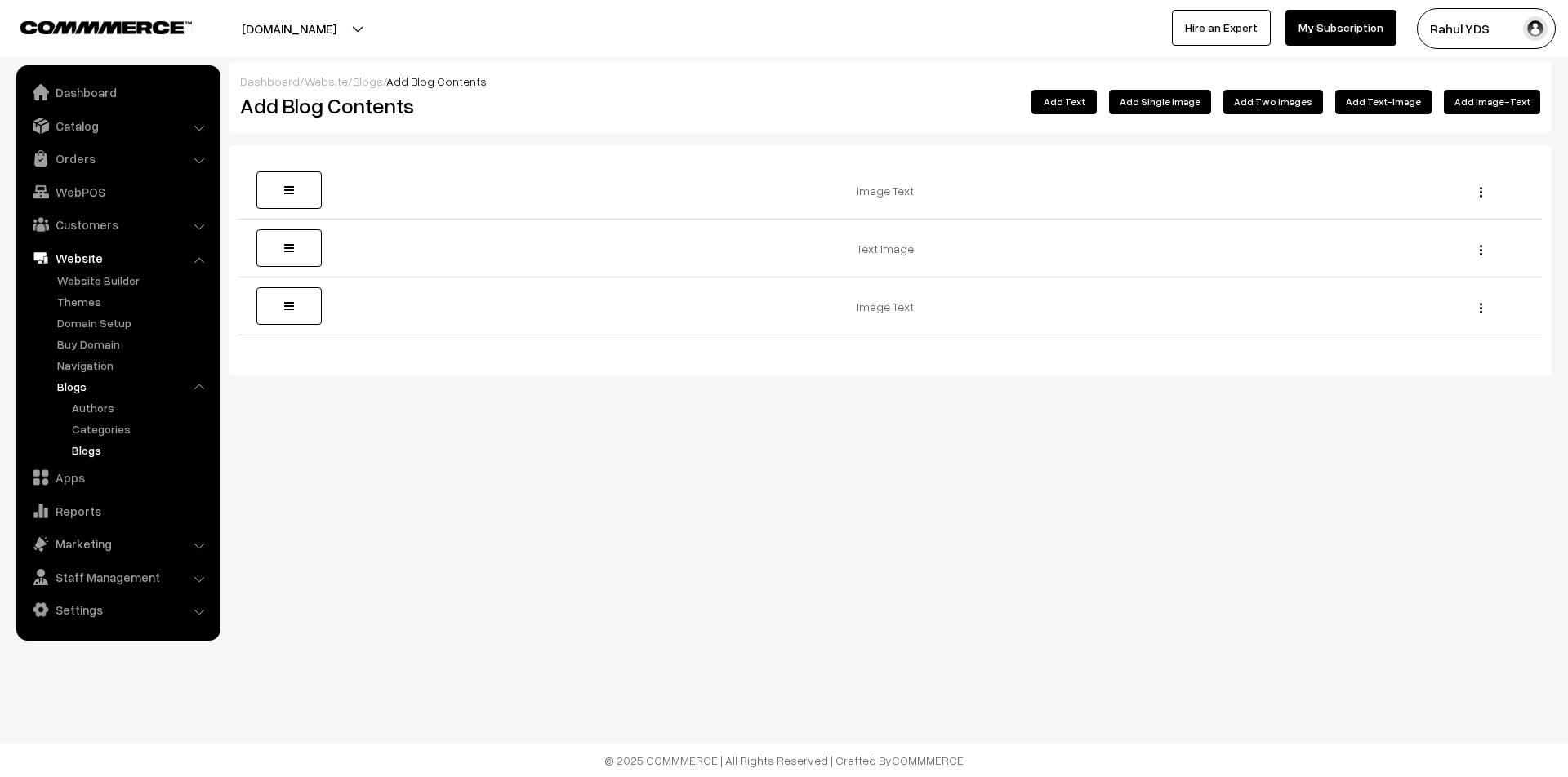
click at [86, 446] on link "Blogs" at bounding box center [142, 450] width 147 height 17
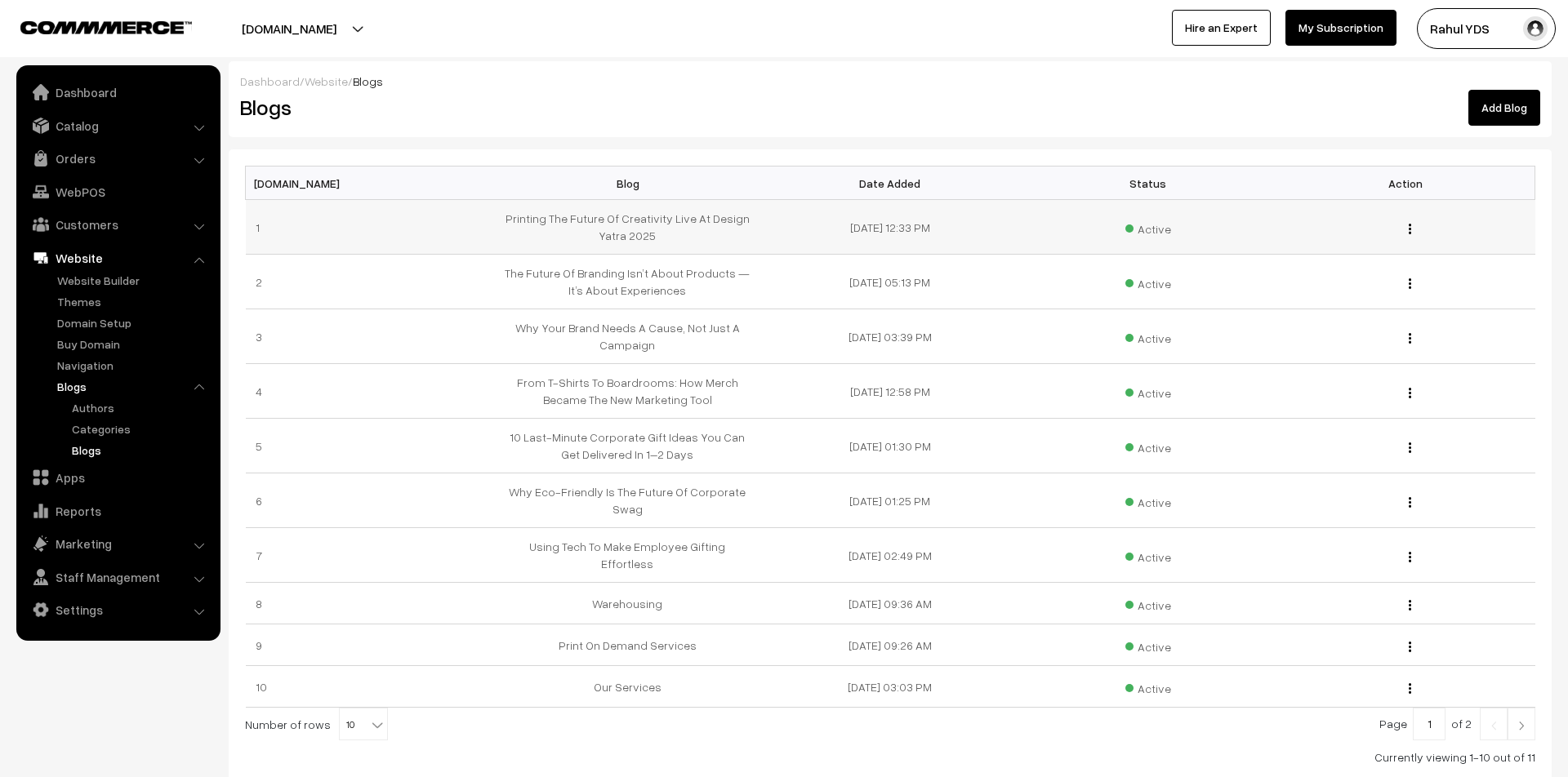
click at [1406, 227] on div "Edit Blog Content Edit Blog Delete" at bounding box center [1407, 227] width 238 height 17
click at [1410, 229] on img "button" at bounding box center [1409, 229] width 3 height 11
click at [1347, 257] on link "Edit Blog Content" at bounding box center [1337, 252] width 139 height 36
click at [1411, 228] on button "button" at bounding box center [1409, 229] width 4 height 13
click at [1376, 279] on link "Edit Blog" at bounding box center [1337, 288] width 139 height 36
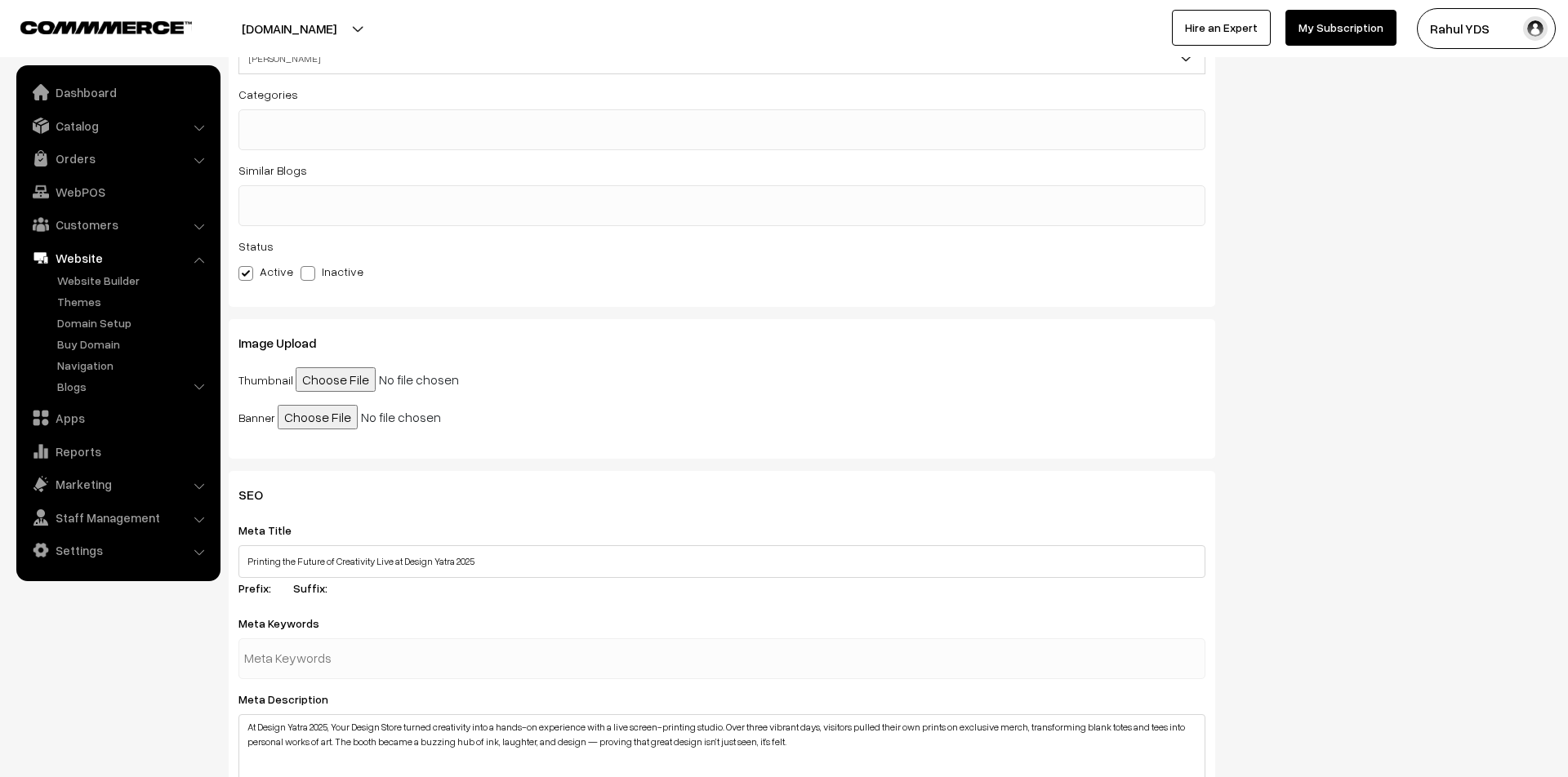
scroll to position [372, 0]
click at [319, 371] on input "file" at bounding box center [420, 373] width 250 height 24
type input "C:\fakepath\Your paragraph text.png"
click at [282, 404] on input "file" at bounding box center [403, 410] width 250 height 24
type input "C:\fakepath\Your paragraph text.png"
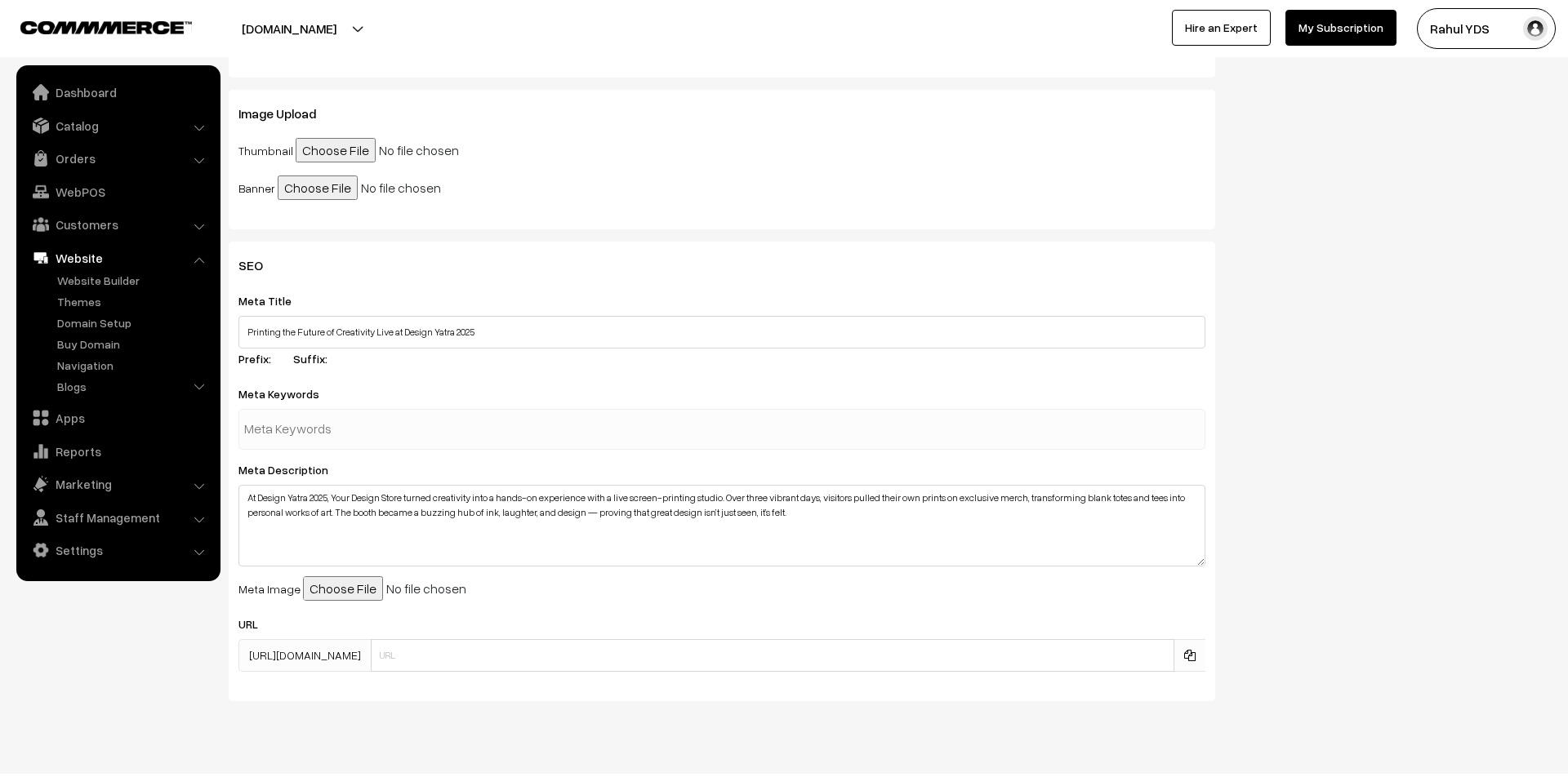
scroll to position [617, 0]
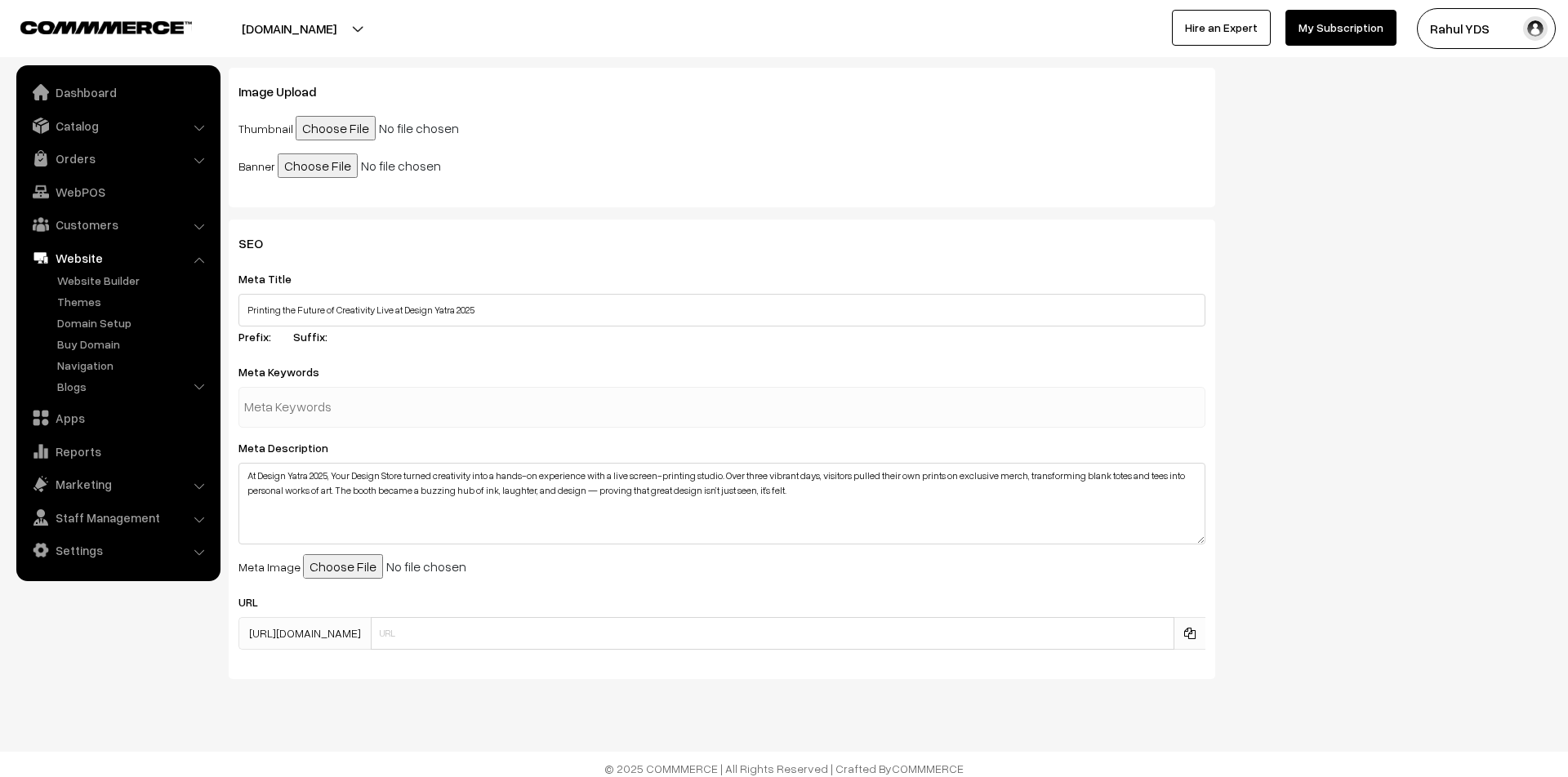
click at [330, 557] on input "file" at bounding box center [428, 565] width 250 height 24
type input "C:\fakepath\Your paragraph text.png"
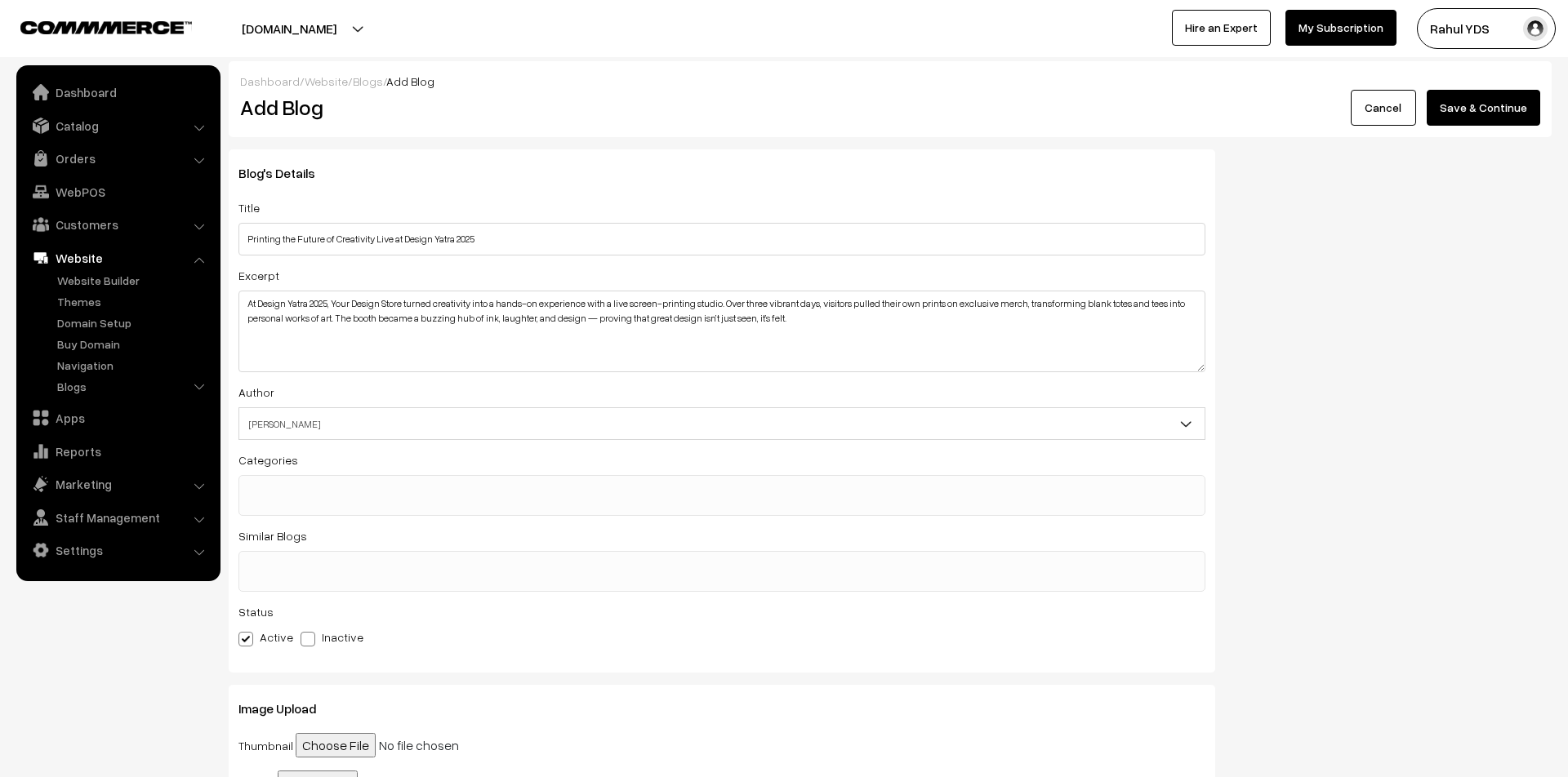
click at [1504, 108] on button "Save & Continue" at bounding box center [1483, 108] width 114 height 36
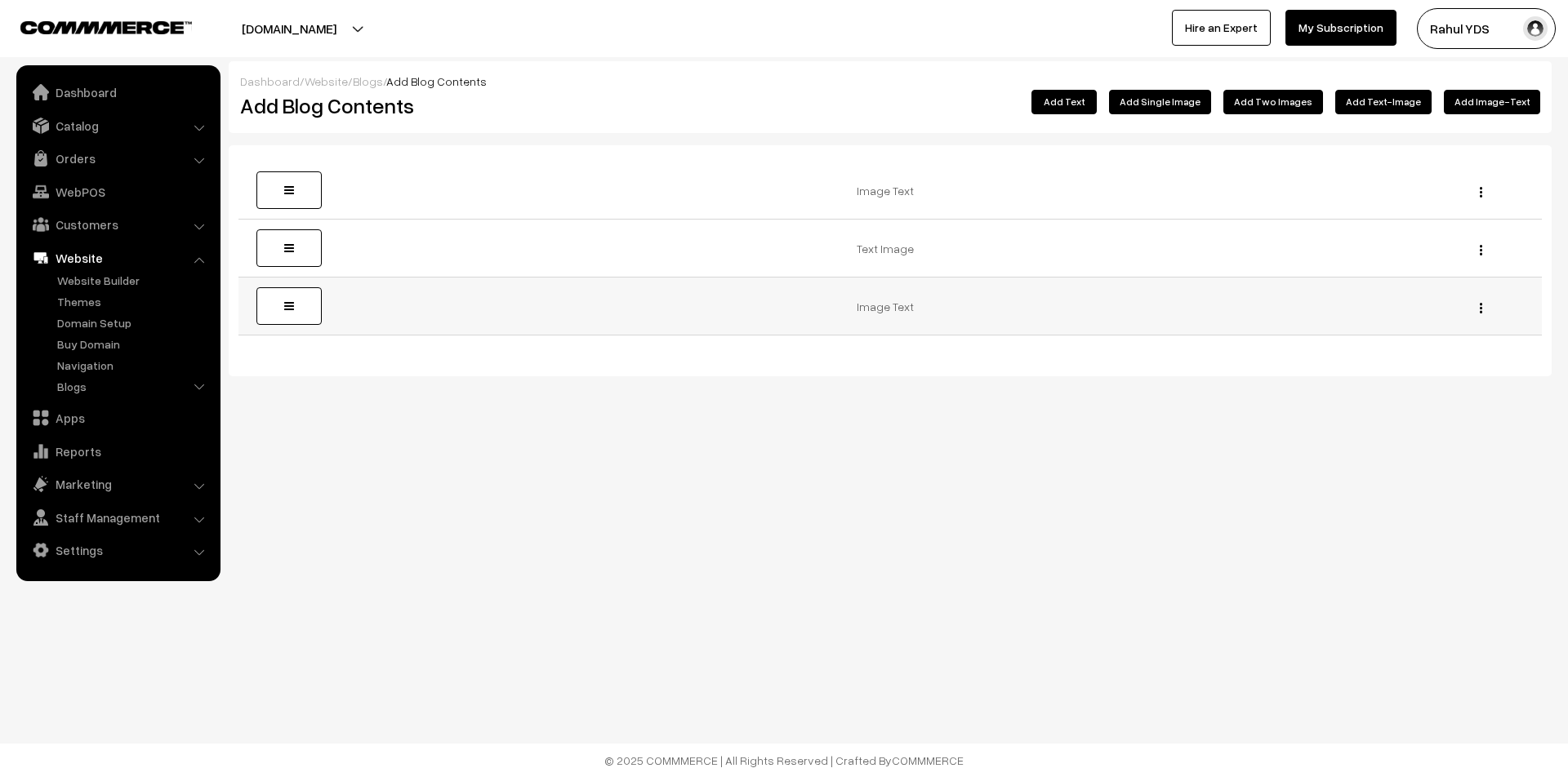
click at [1489, 310] on div "Edit Delete" at bounding box center [1477, 306] width 111 height 17
click at [1479, 307] on button "button" at bounding box center [1481, 307] width 4 height 13
click at [1432, 333] on link "Edit" at bounding box center [1407, 332] width 139 height 36
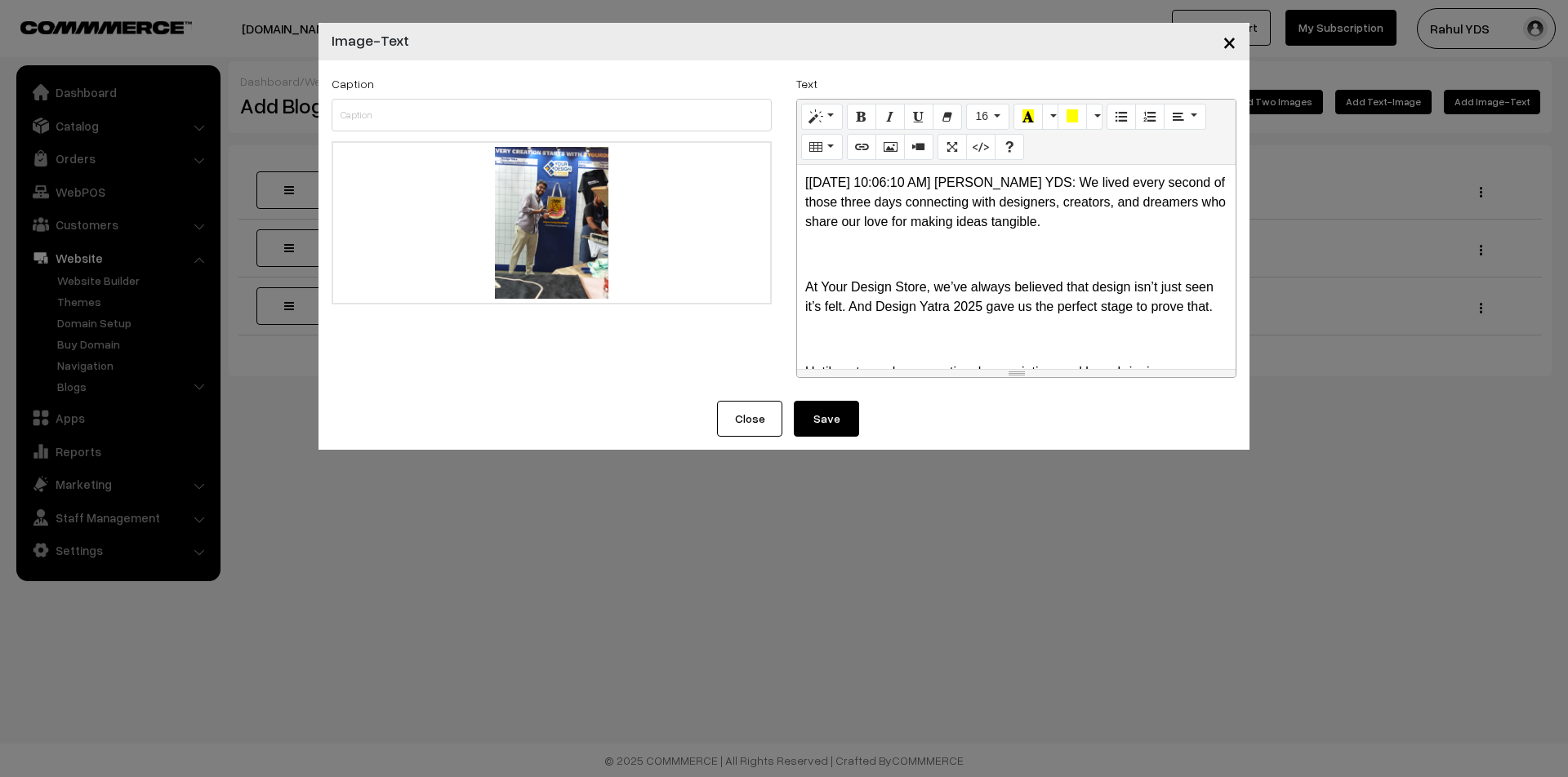
click at [1016, 182] on p "[11/10/25, 10:06:10 AM] Vivek YDS: We lived every second of those three days co…" at bounding box center [1016, 203] width 422 height 59
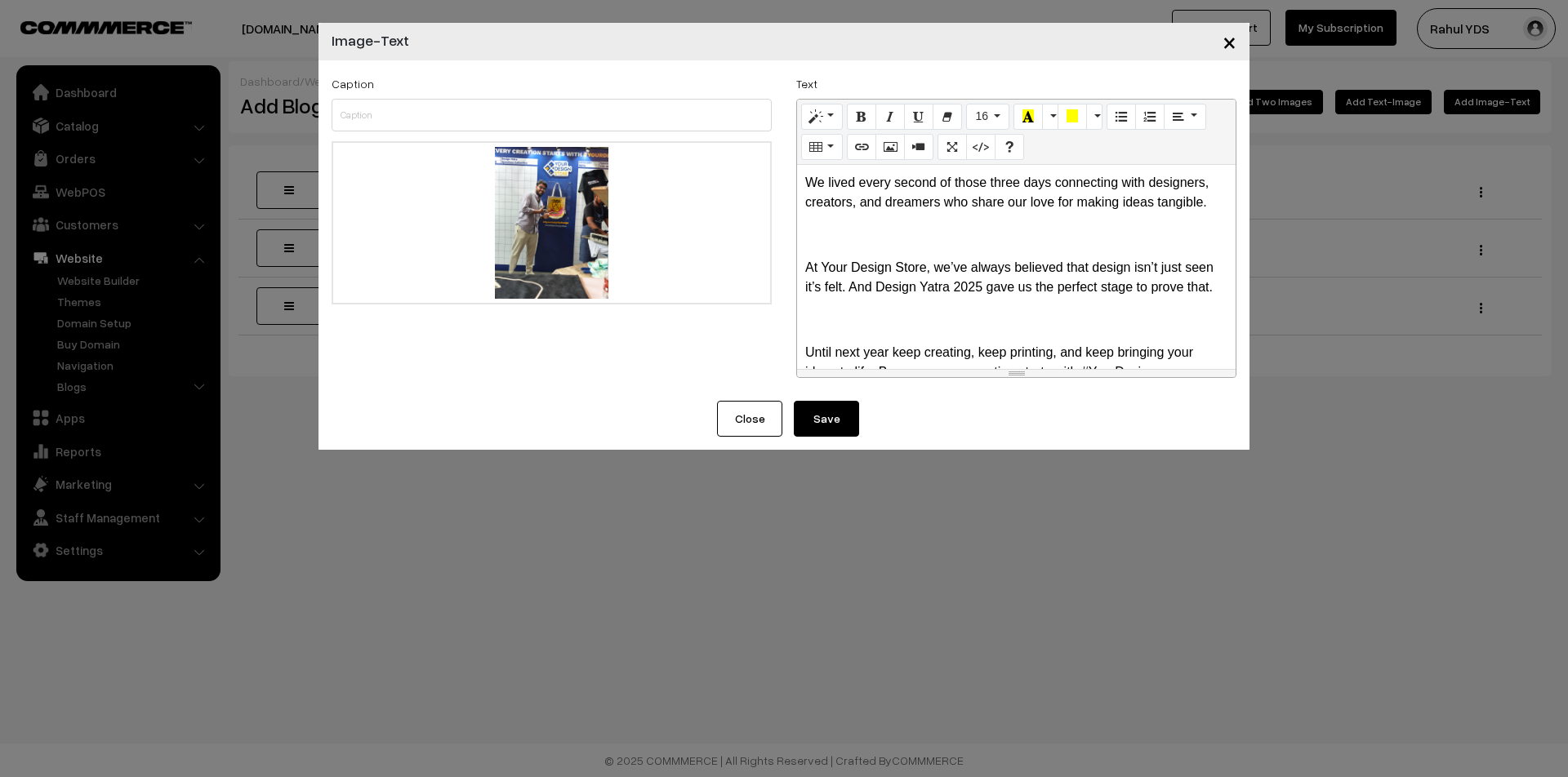
click at [838, 432] on button "Save" at bounding box center [826, 419] width 65 height 36
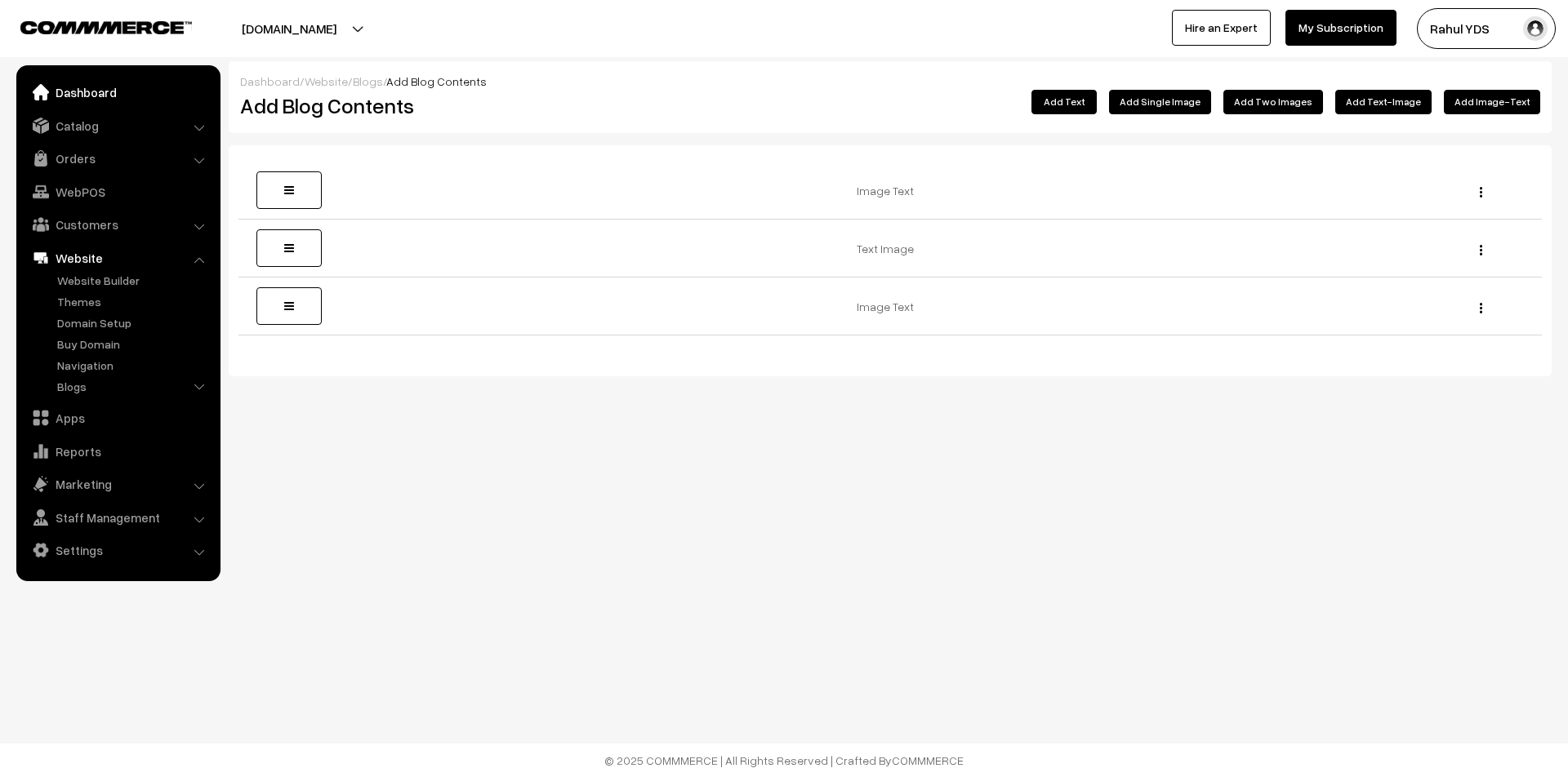
click at [78, 94] on link "Dashboard" at bounding box center [117, 92] width 195 height 30
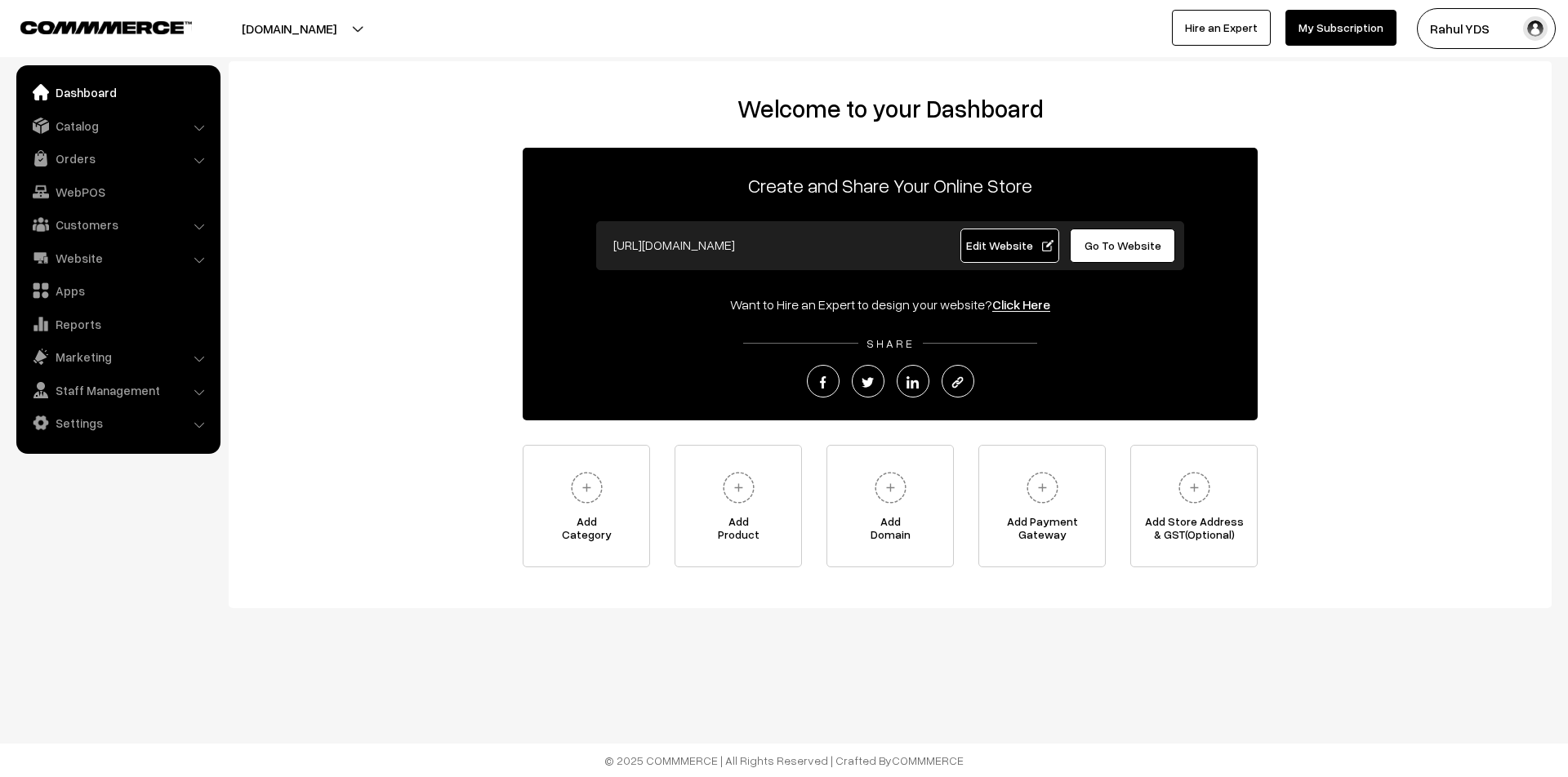
click at [356, 38] on button "[DOMAIN_NAME]" at bounding box center [289, 29] width 209 height 41
click at [332, 77] on link "Go to Website" at bounding box center [340, 79] width 131 height 36
click at [132, 132] on link "Catalog" at bounding box center [117, 125] width 195 height 30
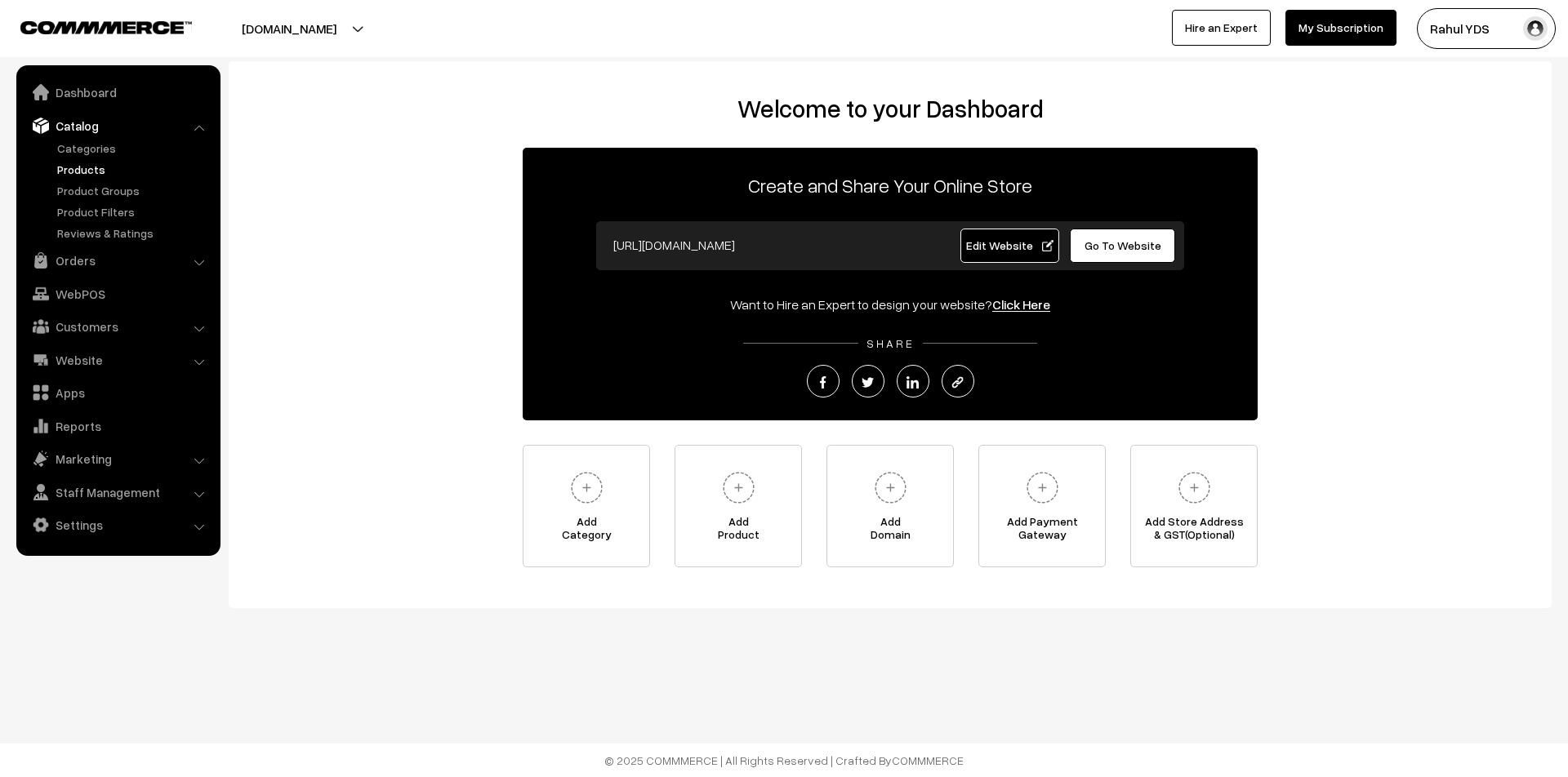
click at [89, 163] on link "Products" at bounding box center [134, 168] width 161 height 17
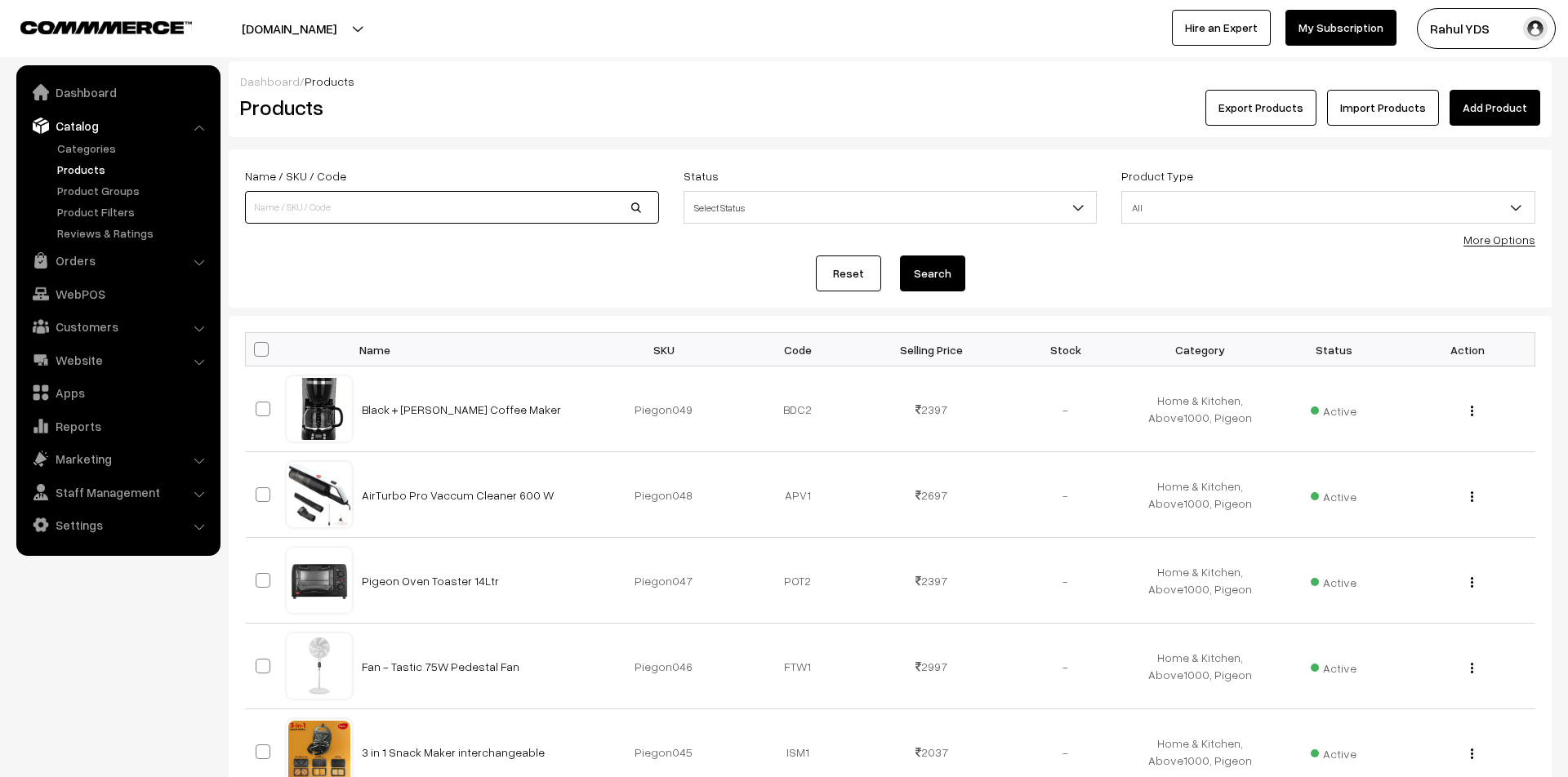
click at [462, 216] on input at bounding box center [452, 207] width 414 height 32
type input "oak"
click at [900, 255] on button "Search" at bounding box center [932, 273] width 65 height 36
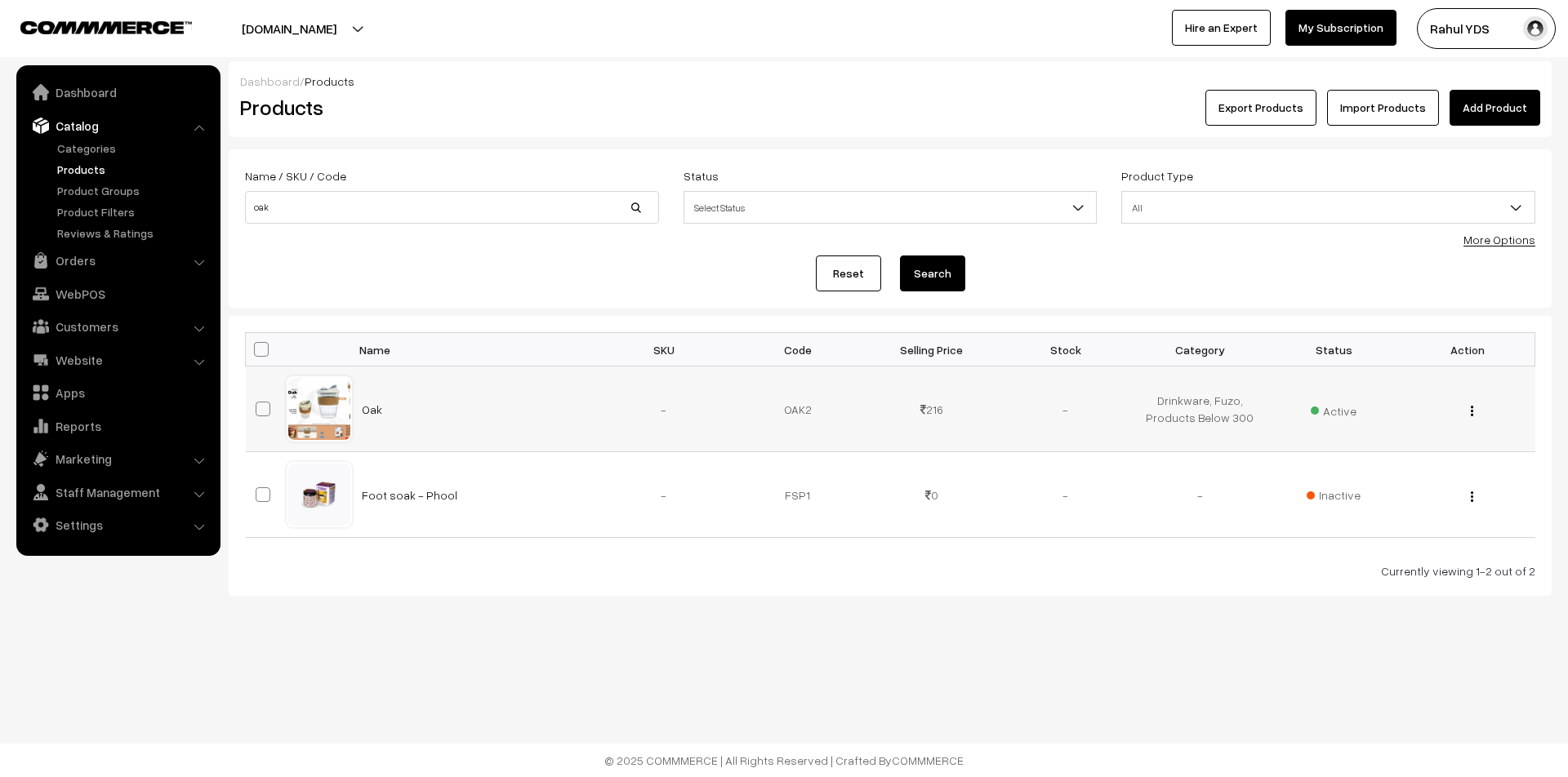
click at [1325, 413] on span "Active" at bounding box center [1333, 410] width 46 height 22
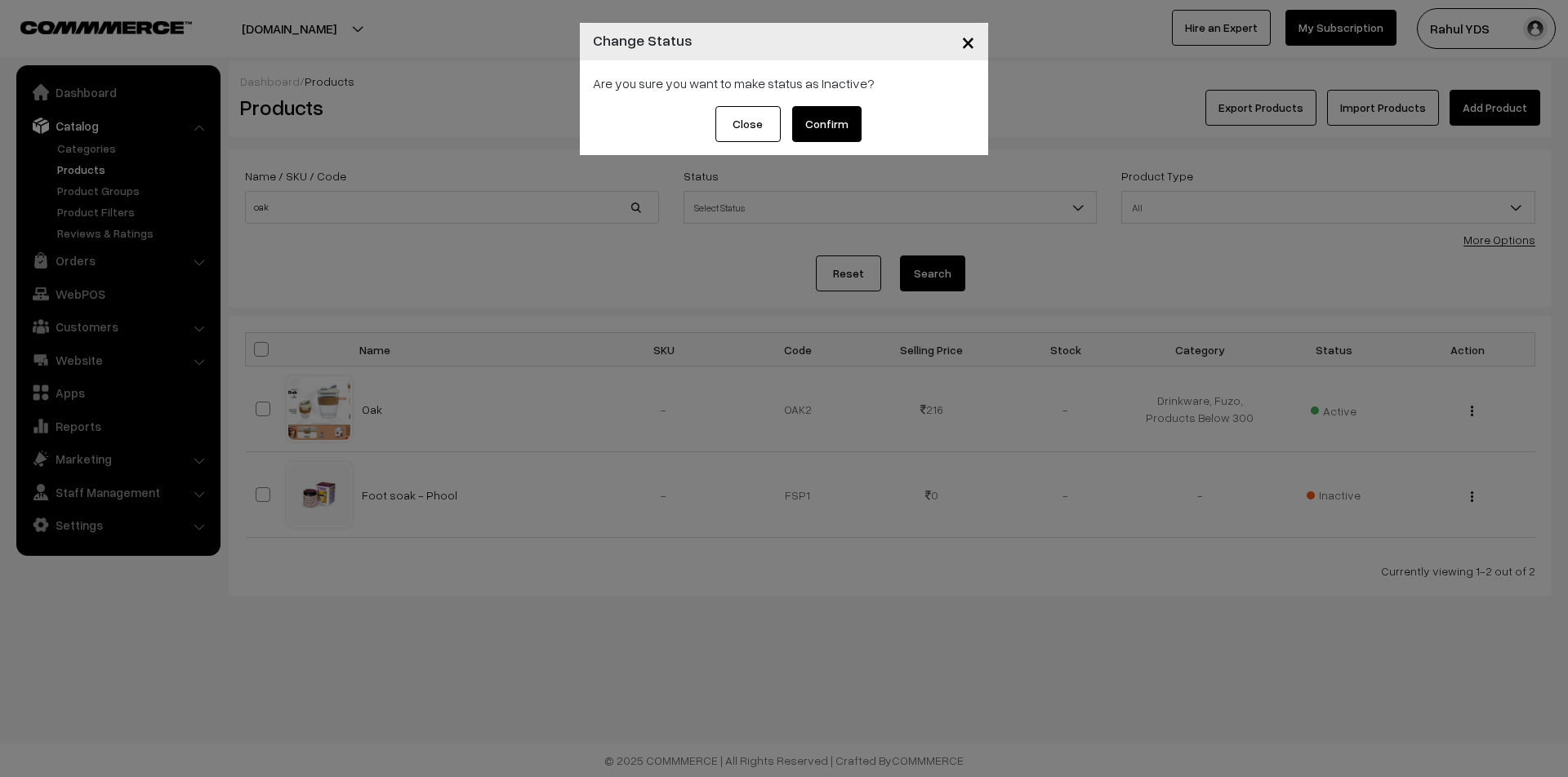
click at [814, 119] on button "Confirm" at bounding box center [827, 124] width 69 height 36
